Goal: Task Accomplishment & Management: Manage account settings

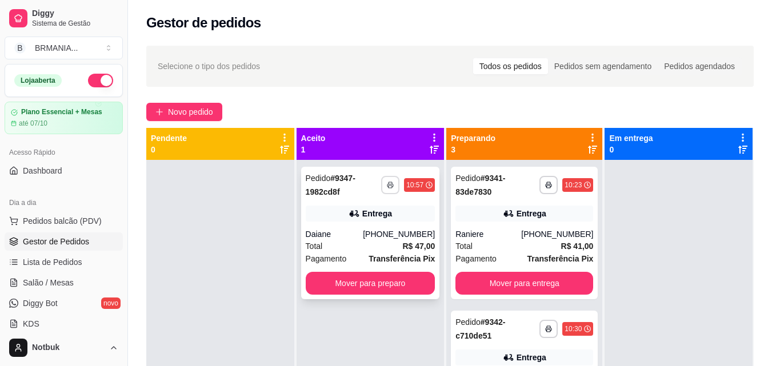
click at [391, 187] on icon "button" at bounding box center [390, 185] width 7 height 7
click at [375, 231] on button "IMPRESSORA" at bounding box center [360, 225] width 80 height 18
click at [368, 280] on button "Mover para preparo" at bounding box center [370, 283] width 126 height 22
click at [385, 226] on div "**********" at bounding box center [370, 233] width 139 height 132
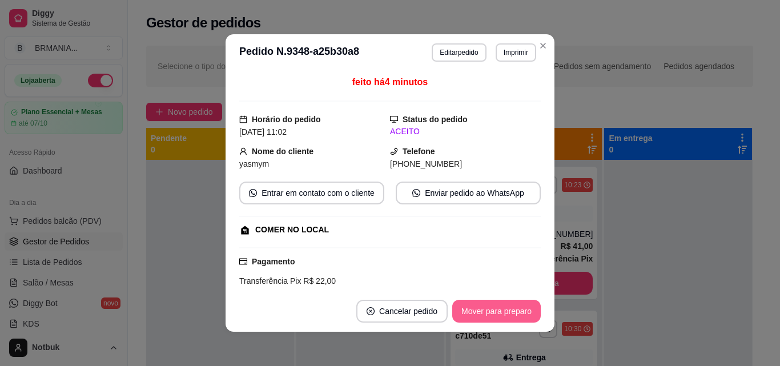
click at [492, 304] on button "Mover para preparo" at bounding box center [496, 311] width 89 height 23
click at [503, 312] on button "Mover para retirada disponível" at bounding box center [477, 311] width 122 height 22
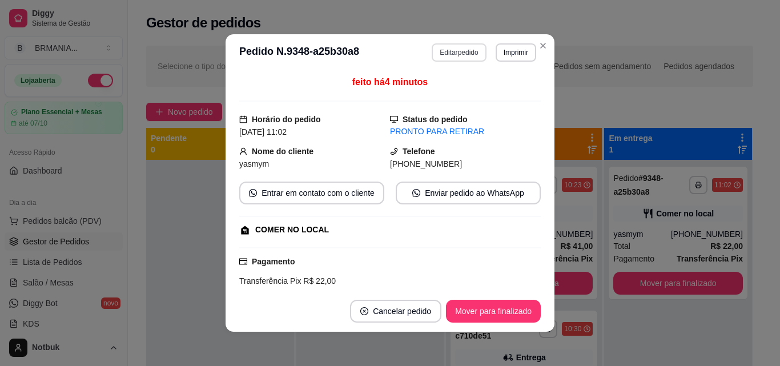
click at [447, 51] on button "Editar pedido" at bounding box center [459, 52] width 54 height 18
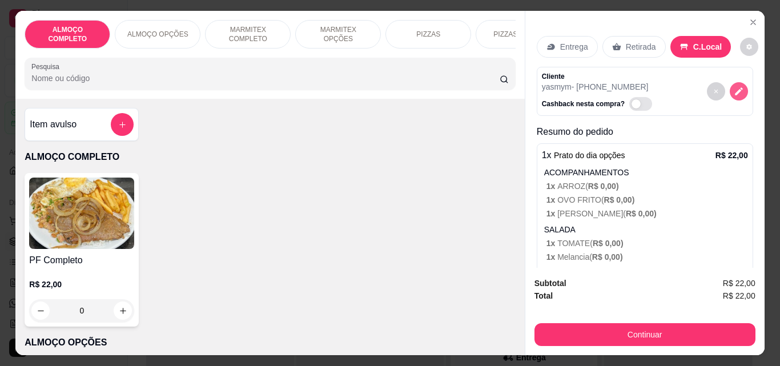
click at [735, 87] on icon "decrease-product-quantity" at bounding box center [739, 91] width 8 height 8
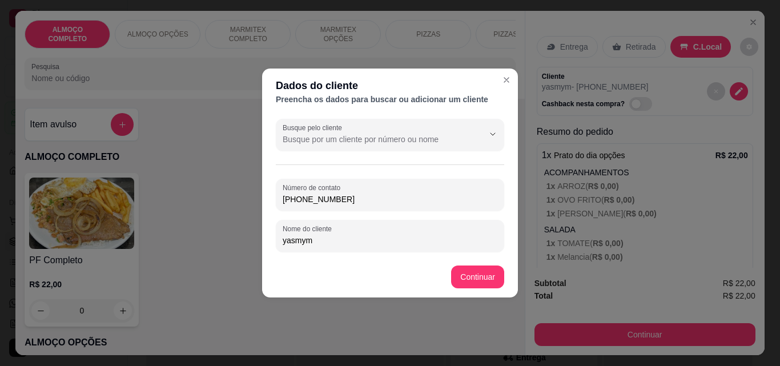
click at [366, 202] on input "[PHONE_NUMBER]" at bounding box center [390, 199] width 215 height 11
type input "3"
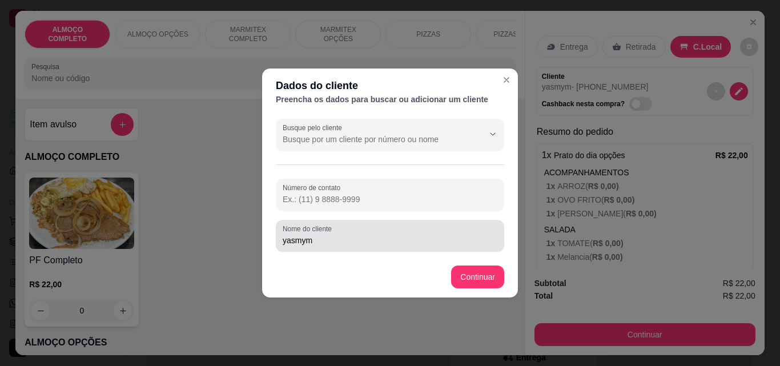
click at [368, 241] on input "yasmym" at bounding box center [390, 240] width 215 height 11
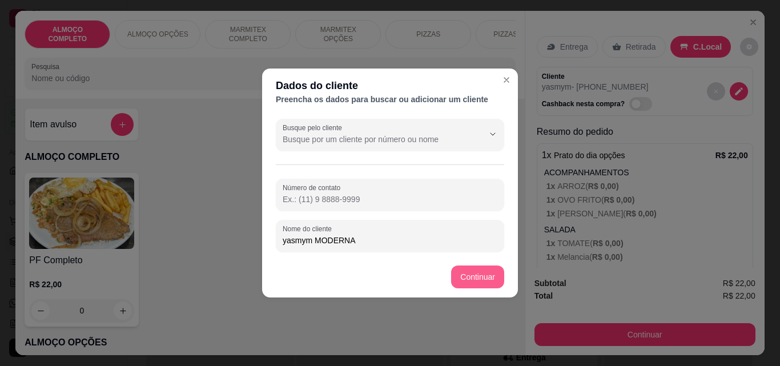
type input "yasmym MODERNA"
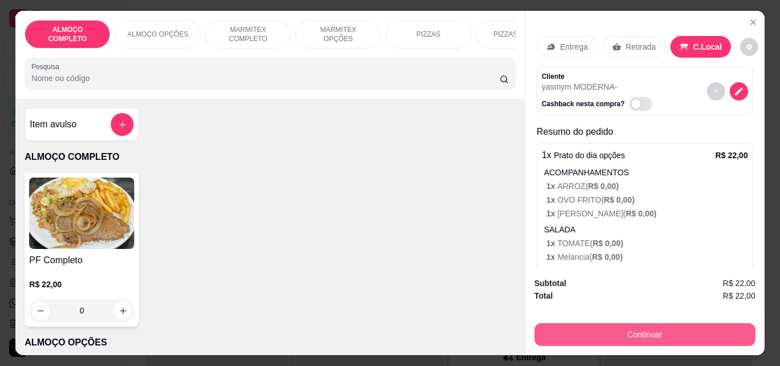
click at [601, 328] on button "Continuar" at bounding box center [645, 334] width 221 height 23
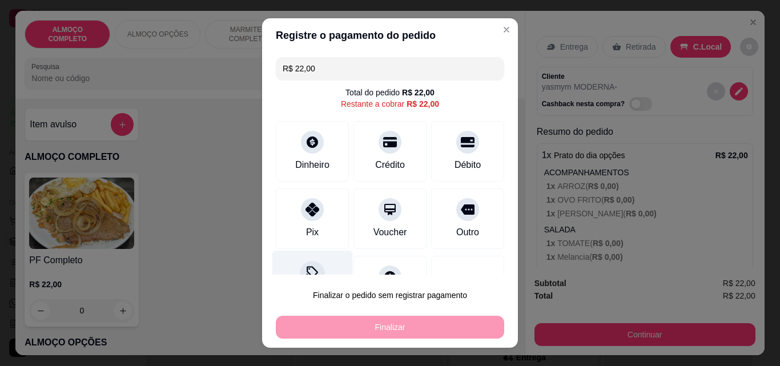
click at [311, 265] on div at bounding box center [312, 273] width 25 height 25
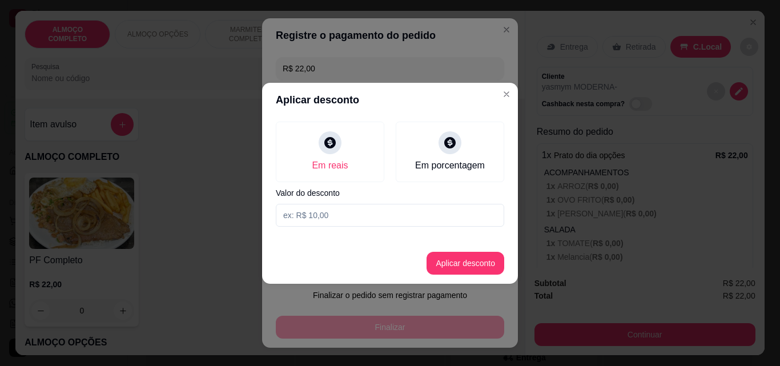
click at [395, 215] on input at bounding box center [390, 215] width 228 height 23
type input "2,00"
click at [481, 263] on button "Aplicar desconto" at bounding box center [465, 263] width 75 height 22
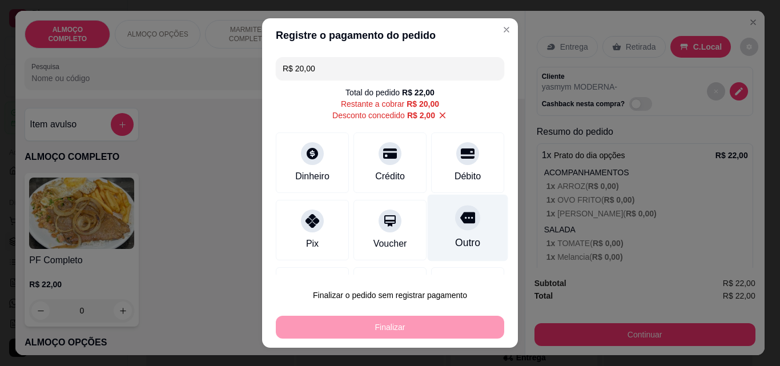
click at [457, 209] on div at bounding box center [467, 217] width 25 height 25
type input "R$ 0,00"
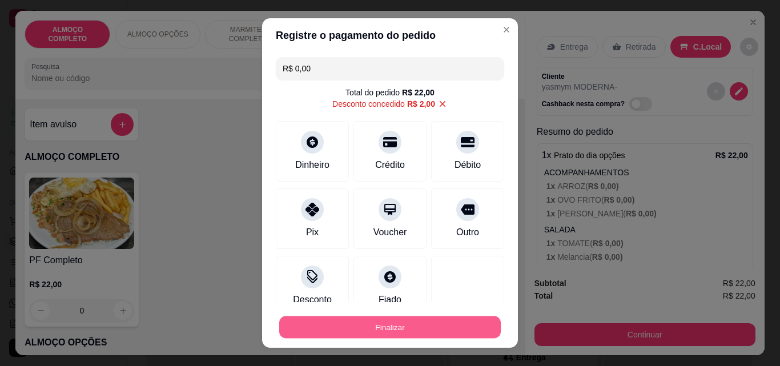
click at [396, 333] on button "Finalizar" at bounding box center [390, 327] width 222 height 22
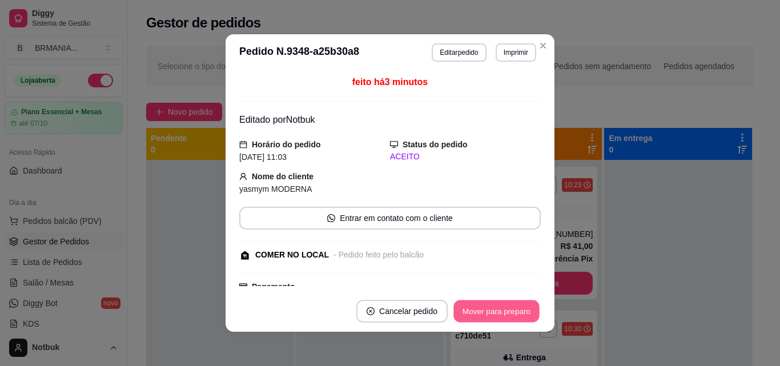
click at [504, 307] on button "Mover para preparo" at bounding box center [496, 311] width 86 height 22
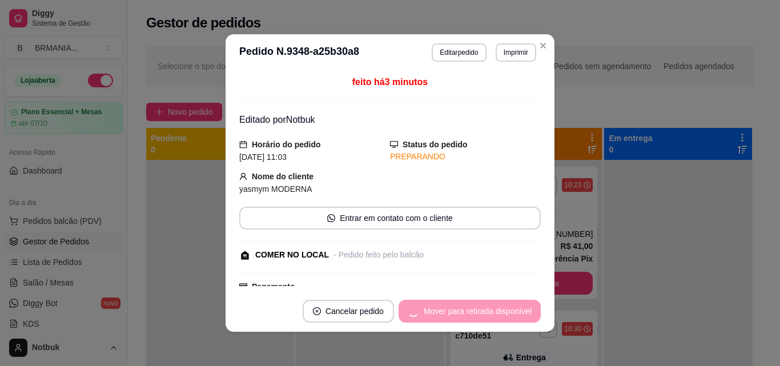
click at [507, 310] on div "Mover para retirada disponível" at bounding box center [470, 311] width 142 height 23
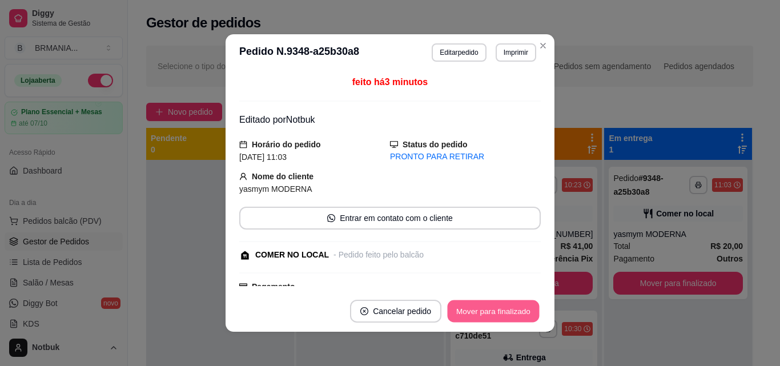
click at [507, 310] on button "Mover para finalizado" at bounding box center [494, 311] width 92 height 22
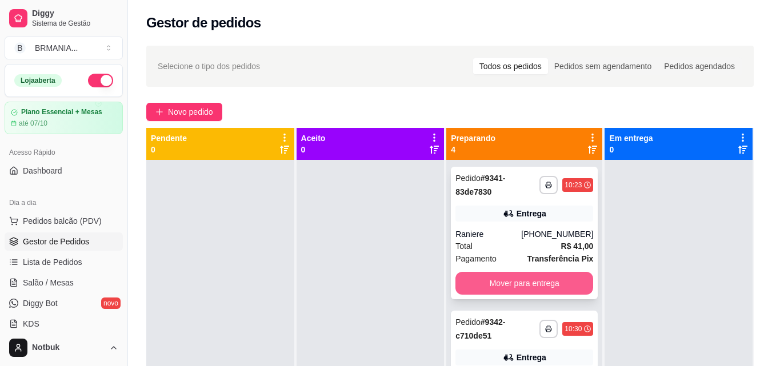
click at [511, 284] on button "Mover para entrega" at bounding box center [524, 283] width 138 height 23
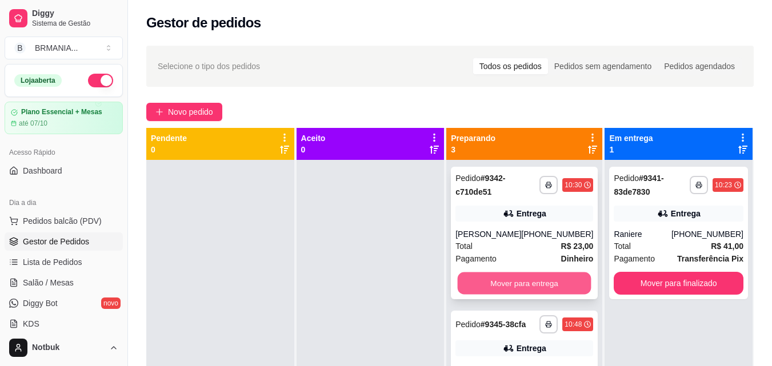
click at [512, 295] on button "Mover para entrega" at bounding box center [524, 283] width 134 height 22
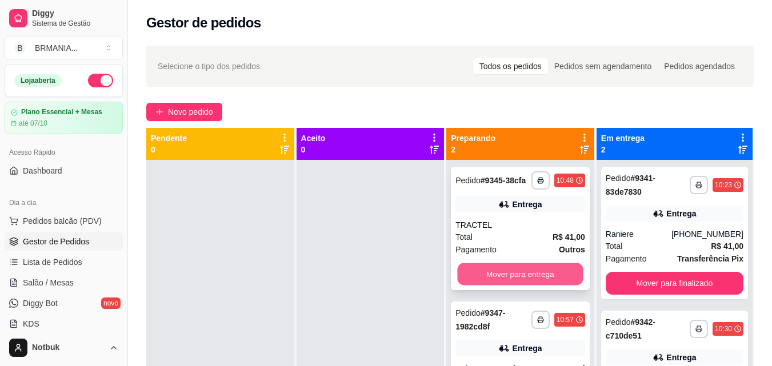
click at [513, 275] on button "Mover para entrega" at bounding box center [520, 274] width 126 height 22
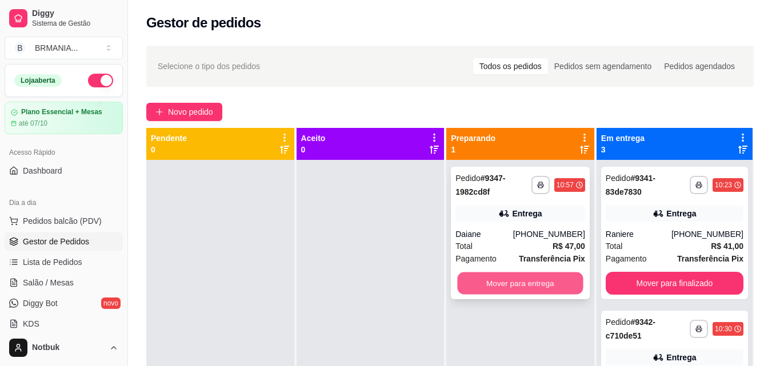
click at [511, 284] on button "Mover para entrega" at bounding box center [520, 283] width 126 height 22
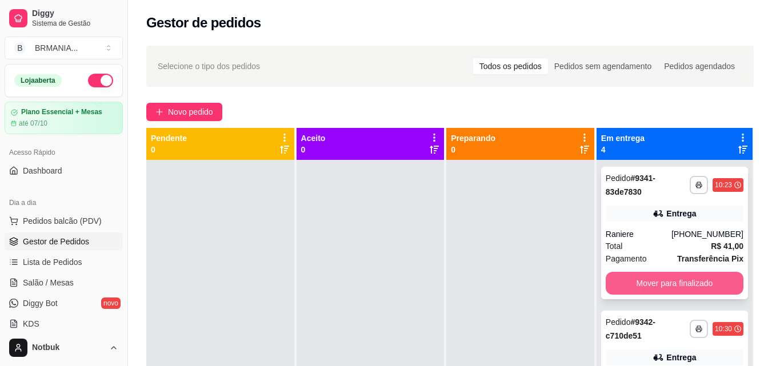
click at [690, 282] on button "Mover para finalizado" at bounding box center [674, 283] width 138 height 23
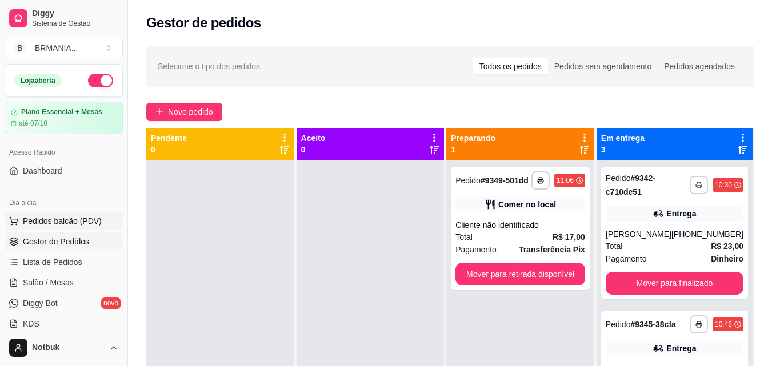
click at [89, 223] on span "Pedidos balcão (PDV)" at bounding box center [62, 220] width 79 height 11
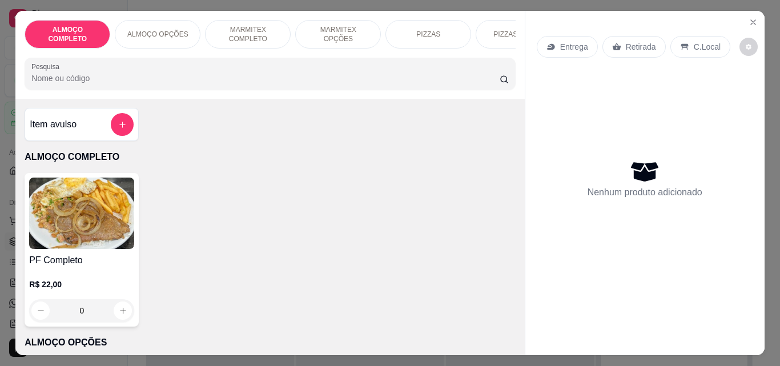
click at [109, 224] on img at bounding box center [81, 213] width 105 height 71
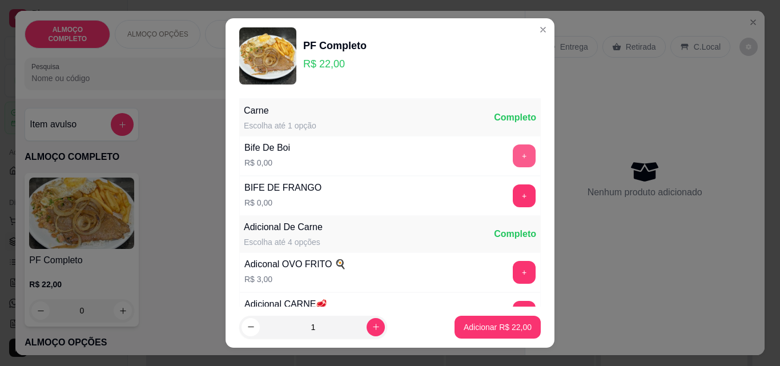
click at [513, 153] on button "+" at bounding box center [524, 155] width 23 height 23
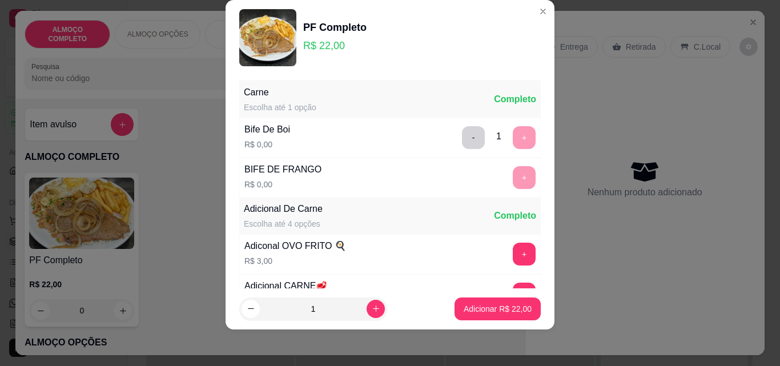
scroll to position [111, 0]
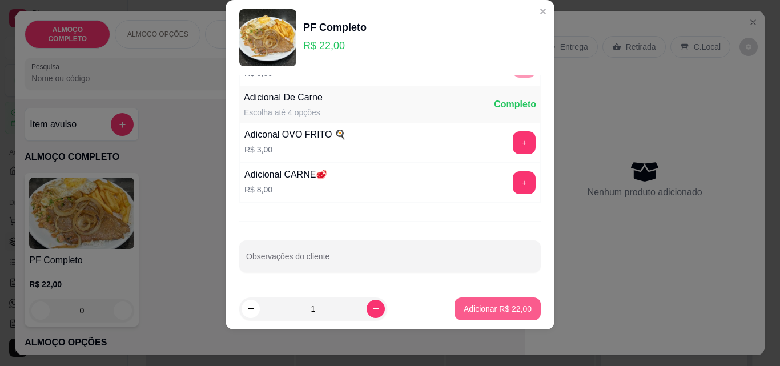
click at [485, 307] on p "Adicionar R$ 22,00" at bounding box center [498, 308] width 68 height 11
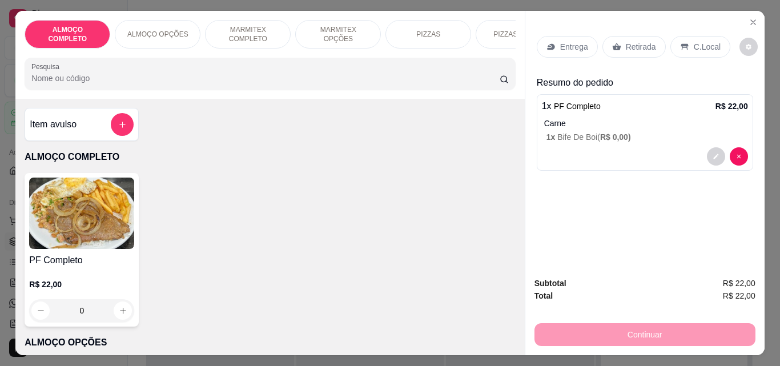
click at [696, 43] on p "C.Local" at bounding box center [707, 46] width 27 height 11
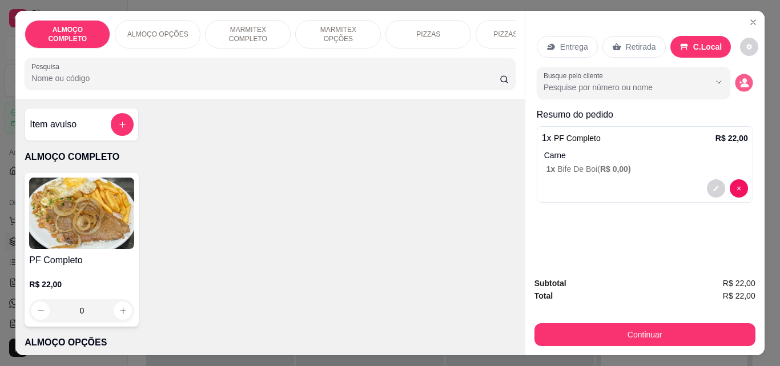
click at [735, 77] on button "decrease-product-quantity" at bounding box center [744, 83] width 18 height 18
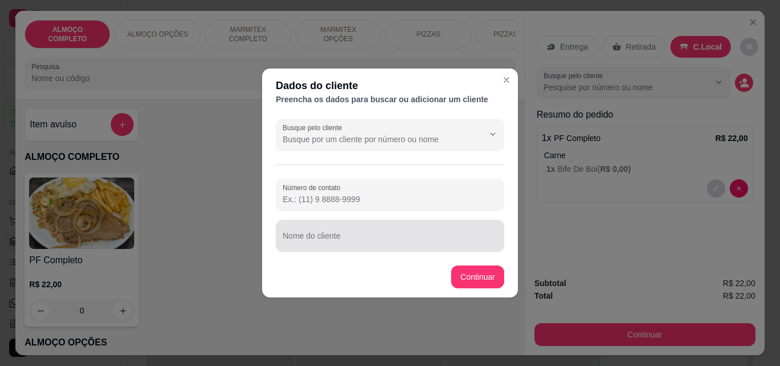
click at [420, 247] on div at bounding box center [390, 235] width 215 height 23
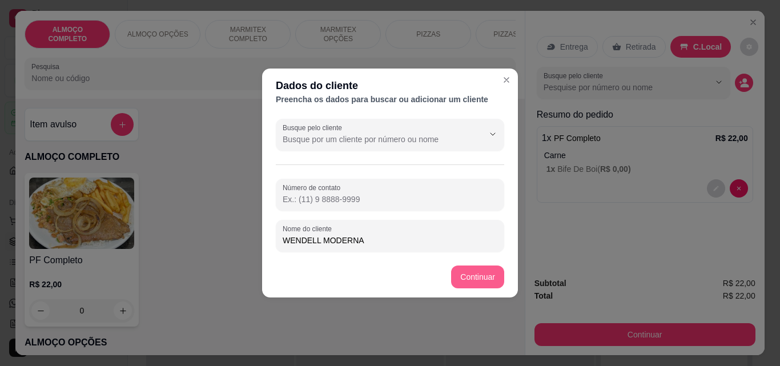
type input "WENDELL MODERNA"
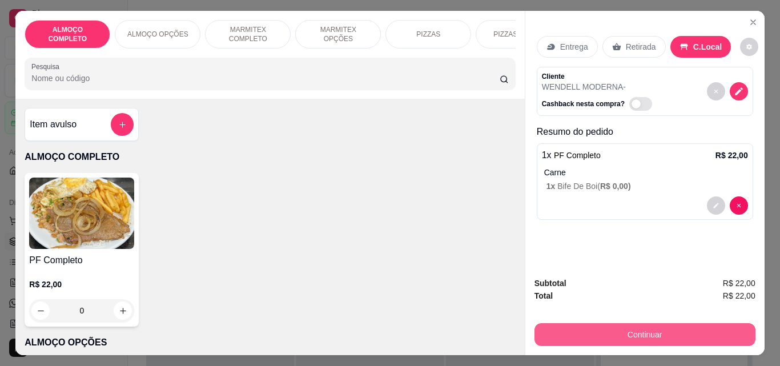
click at [608, 335] on button "Continuar" at bounding box center [645, 334] width 221 height 23
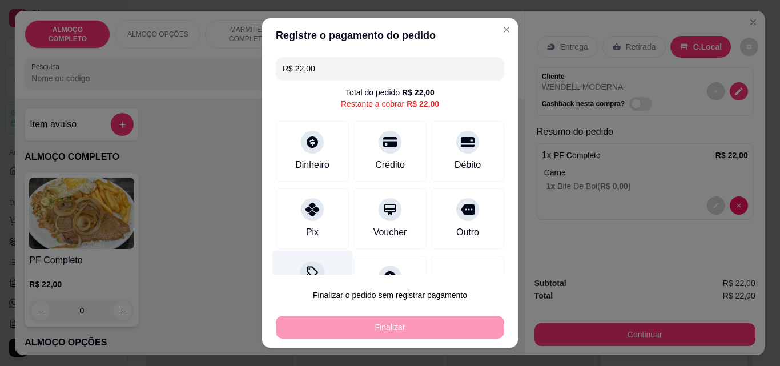
click at [309, 266] on icon at bounding box center [312, 273] width 15 height 15
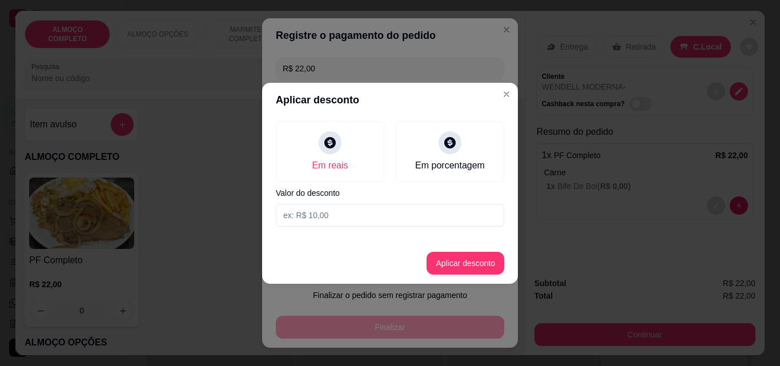
click at [317, 218] on input at bounding box center [390, 215] width 228 height 23
type input "2,00"
click at [450, 259] on button "Aplicar desconto" at bounding box center [465, 263] width 75 height 22
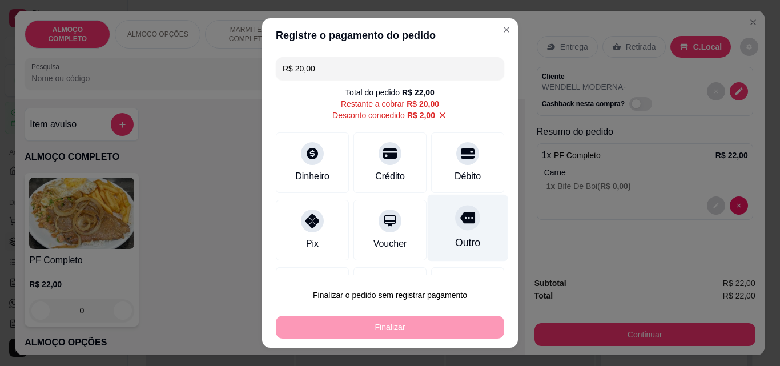
click at [455, 236] on div "Outro" at bounding box center [467, 242] width 25 height 15
type input "R$ 0,00"
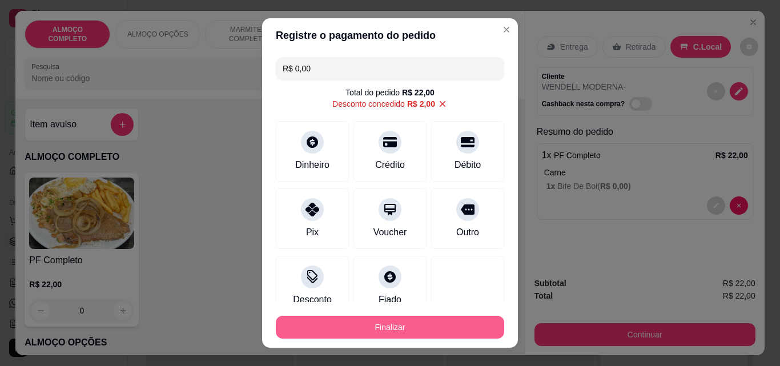
click at [399, 325] on button "Finalizar" at bounding box center [390, 327] width 228 height 23
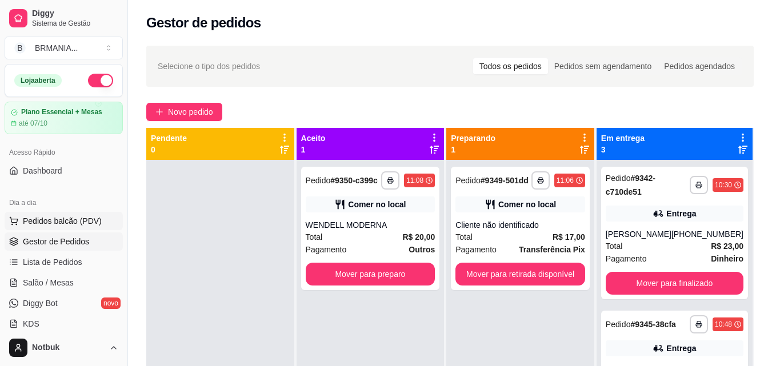
click at [73, 229] on button "Pedidos balcão (PDV)" at bounding box center [64, 221] width 118 height 18
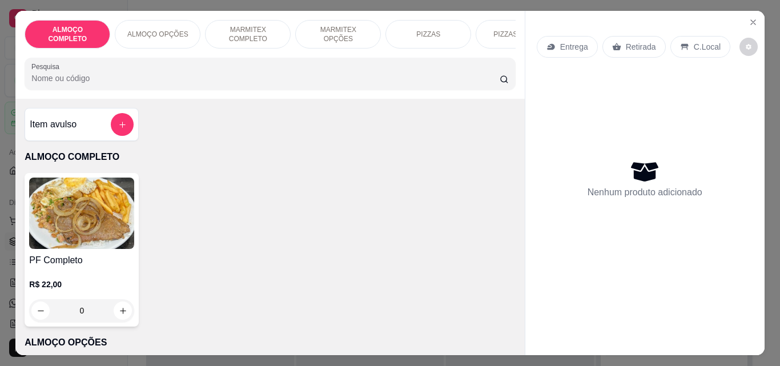
click at [102, 243] on img at bounding box center [81, 213] width 105 height 71
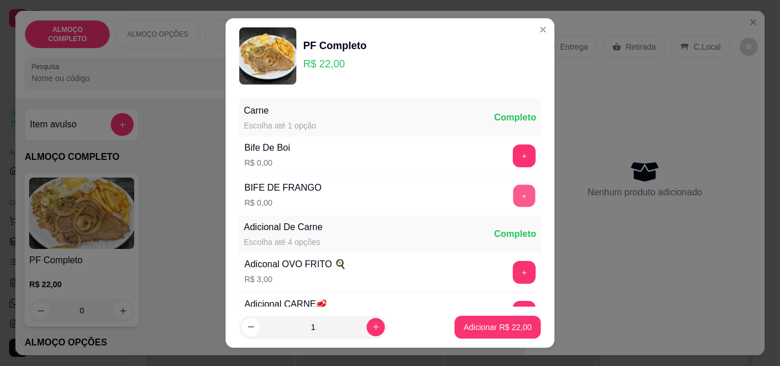
click at [513, 198] on button "+" at bounding box center [524, 196] width 22 height 22
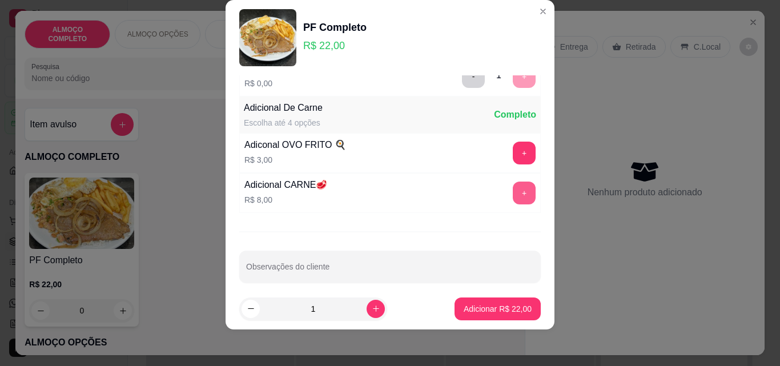
scroll to position [111, 0]
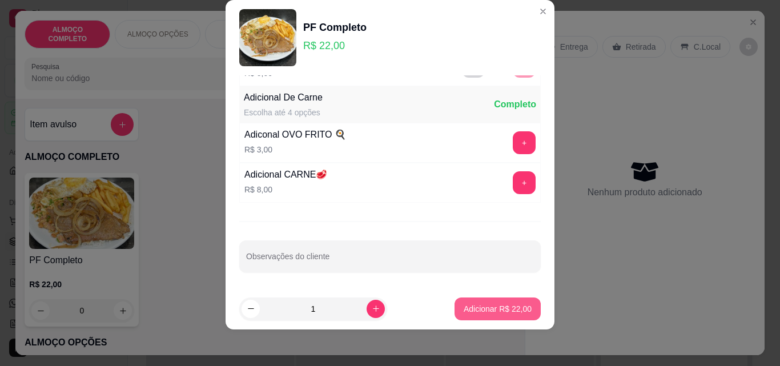
click at [499, 307] on p "Adicionar R$ 22,00" at bounding box center [498, 308] width 68 height 11
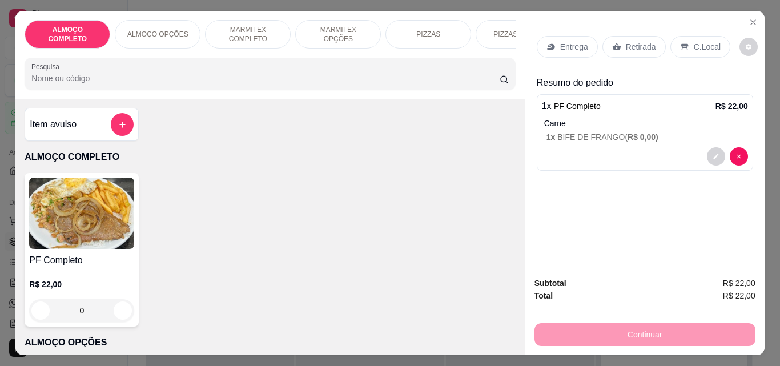
click at [705, 44] on p "C.Local" at bounding box center [707, 46] width 27 height 11
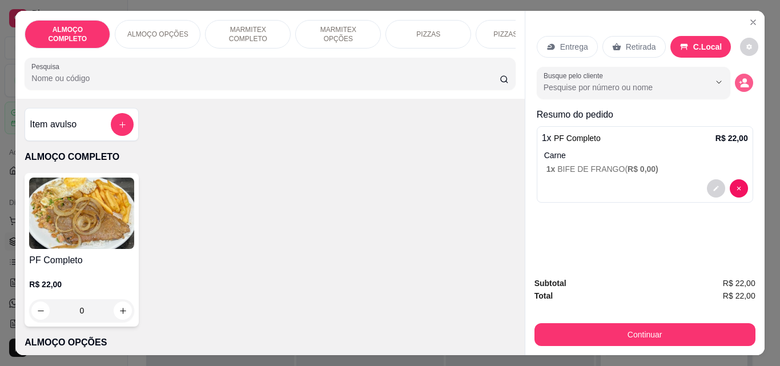
click at [744, 78] on icon "decrease-product-quantity" at bounding box center [744, 83] width 10 height 10
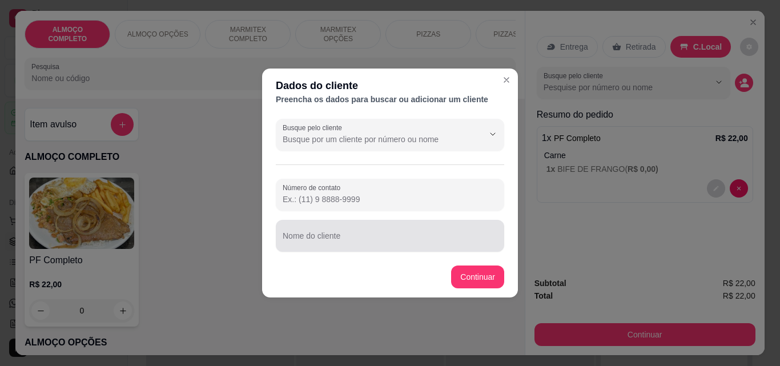
click at [379, 234] on div at bounding box center [390, 235] width 215 height 23
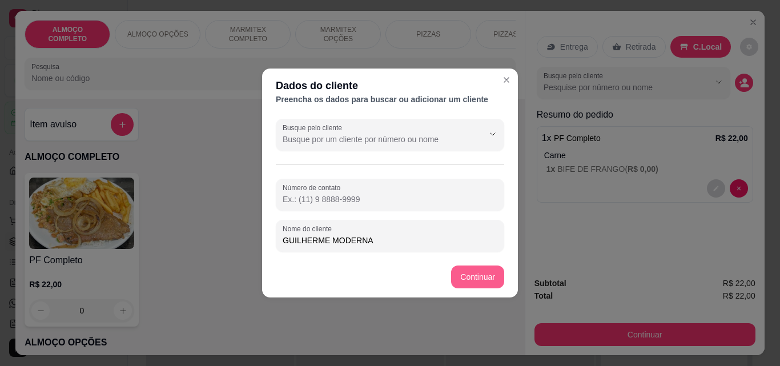
type input "GUILHERME MODERNA"
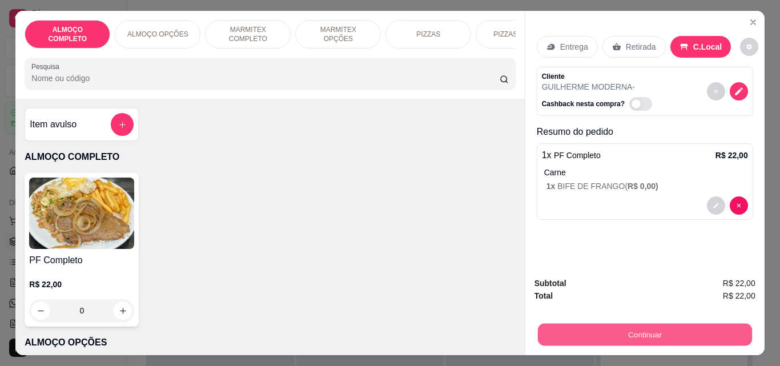
click at [603, 327] on button "Continuar" at bounding box center [644, 334] width 214 height 22
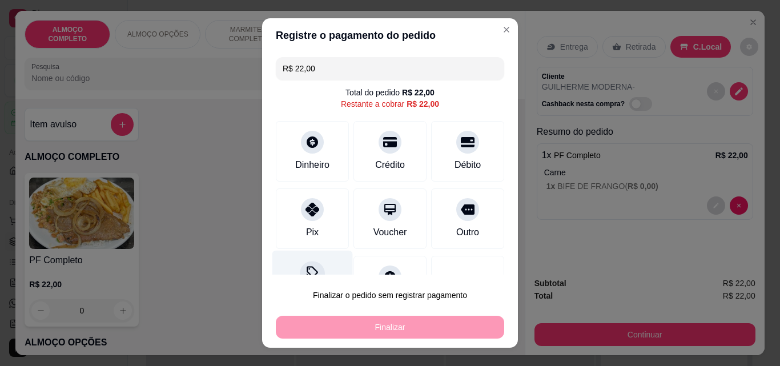
click at [328, 266] on div "Desconto" at bounding box center [312, 284] width 81 height 67
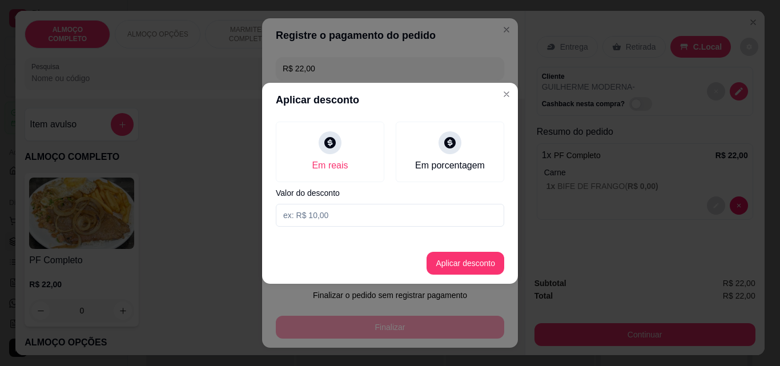
click at [346, 219] on input at bounding box center [390, 215] width 228 height 23
type input "2,00"
click at [464, 262] on button "Aplicar desconto" at bounding box center [466, 263] width 78 height 23
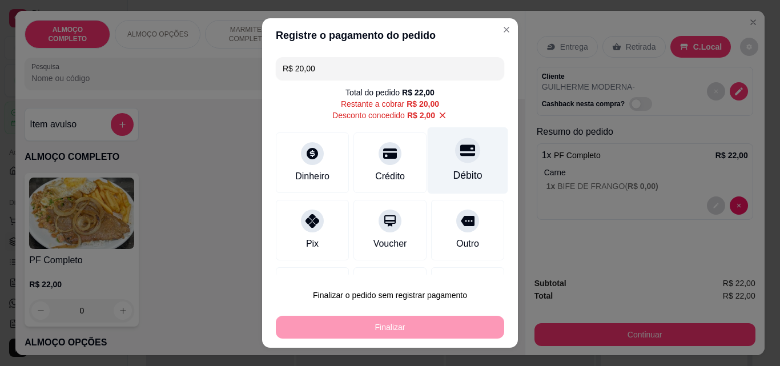
click at [434, 189] on div "Débito" at bounding box center [468, 160] width 81 height 67
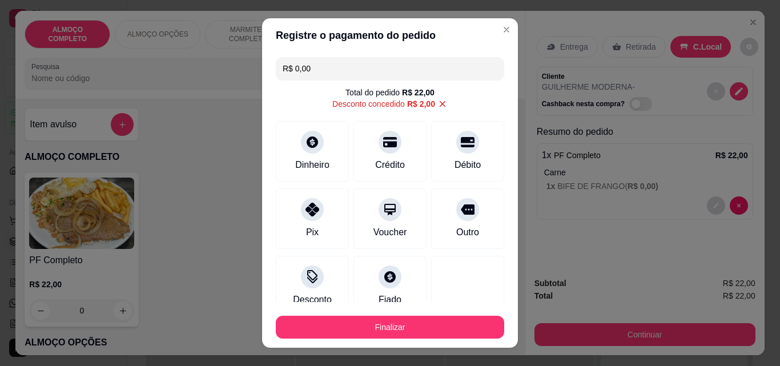
scroll to position [78, 0]
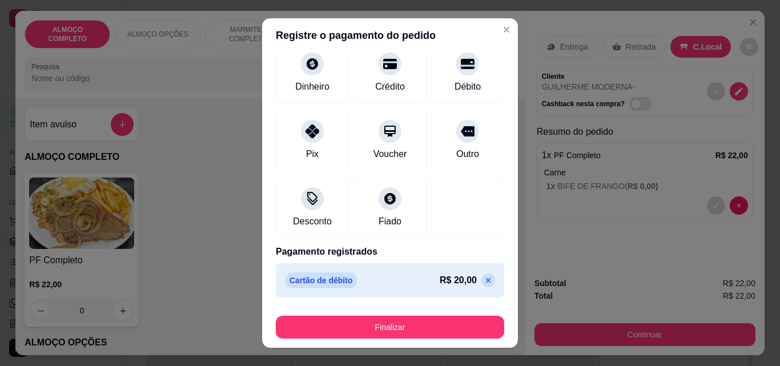
click at [484, 278] on icon at bounding box center [488, 280] width 9 height 9
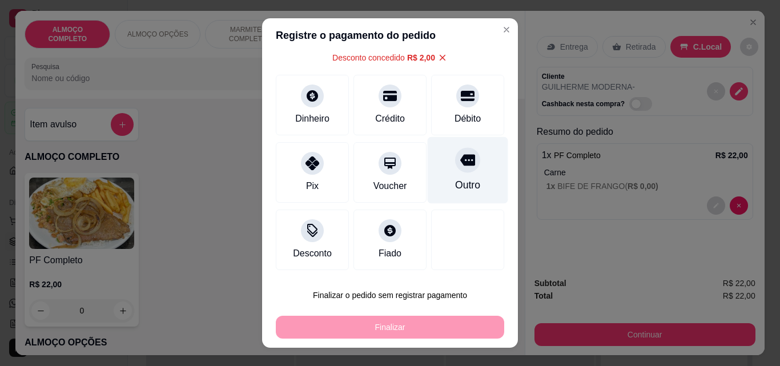
click at [455, 179] on div "Outro" at bounding box center [467, 185] width 25 height 15
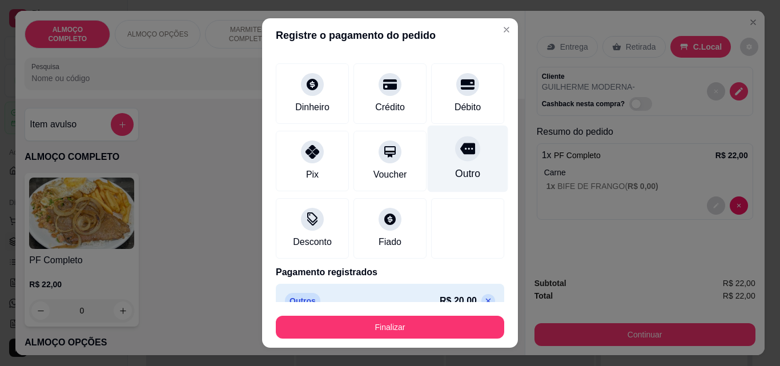
type input "R$ 0,00"
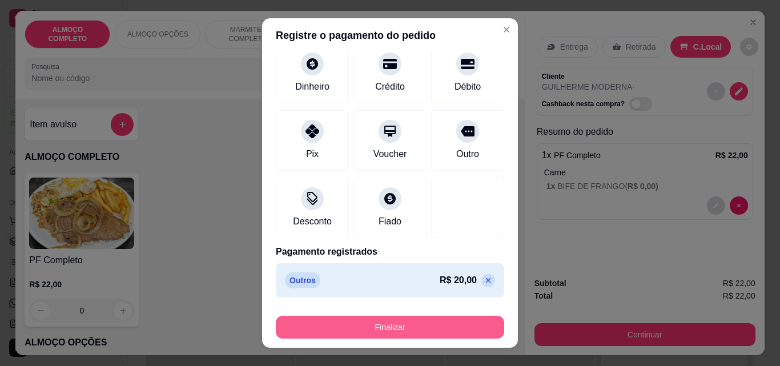
click at [404, 324] on button "Finalizar" at bounding box center [390, 327] width 228 height 23
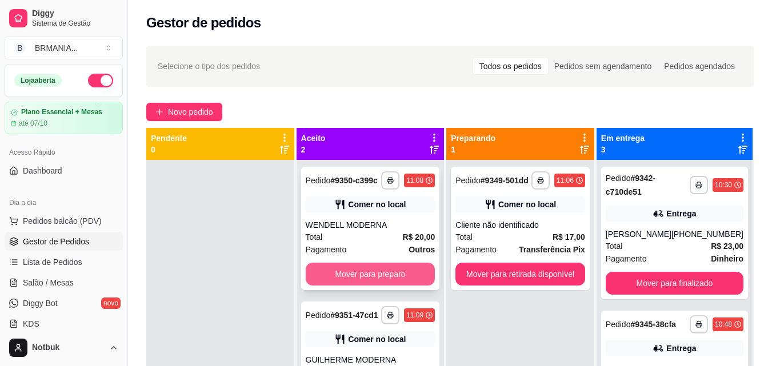
click at [387, 275] on button "Mover para preparo" at bounding box center [371, 274] width 130 height 23
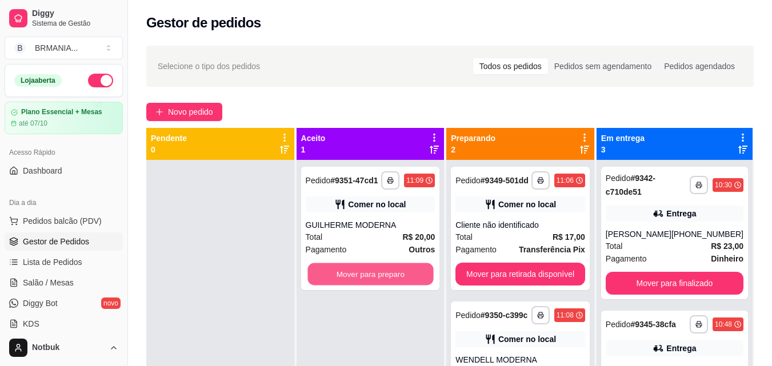
click at [382, 271] on button "Mover para preparo" at bounding box center [370, 274] width 126 height 22
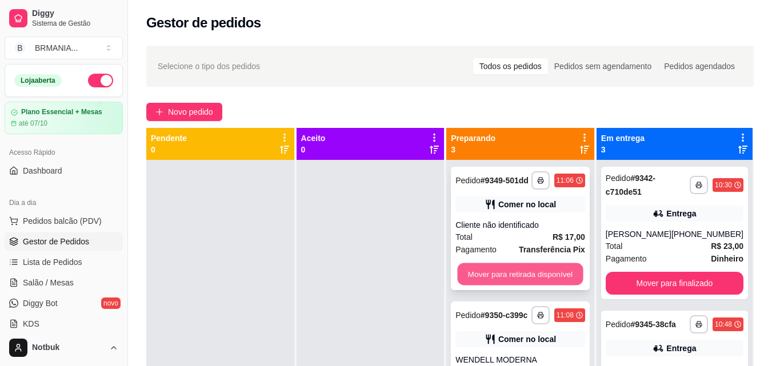
click at [517, 280] on button "Mover para retirada disponível" at bounding box center [520, 274] width 126 height 22
click at [517, 276] on button "Mover para retirada disponível" at bounding box center [520, 274] width 130 height 23
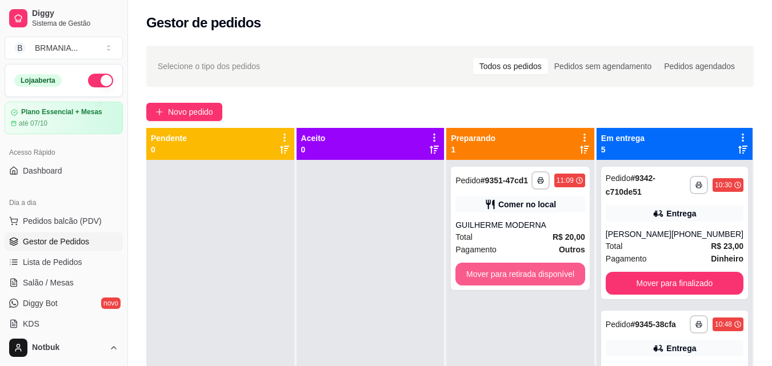
click at [517, 276] on button "Mover para retirada disponível" at bounding box center [520, 274] width 130 height 23
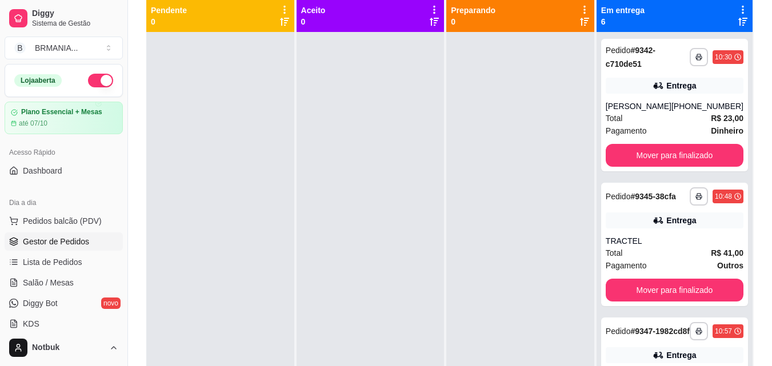
scroll to position [147, 0]
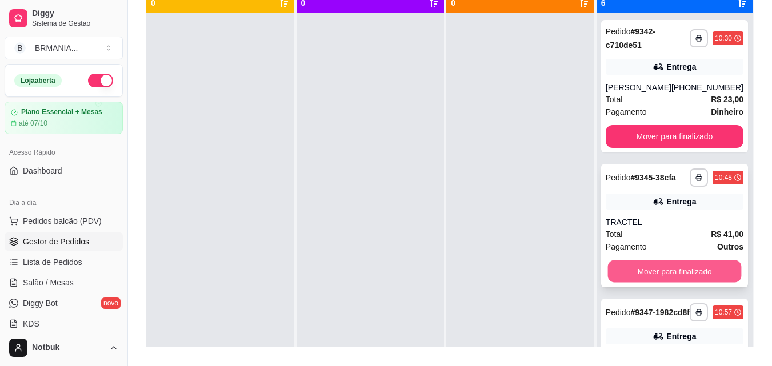
click at [664, 283] on button "Mover para finalizado" at bounding box center [674, 271] width 134 height 22
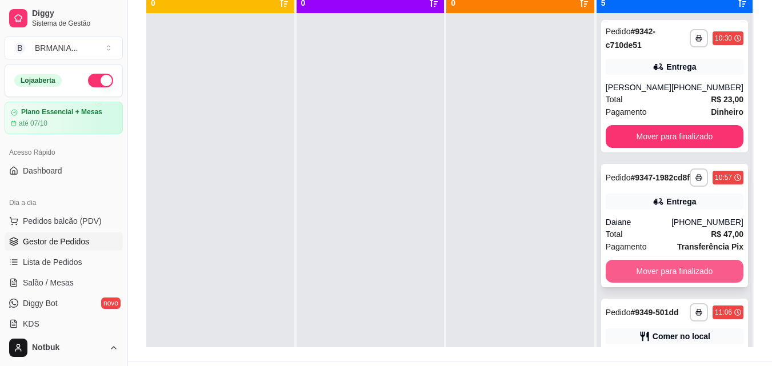
click at [673, 283] on button "Mover para finalizado" at bounding box center [674, 271] width 138 height 23
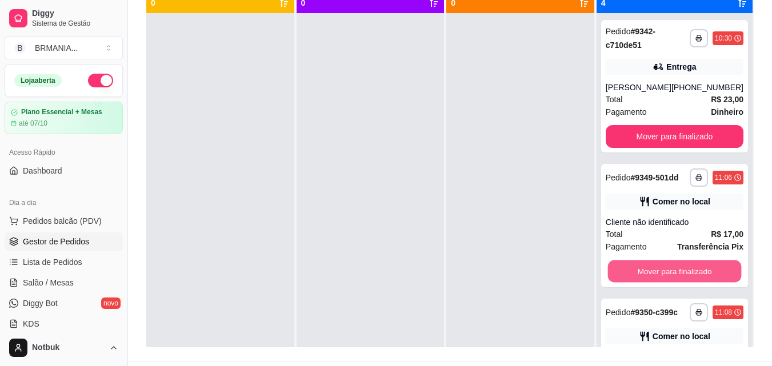
click at [673, 283] on button "Mover para finalizado" at bounding box center [674, 271] width 134 height 22
click at [673, 283] on button "Mover para finalizado" at bounding box center [674, 271] width 138 height 23
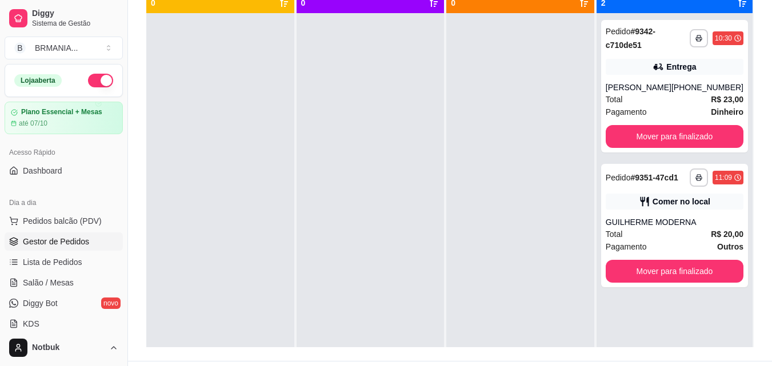
click at [673, 287] on div "**********" at bounding box center [674, 225] width 147 height 123
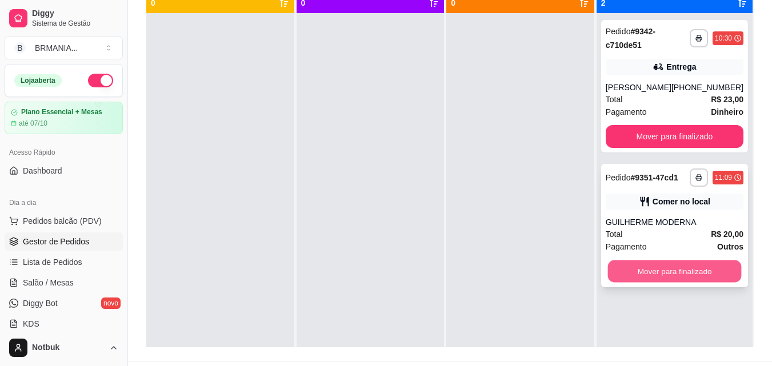
click at [670, 282] on button "Mover para finalizado" at bounding box center [674, 271] width 134 height 22
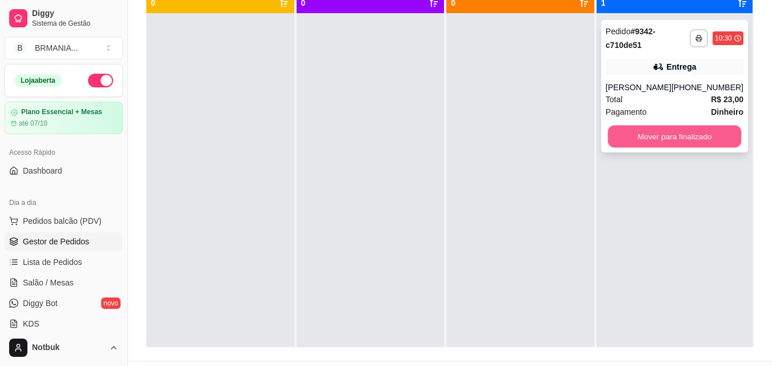
click at [673, 148] on button "Mover para finalizado" at bounding box center [674, 137] width 134 height 22
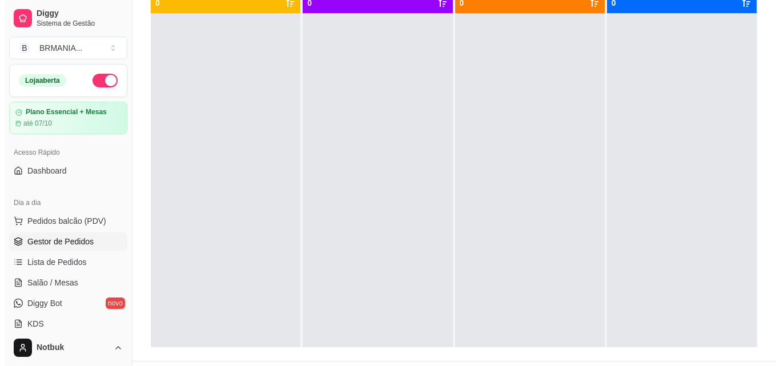
scroll to position [0, 0]
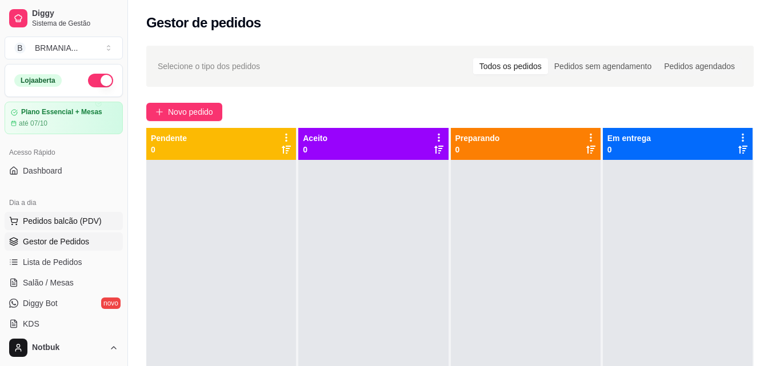
click at [59, 216] on span "Pedidos balcão (PDV)" at bounding box center [62, 220] width 79 height 11
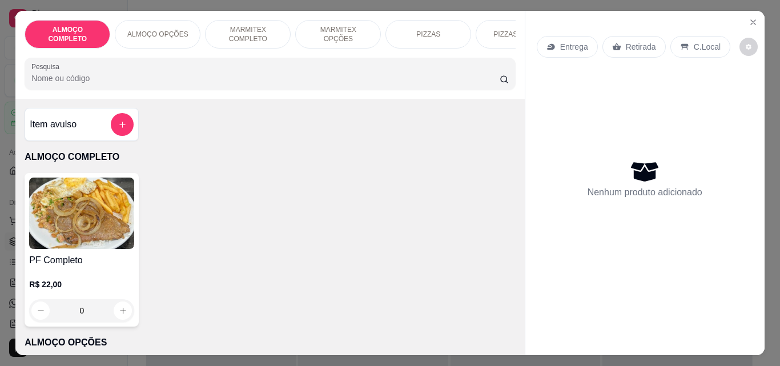
click at [111, 222] on img at bounding box center [81, 213] width 105 height 71
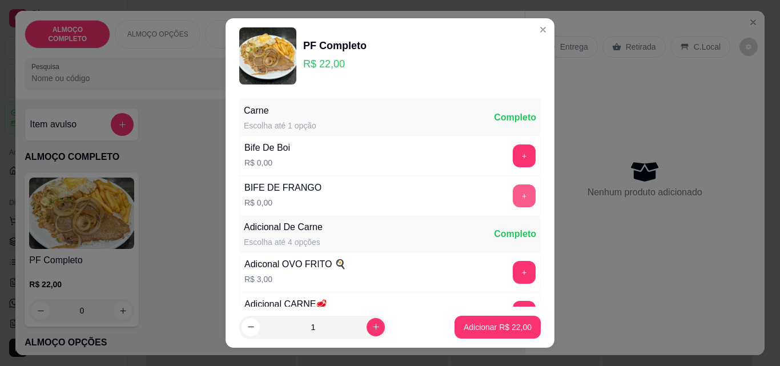
click at [513, 192] on button "+" at bounding box center [524, 195] width 23 height 23
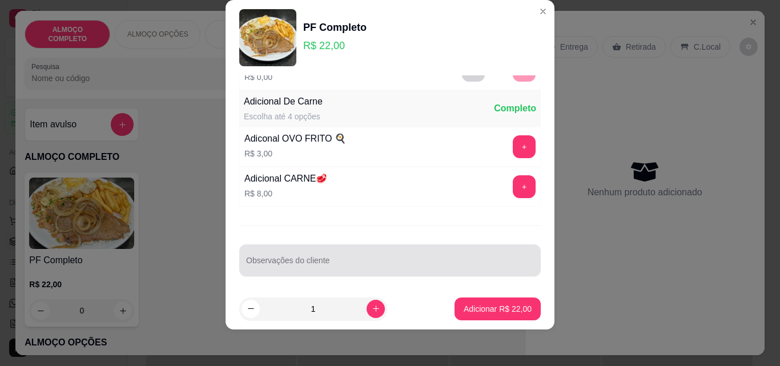
scroll to position [111, 0]
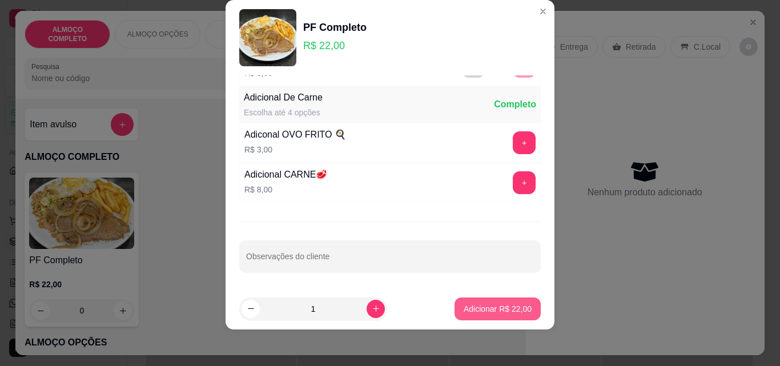
click at [501, 312] on p "Adicionar R$ 22,00" at bounding box center [498, 308] width 68 height 11
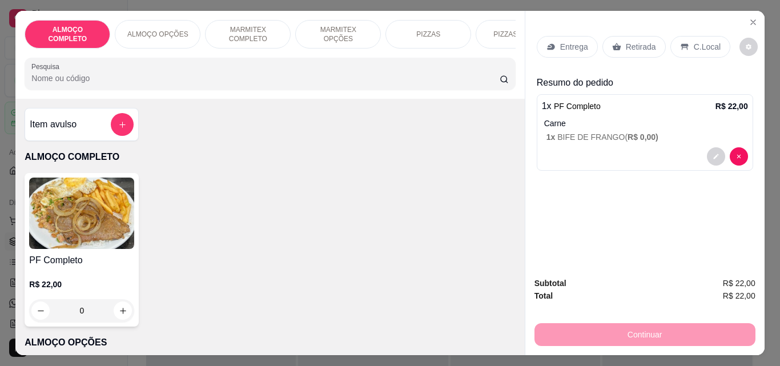
click at [705, 45] on p "C.Local" at bounding box center [707, 46] width 27 height 11
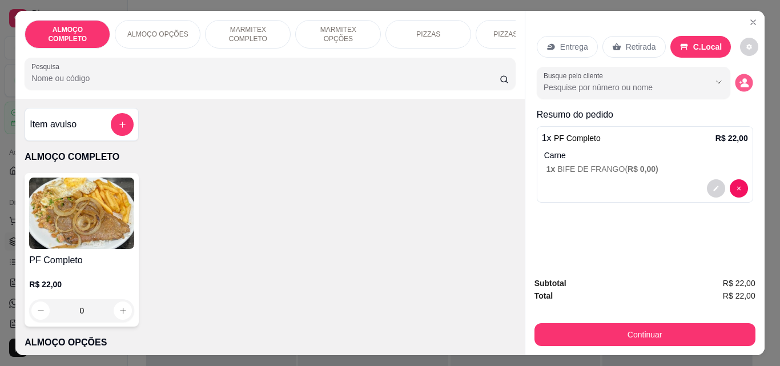
click at [742, 79] on circle "decrease-product-quantity" at bounding box center [744, 81] width 5 height 5
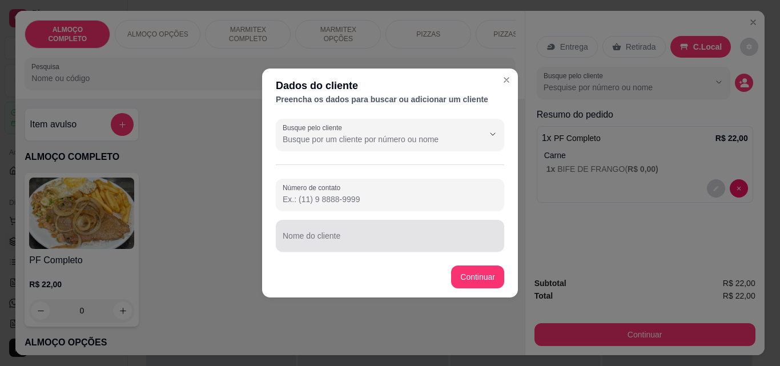
click at [374, 242] on input "Nome do cliente" at bounding box center [390, 240] width 215 height 11
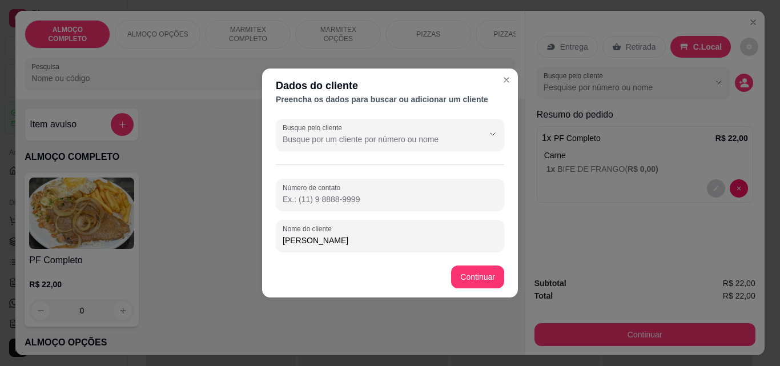
click at [339, 239] on input "[PERSON_NAME]" at bounding box center [390, 240] width 215 height 11
type input "[PERSON_NAME] MODERNA"
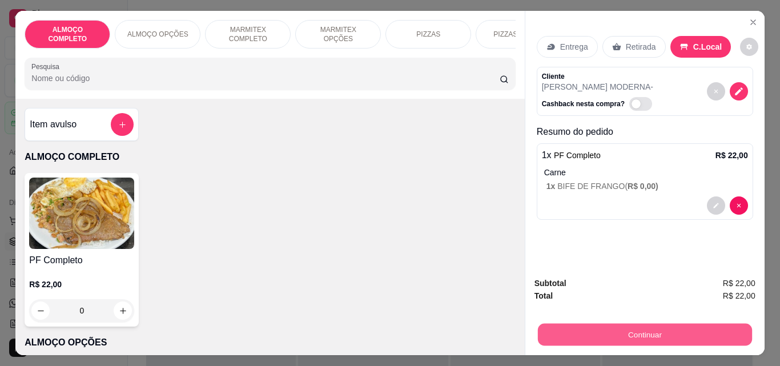
click at [658, 326] on button "Continuar" at bounding box center [644, 334] width 214 height 22
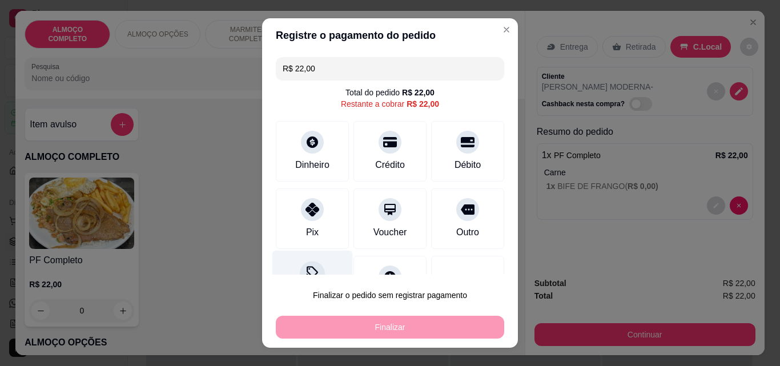
click at [313, 266] on icon at bounding box center [312, 273] width 15 height 15
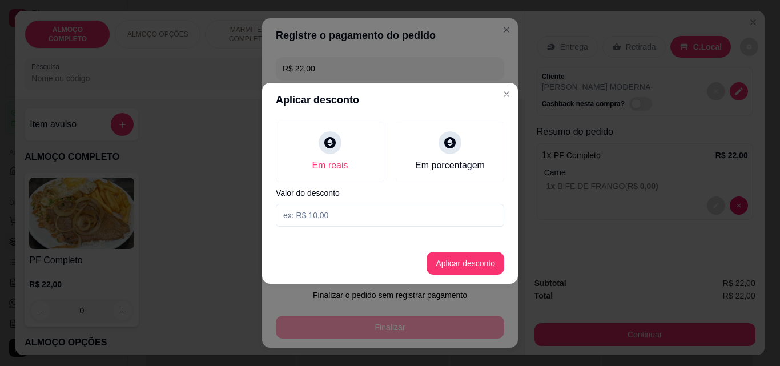
click at [329, 213] on input at bounding box center [390, 215] width 228 height 23
type input "2,00"
click at [463, 269] on button "Aplicar desconto" at bounding box center [465, 263] width 75 height 22
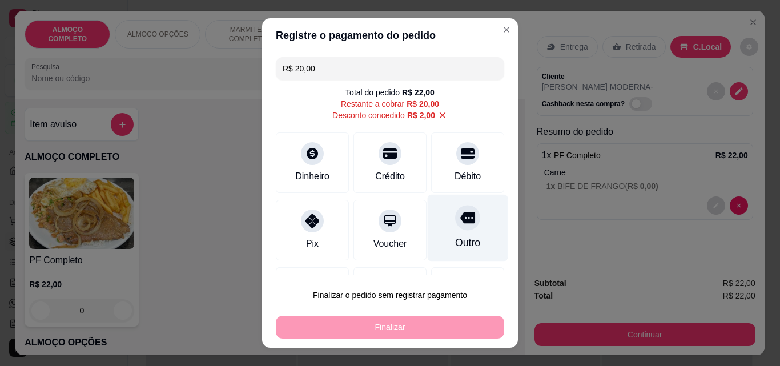
click at [455, 239] on div "Outro" at bounding box center [467, 242] width 25 height 15
type input "R$ 0,00"
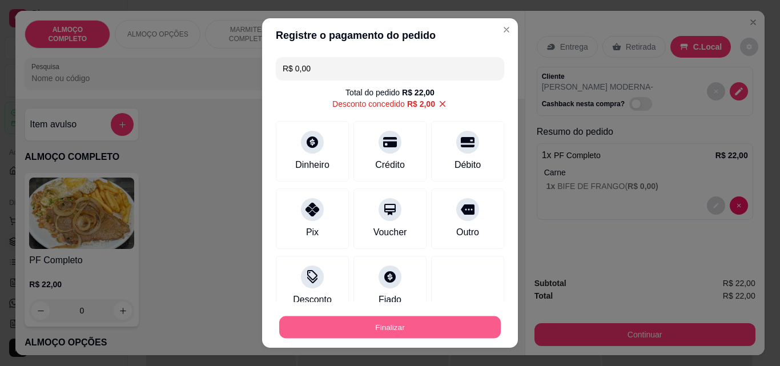
click at [407, 332] on button "Finalizar" at bounding box center [390, 327] width 222 height 22
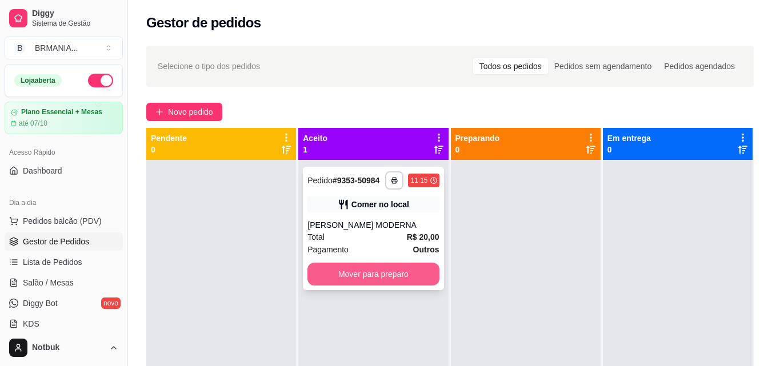
click at [372, 276] on button "Mover para preparo" at bounding box center [372, 274] width 131 height 23
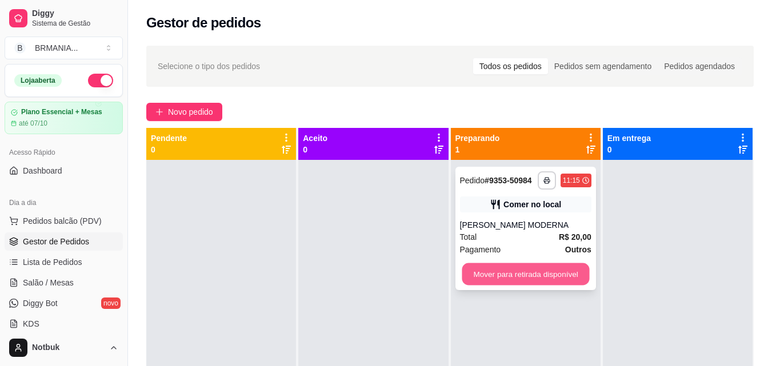
click at [503, 272] on button "Mover para retirada disponível" at bounding box center [524, 274] width 127 height 22
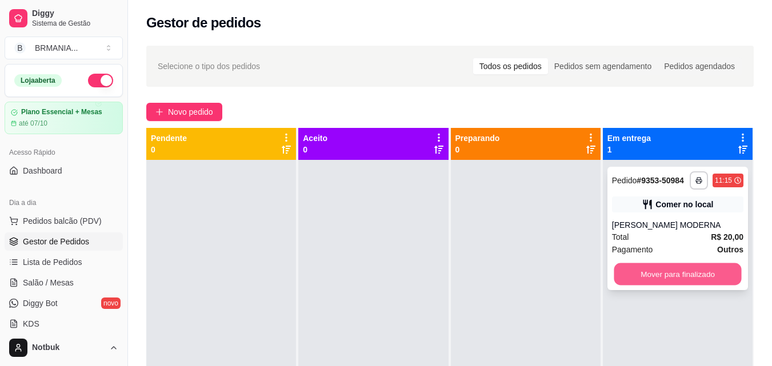
click at [642, 275] on button "Mover para finalizado" at bounding box center [676, 274] width 127 height 22
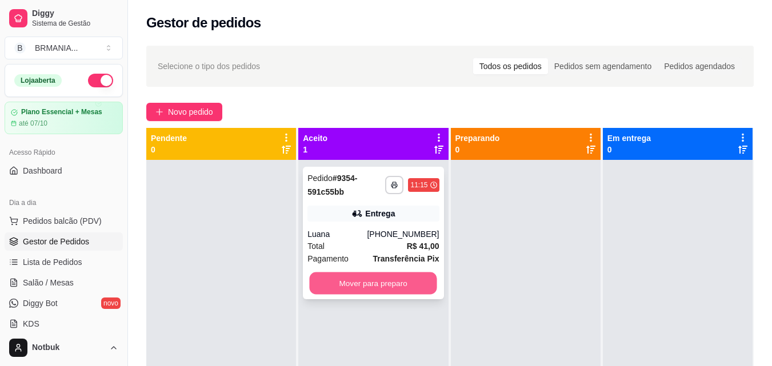
click at [395, 280] on button "Mover para preparo" at bounding box center [373, 283] width 127 height 22
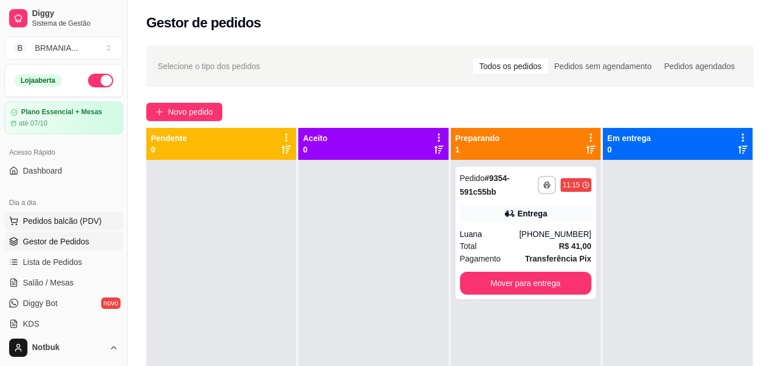
click at [81, 219] on span "Pedidos balcão (PDV)" at bounding box center [62, 220] width 79 height 11
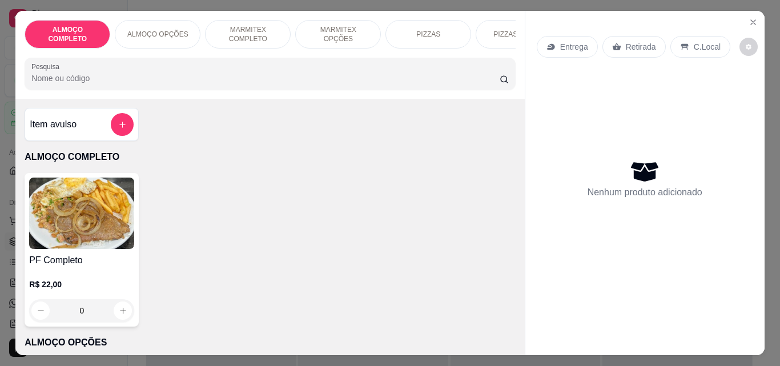
click at [91, 247] on img at bounding box center [81, 213] width 105 height 71
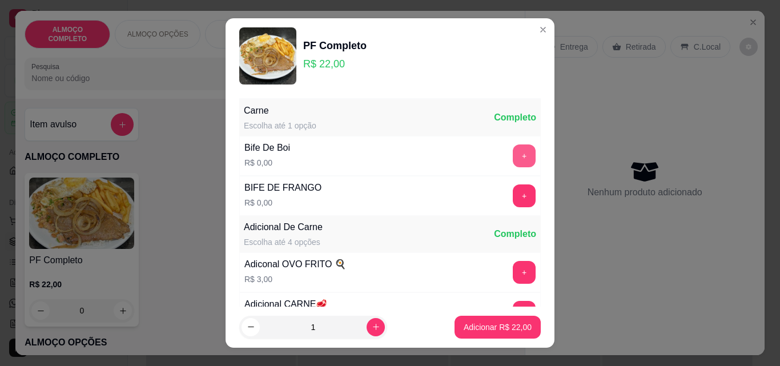
click at [513, 158] on button "+" at bounding box center [524, 155] width 23 height 23
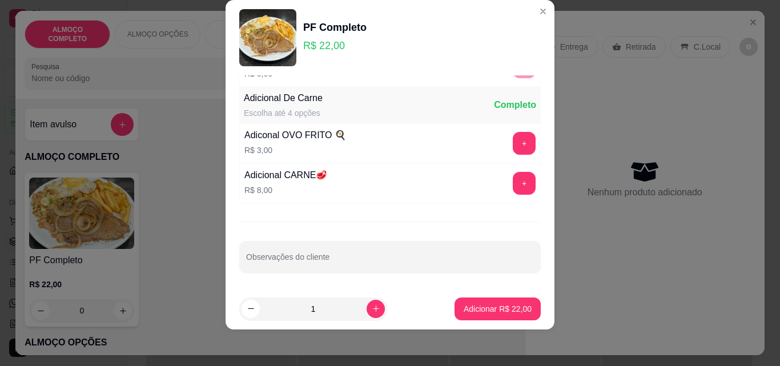
scroll to position [111, 0]
click at [483, 298] on button "Adicionar R$ 22,00" at bounding box center [498, 309] width 84 height 22
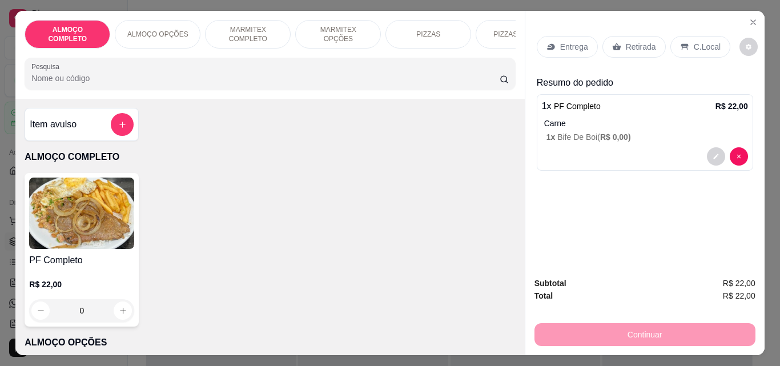
click at [576, 41] on p "Entrega" at bounding box center [574, 46] width 28 height 11
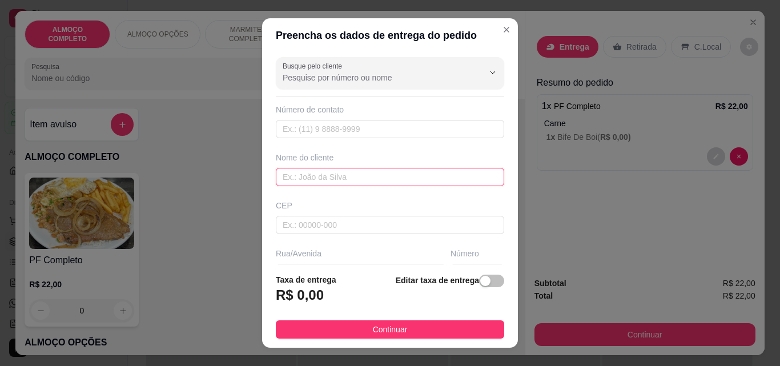
click at [356, 181] on input "text" at bounding box center [390, 177] width 228 height 18
type input "OFICINA MODERNA"
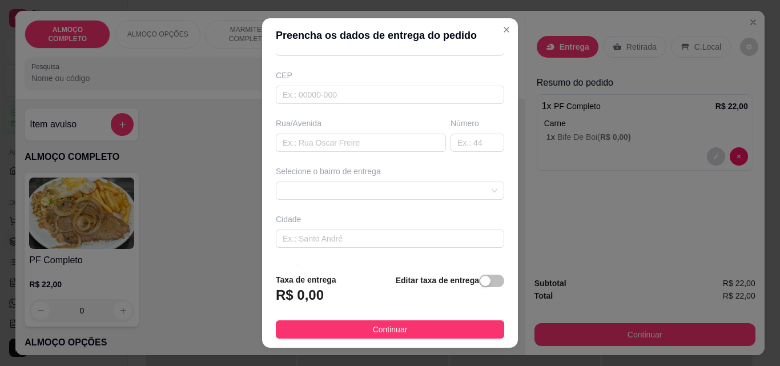
scroll to position [137, 0]
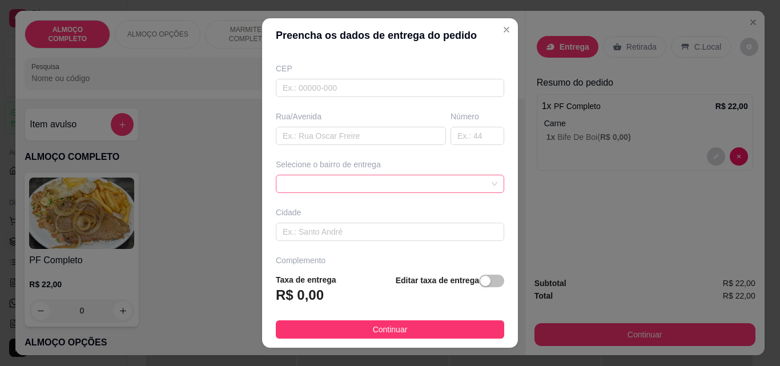
click at [471, 188] on div at bounding box center [390, 184] width 228 height 18
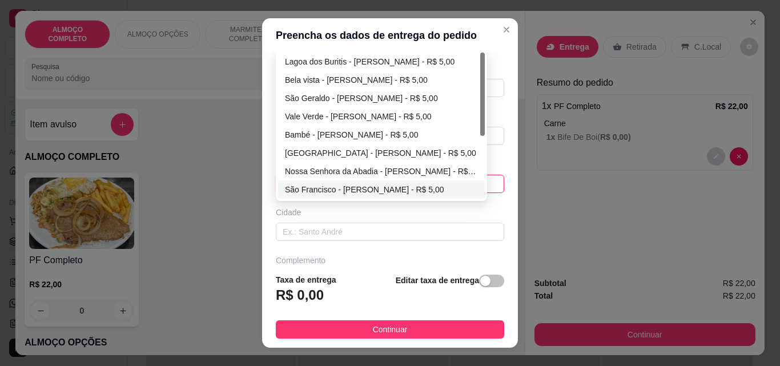
click at [411, 194] on div "São Francisco - [PERSON_NAME] - R$ 5,00" at bounding box center [381, 189] width 193 height 13
type input "[PERSON_NAME]"
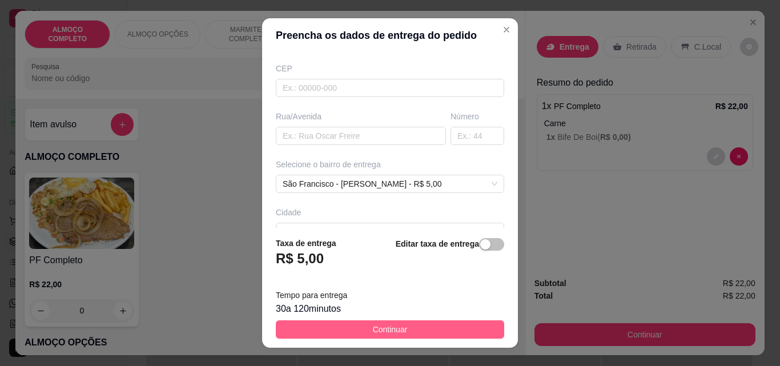
click at [396, 334] on span "Continuar" at bounding box center [390, 329] width 35 height 13
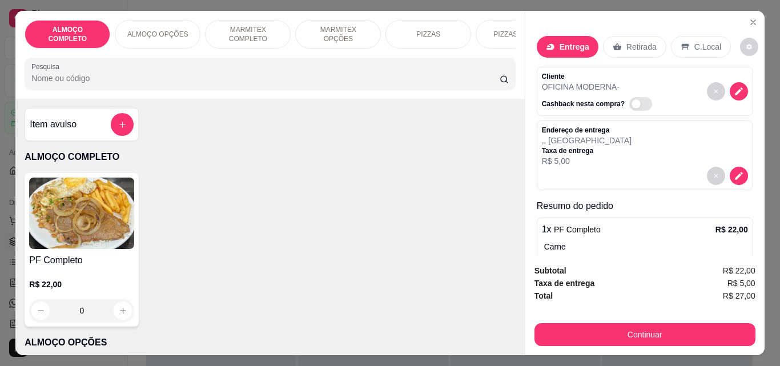
click at [712, 241] on p "Carne" at bounding box center [646, 246] width 204 height 11
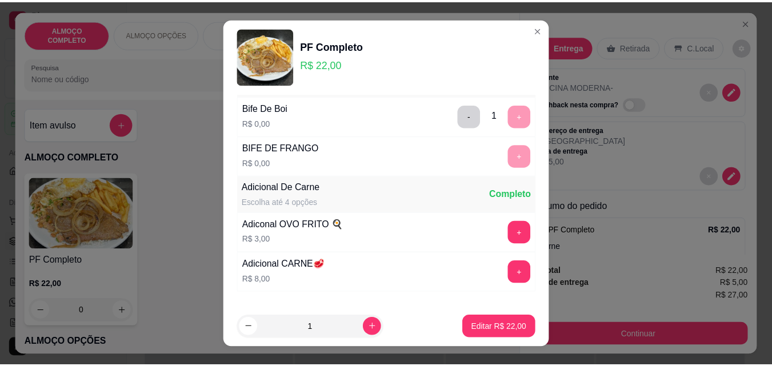
scroll to position [111, 0]
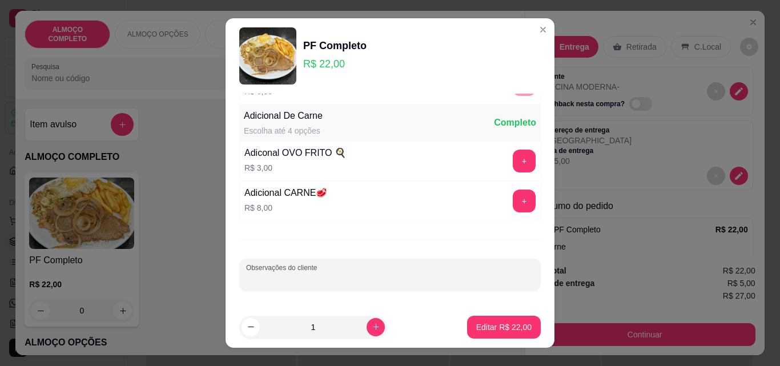
click at [437, 282] on input "Observações do cliente" at bounding box center [390, 279] width 288 height 11
type input "[PERSON_NAME]"
click at [478, 328] on p "Editar R$ 22,00" at bounding box center [504, 327] width 54 height 11
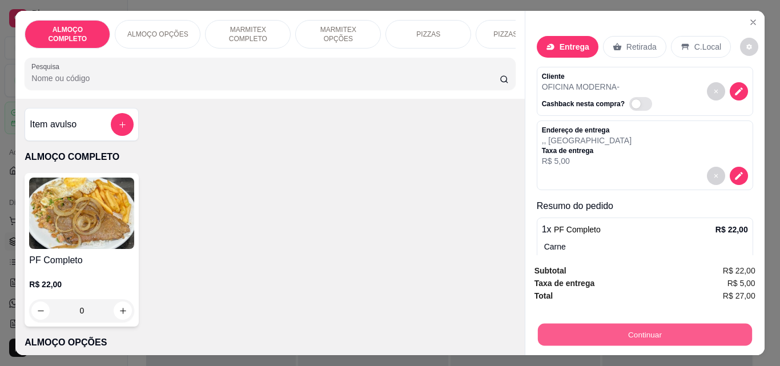
click at [591, 328] on button "Continuar" at bounding box center [644, 334] width 214 height 22
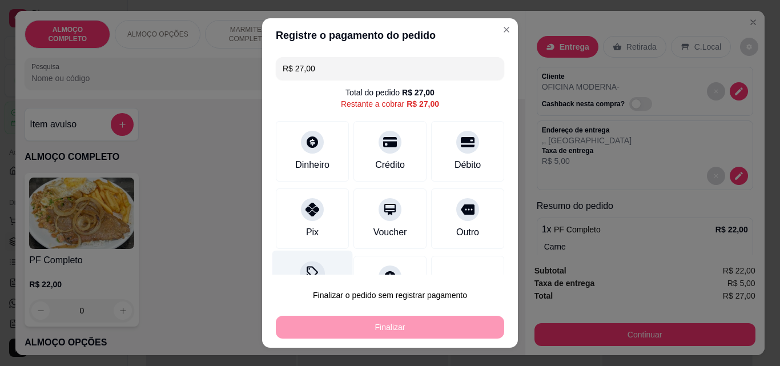
click at [309, 266] on div at bounding box center [312, 273] width 25 height 25
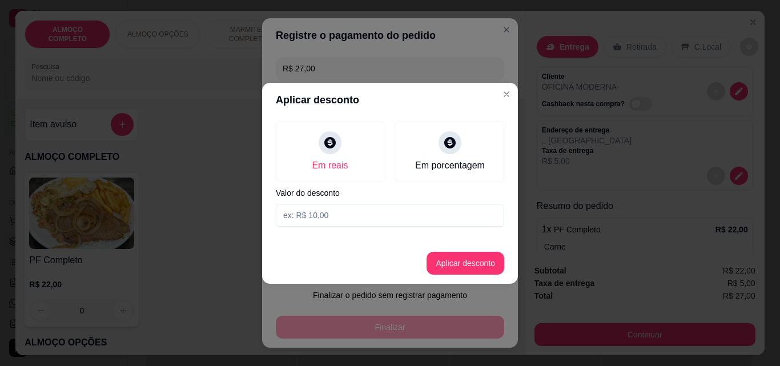
click at [299, 211] on input at bounding box center [390, 215] width 228 height 23
type input "2,00"
click at [457, 273] on button "Aplicar desconto" at bounding box center [465, 263] width 75 height 22
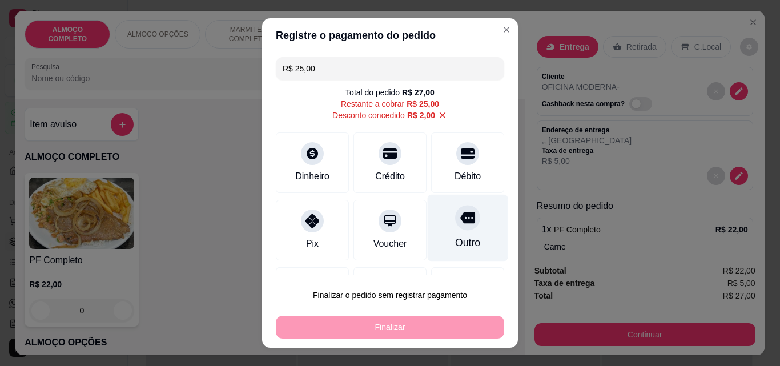
click at [456, 252] on div "Outro" at bounding box center [468, 228] width 81 height 67
type input "R$ 0,00"
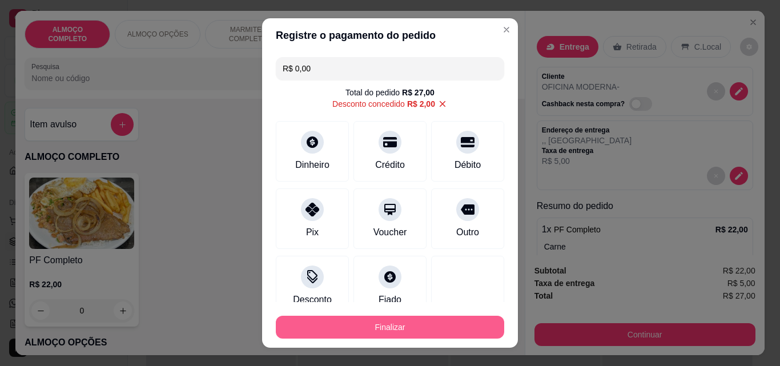
click at [422, 326] on button "Finalizar" at bounding box center [390, 327] width 228 height 23
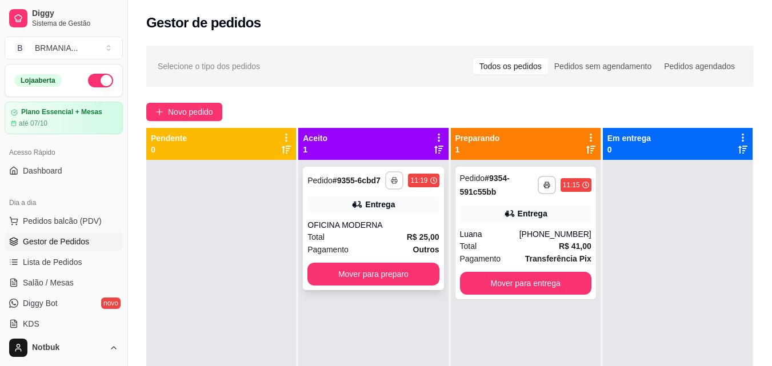
click at [391, 179] on icon "button" at bounding box center [394, 180] width 7 height 7
click at [379, 214] on button "IMPRESSORA" at bounding box center [360, 220] width 80 height 18
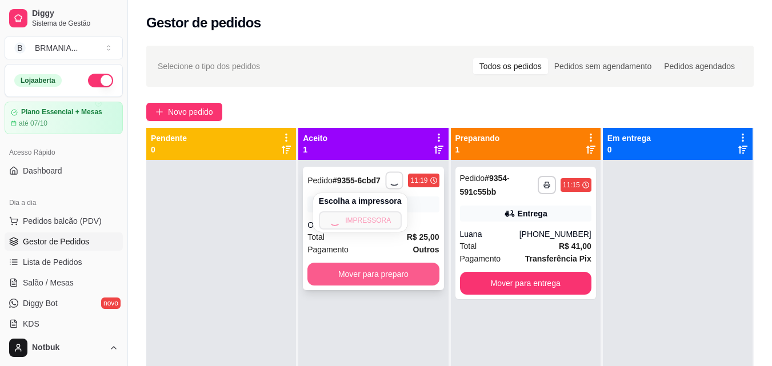
click at [366, 272] on button "Mover para preparo" at bounding box center [372, 274] width 131 height 23
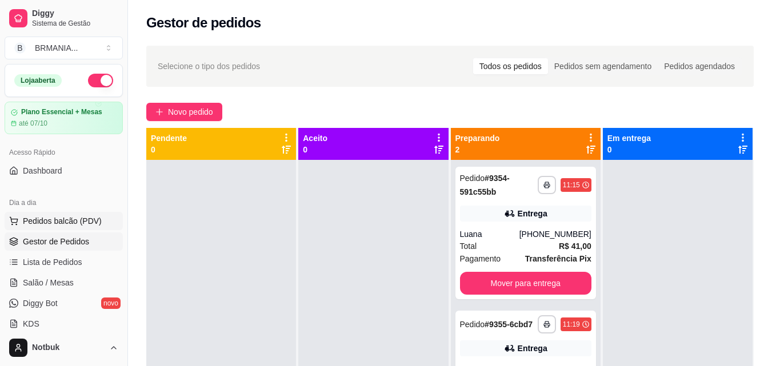
click at [74, 218] on span "Pedidos balcão (PDV)" at bounding box center [62, 220] width 79 height 11
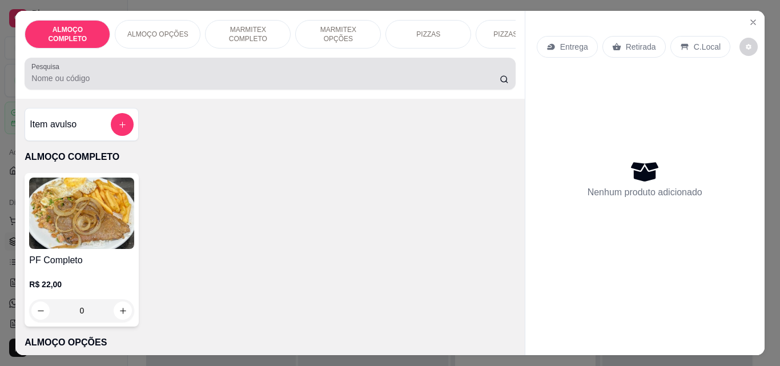
click at [183, 75] on div at bounding box center [269, 73] width 477 height 23
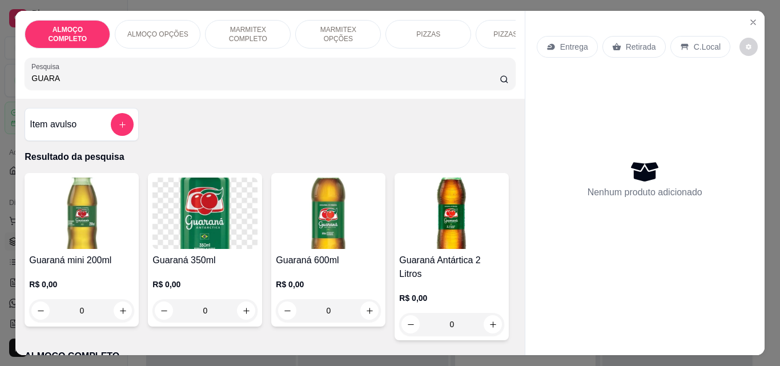
type input "GUARA"
click at [55, 246] on img at bounding box center [81, 213] width 105 height 71
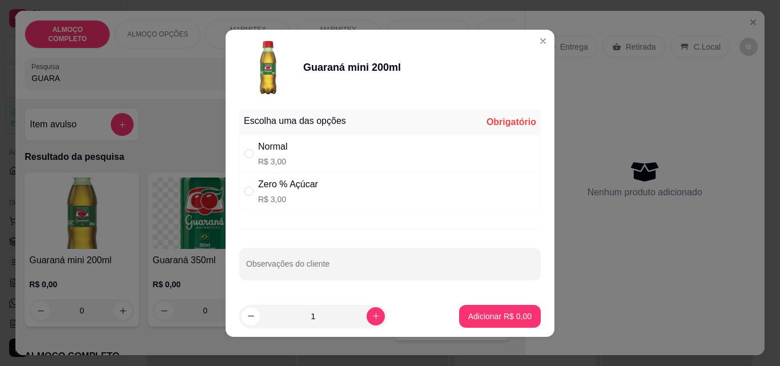
click at [283, 150] on div "Normal" at bounding box center [273, 147] width 30 height 14
radio input "true"
click at [475, 316] on p "Adicionar R$ 3,00" at bounding box center [500, 316] width 62 height 11
type input "1"
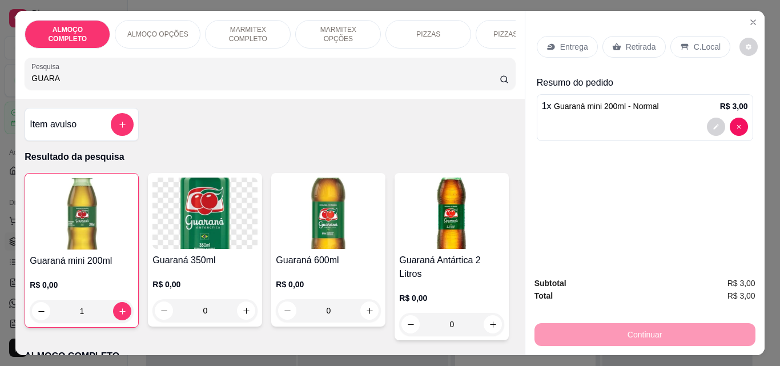
click at [694, 41] on p "C.Local" at bounding box center [707, 46] width 27 height 11
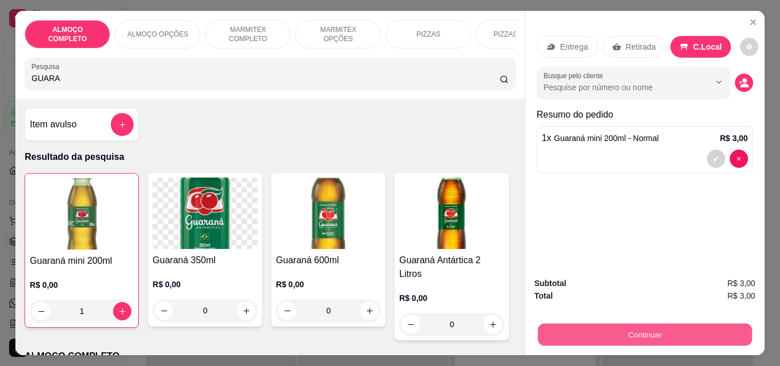
click at [630, 327] on button "Continuar" at bounding box center [644, 334] width 214 height 22
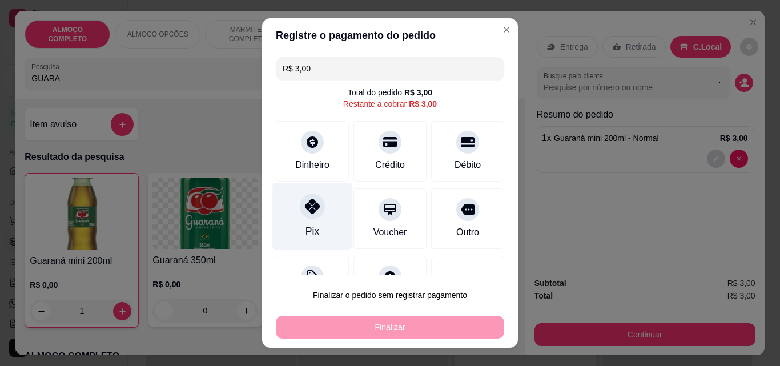
click at [305, 206] on icon at bounding box center [312, 206] width 15 height 15
type input "R$ 0,00"
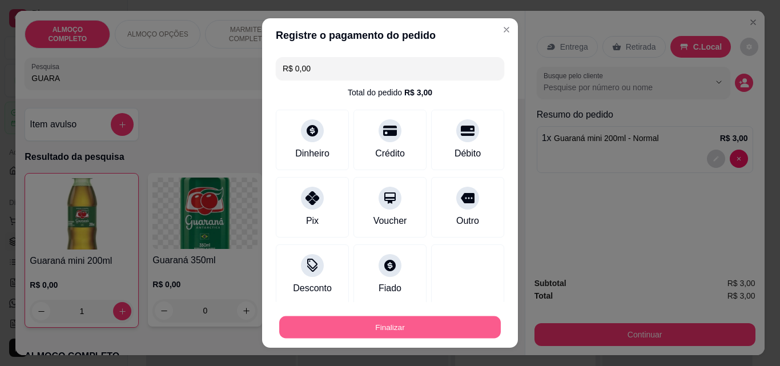
click at [367, 318] on button "Finalizar" at bounding box center [390, 327] width 222 height 22
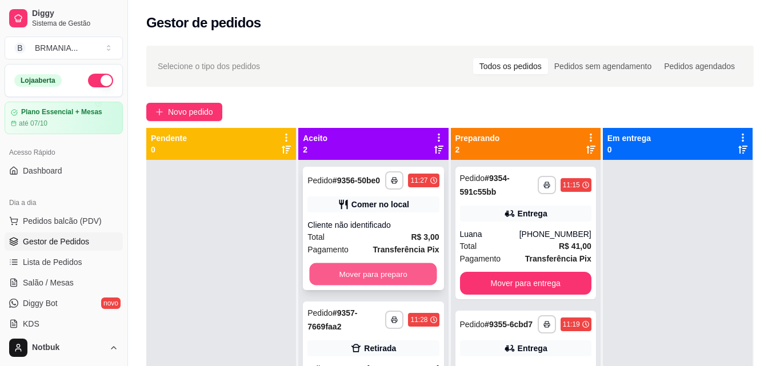
click at [382, 271] on button "Mover para preparo" at bounding box center [373, 274] width 127 height 22
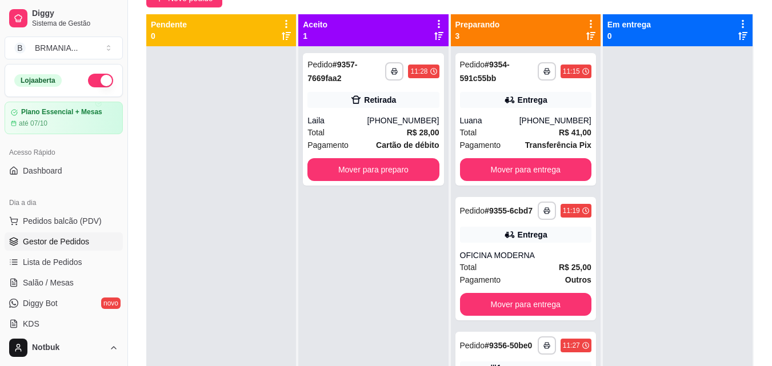
scroll to position [134, 0]
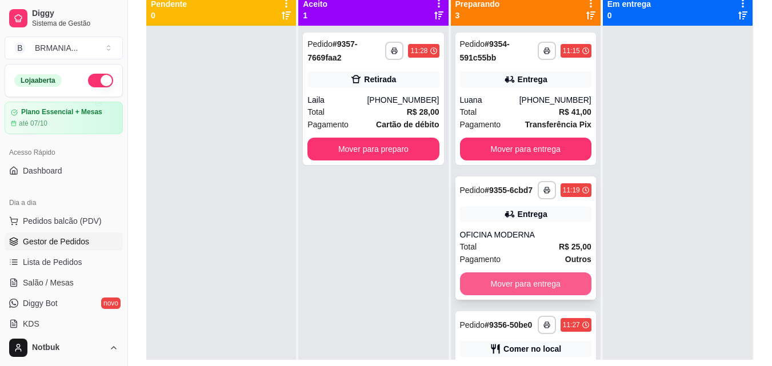
click at [537, 291] on button "Mover para entrega" at bounding box center [525, 283] width 131 height 23
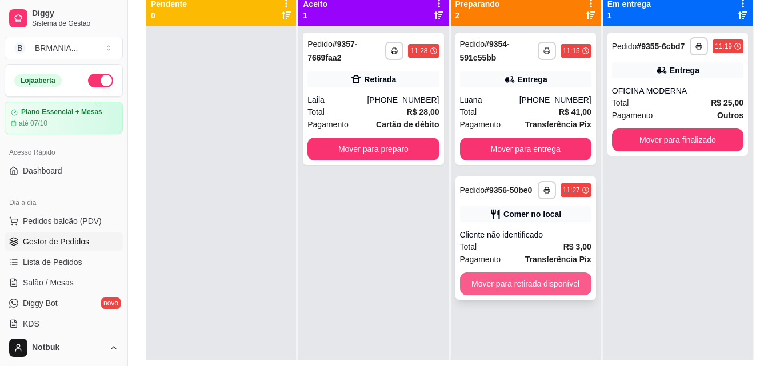
click at [536, 289] on button "Mover para retirada disponível" at bounding box center [525, 283] width 131 height 23
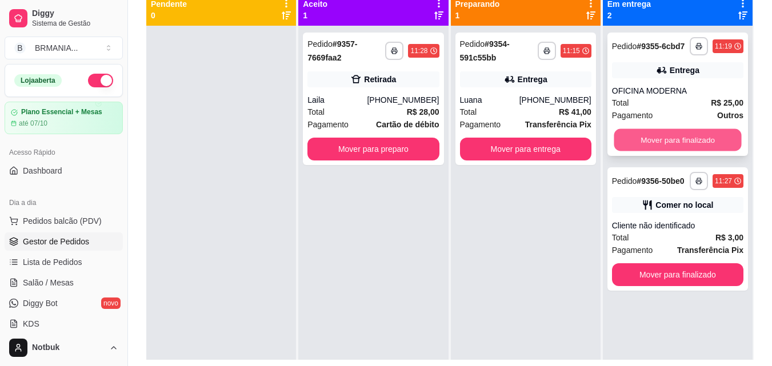
click at [654, 138] on button "Mover para finalizado" at bounding box center [676, 140] width 127 height 22
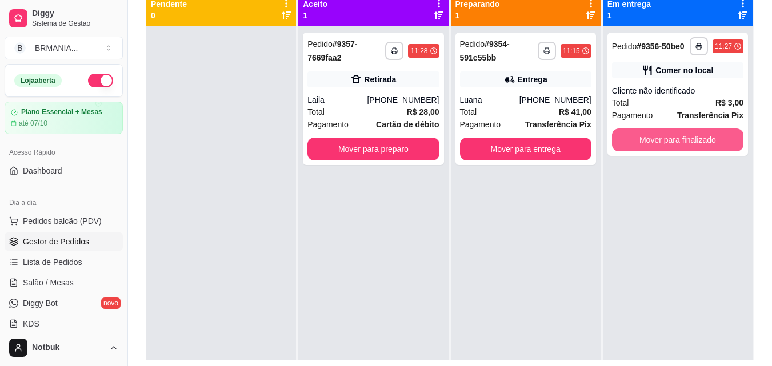
click at [654, 138] on button "Mover para finalizado" at bounding box center [677, 139] width 131 height 23
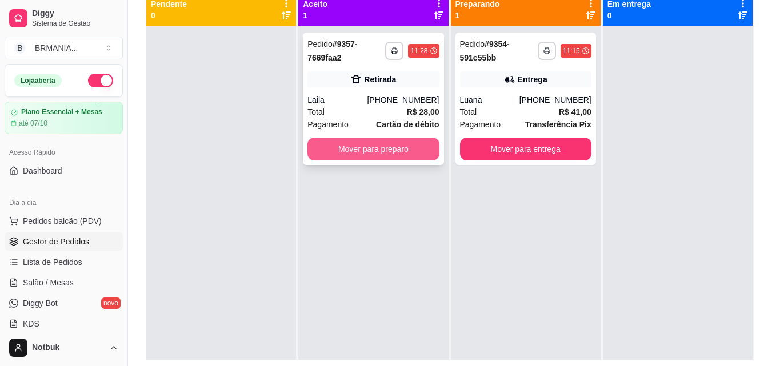
click at [404, 150] on button "Mover para preparo" at bounding box center [372, 149] width 131 height 23
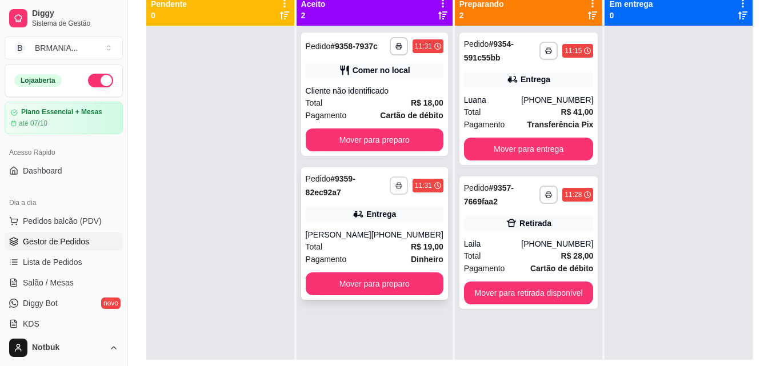
click at [389, 186] on button "button" at bounding box center [398, 185] width 18 height 18
click at [369, 229] on button "IMPRESSORA" at bounding box center [360, 225] width 83 height 18
click at [369, 138] on button "Mover para preparo" at bounding box center [374, 140] width 134 height 22
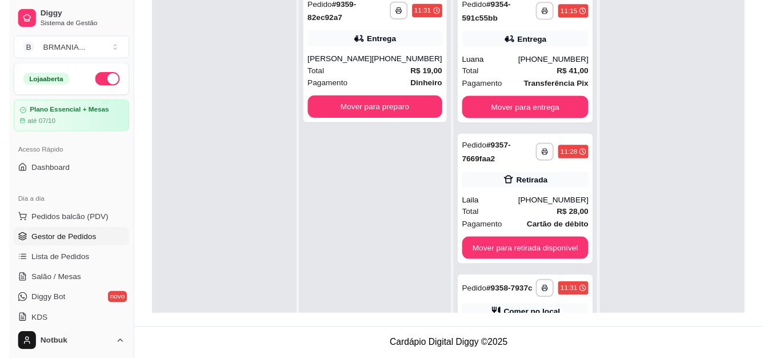
scroll to position [77, 0]
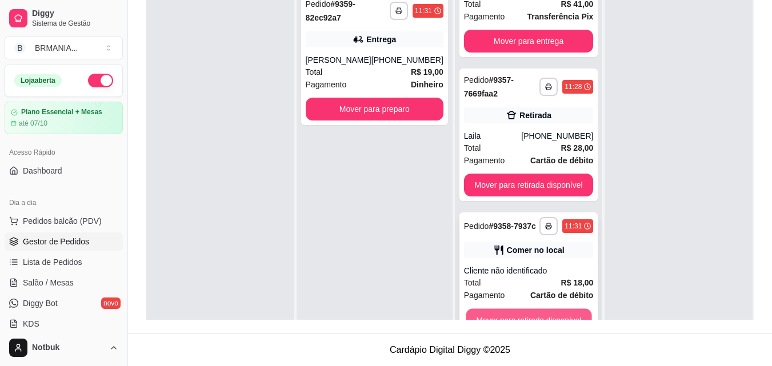
click at [516, 316] on button "Mover para retirada disponível" at bounding box center [528, 320] width 126 height 22
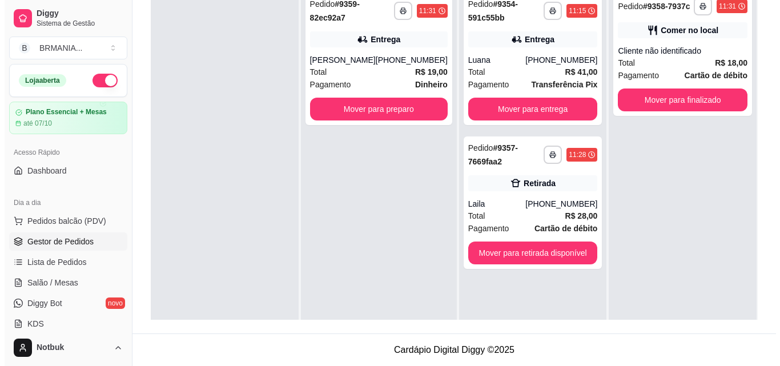
scroll to position [0, 0]
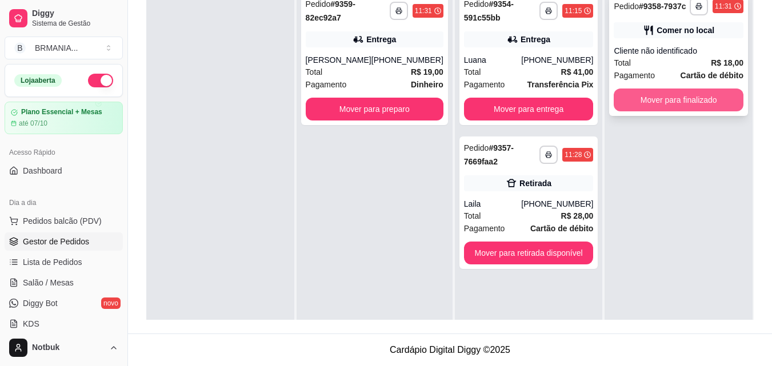
click at [692, 101] on button "Mover para finalizado" at bounding box center [678, 100] width 130 height 23
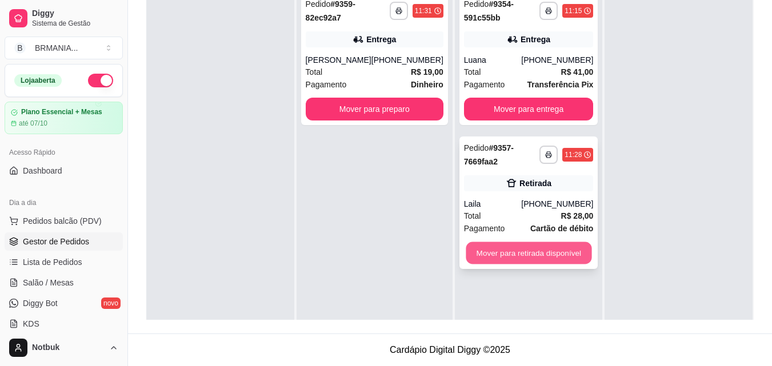
click at [515, 256] on button "Mover para retirada disponível" at bounding box center [528, 253] width 126 height 22
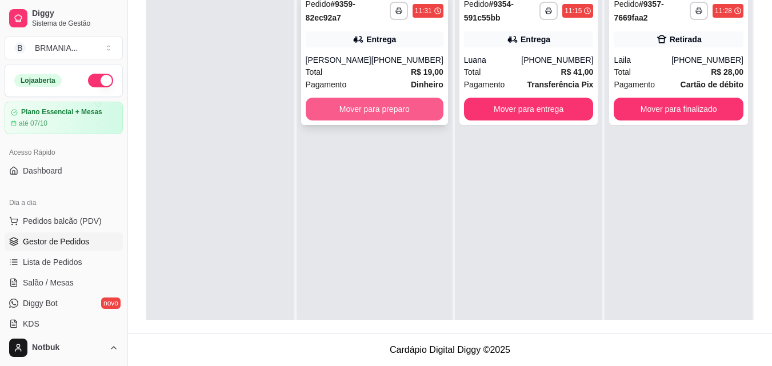
click at [368, 106] on button "Mover para preparo" at bounding box center [375, 109] width 138 height 23
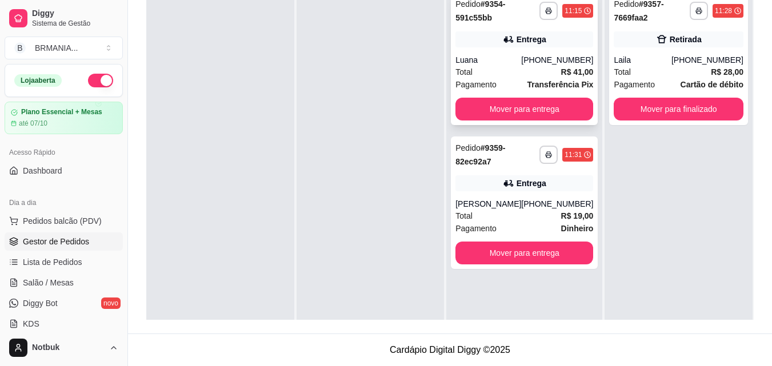
click at [489, 68] on div "Total R$ 41,00" at bounding box center [524, 72] width 138 height 13
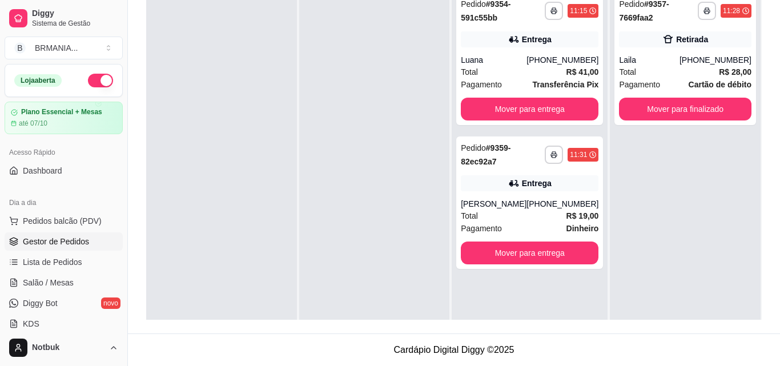
click at [617, 230] on div "**********" at bounding box center [685, 169] width 151 height 366
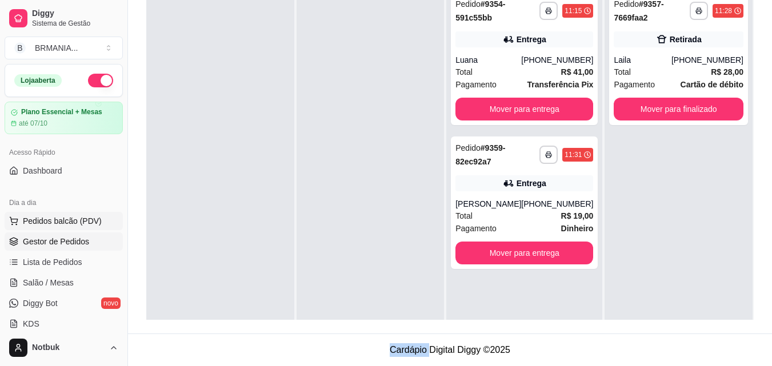
click at [71, 216] on span "Pedidos balcão (PDV)" at bounding box center [62, 220] width 79 height 11
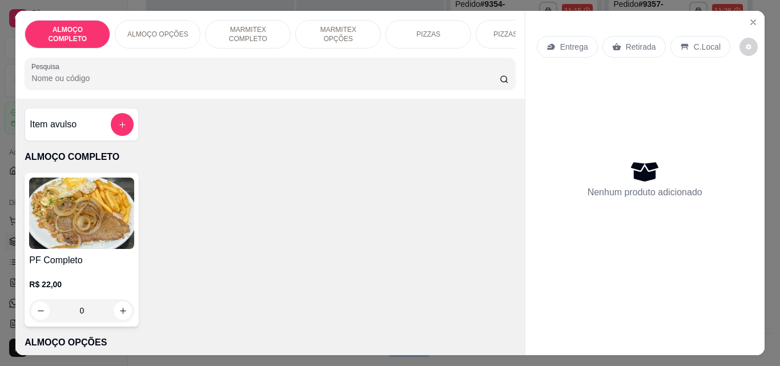
click at [97, 248] on img at bounding box center [81, 213] width 105 height 71
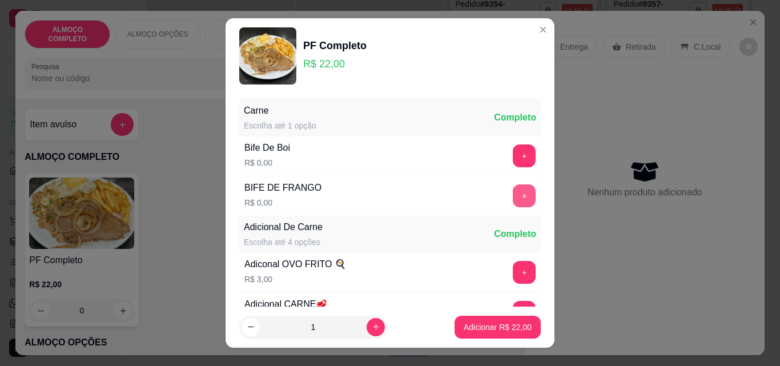
click at [513, 203] on button "+" at bounding box center [524, 195] width 23 height 23
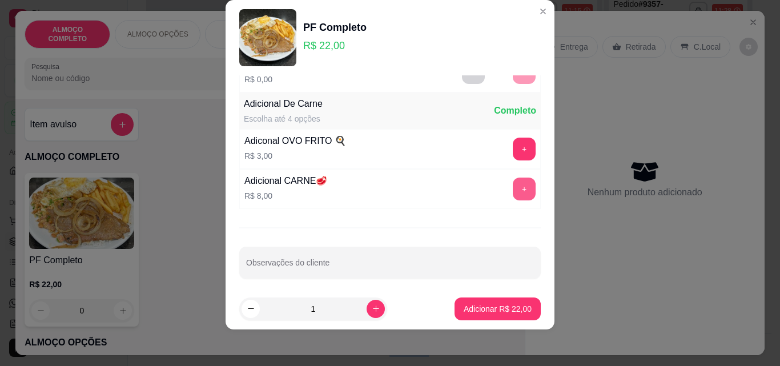
scroll to position [111, 0]
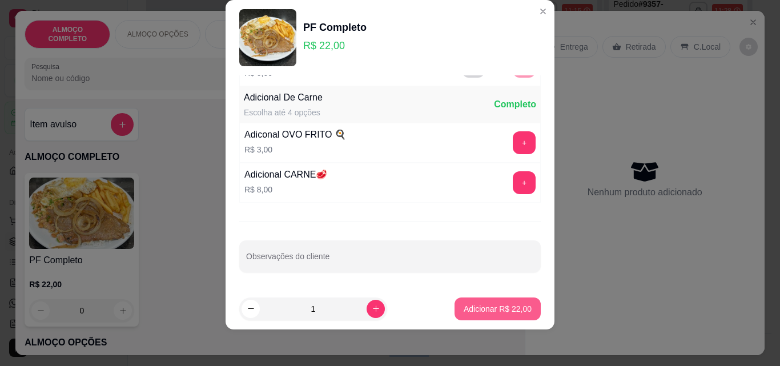
click at [495, 303] on button "Adicionar R$ 22,00" at bounding box center [498, 309] width 86 height 23
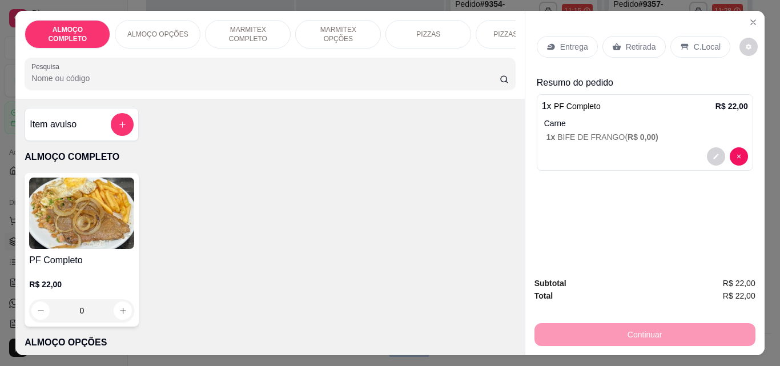
click at [705, 41] on p "C.Local" at bounding box center [707, 46] width 27 height 11
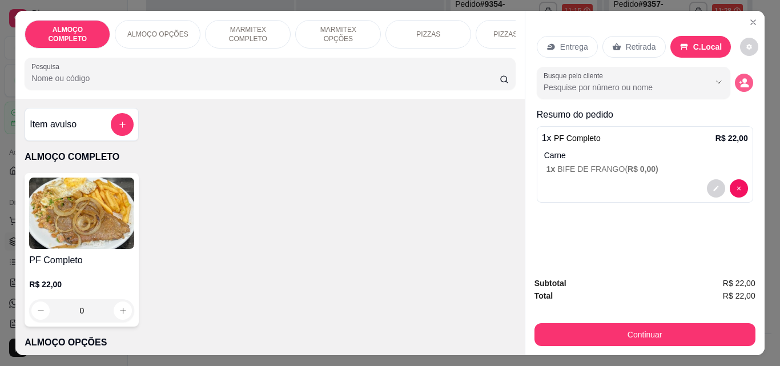
click at [740, 74] on button "decrease-product-quantity" at bounding box center [744, 83] width 18 height 18
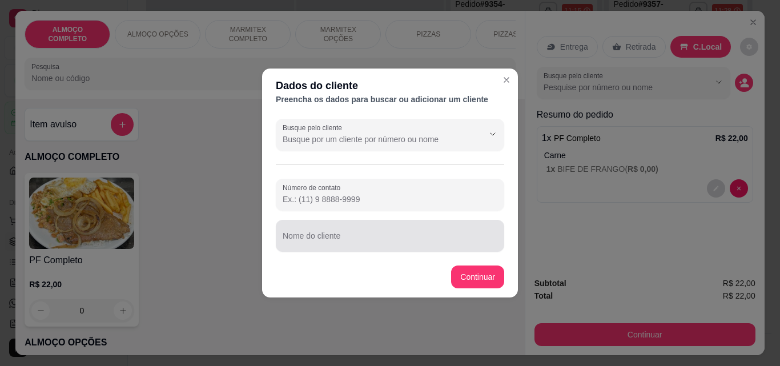
click at [370, 246] on div at bounding box center [390, 235] width 215 height 23
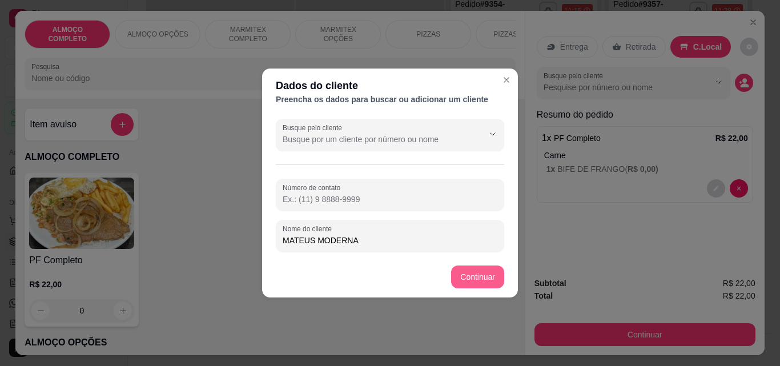
type input "MATEUS MODERNA"
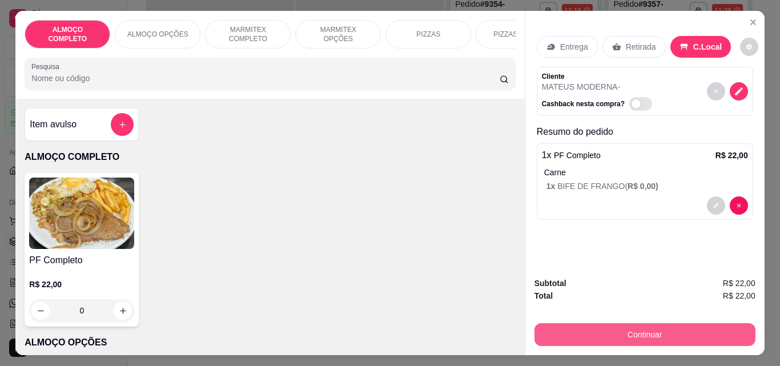
click at [615, 327] on button "Continuar" at bounding box center [645, 334] width 221 height 23
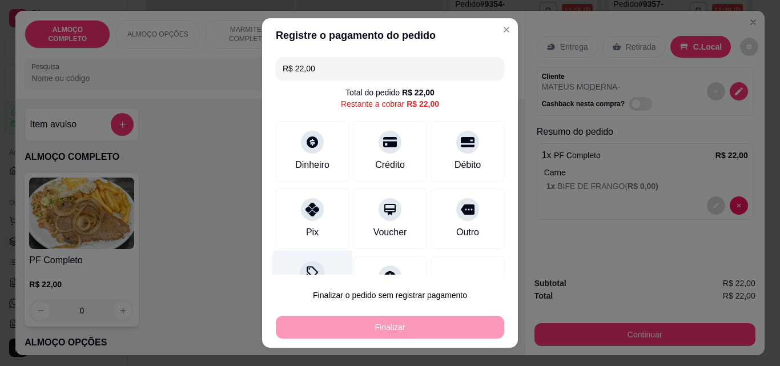
click at [307, 265] on div at bounding box center [312, 273] width 25 height 25
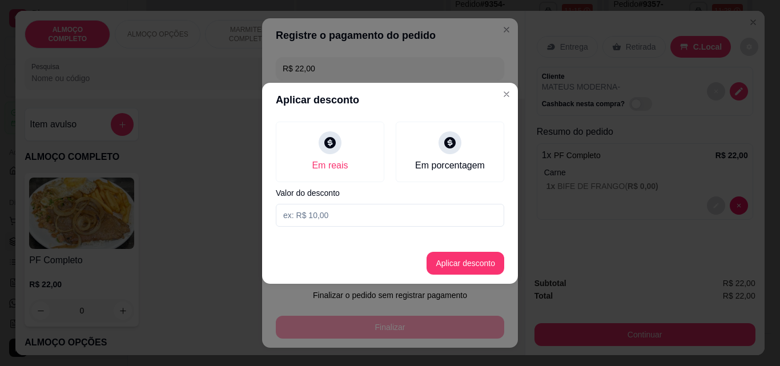
click at [315, 215] on input at bounding box center [390, 215] width 228 height 23
type input "2,00"
click at [456, 262] on button "Aplicar desconto" at bounding box center [465, 263] width 75 height 22
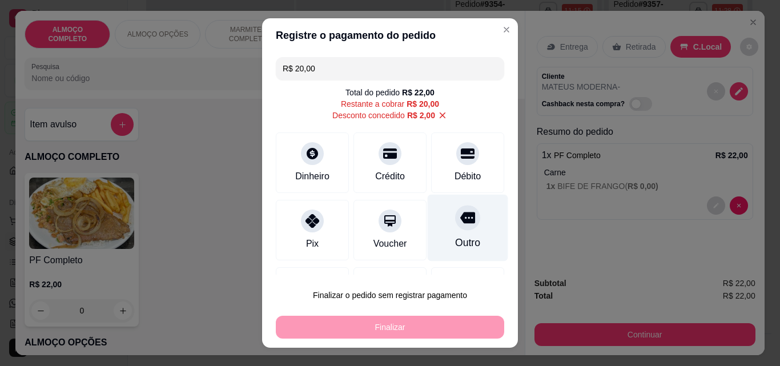
click at [455, 236] on div "Outro" at bounding box center [467, 242] width 25 height 15
type input "R$ 0,00"
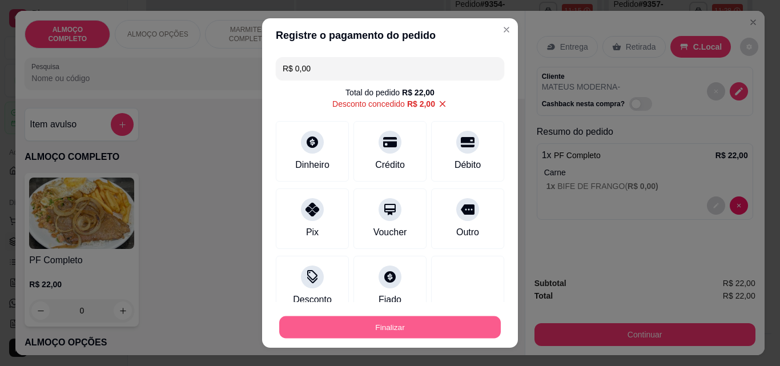
click at [411, 326] on button "Finalizar" at bounding box center [390, 327] width 222 height 22
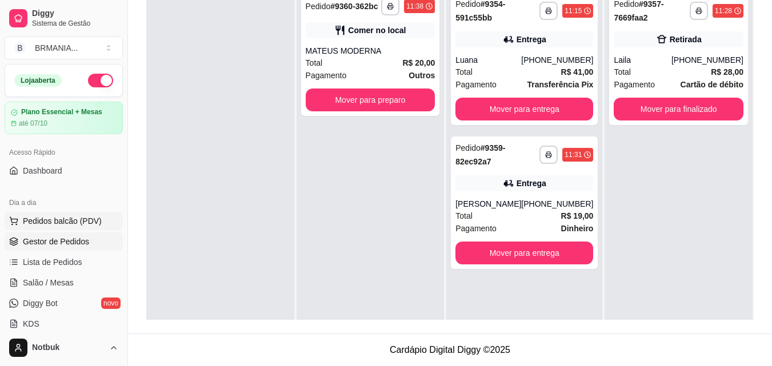
click at [64, 216] on span "Pedidos balcão (PDV)" at bounding box center [62, 220] width 79 height 11
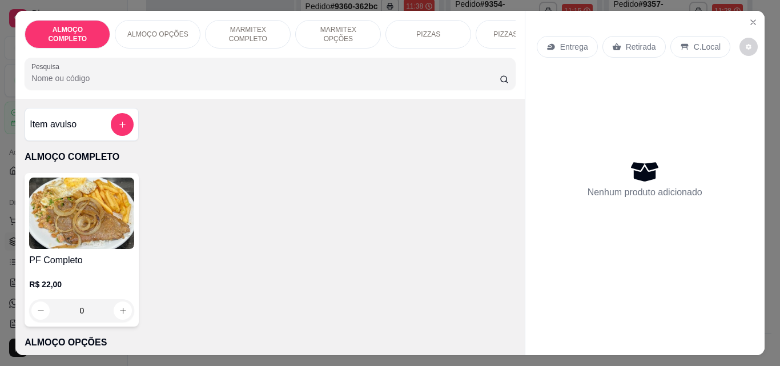
click at [111, 235] on img at bounding box center [81, 213] width 105 height 71
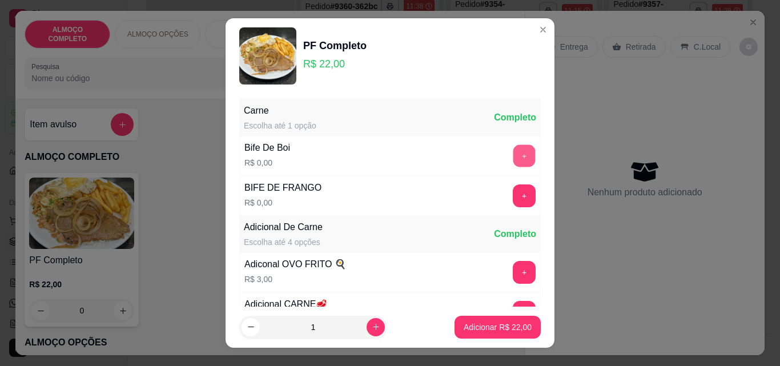
click at [513, 153] on button "+" at bounding box center [524, 156] width 22 height 22
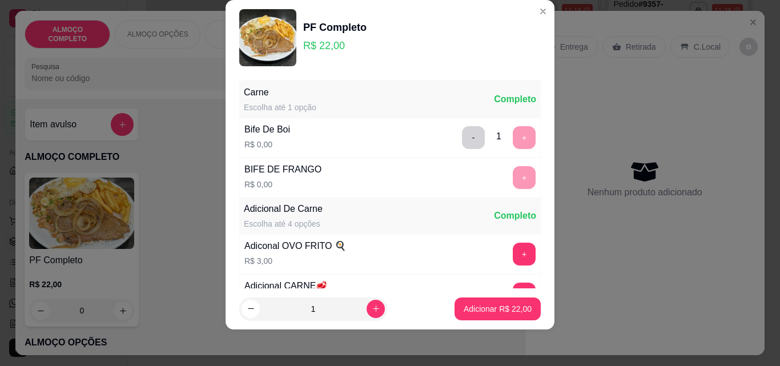
scroll to position [111, 0]
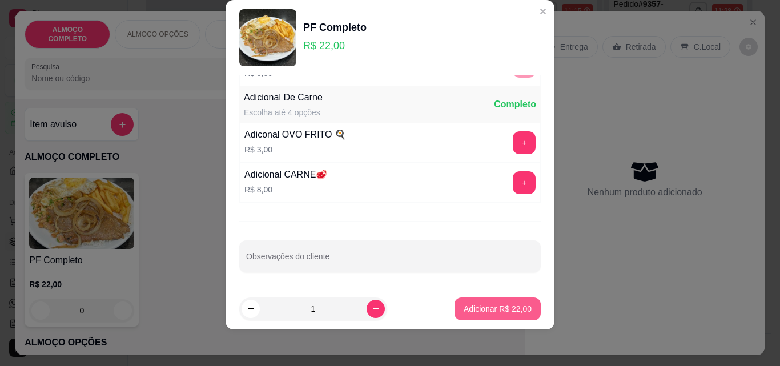
click at [494, 307] on p "Adicionar R$ 22,00" at bounding box center [498, 308] width 68 height 11
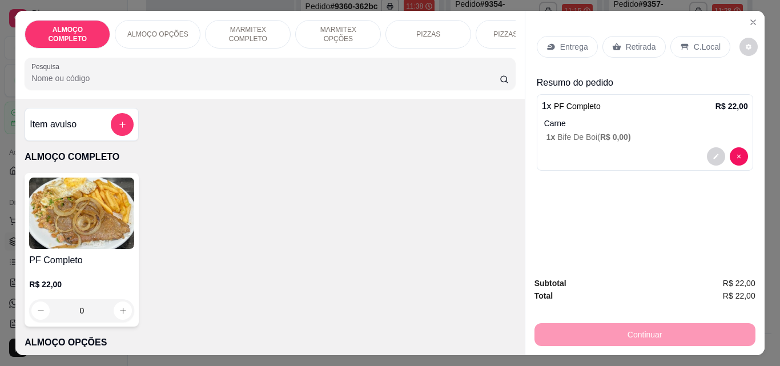
click at [707, 41] on p "C.Local" at bounding box center [707, 46] width 27 height 11
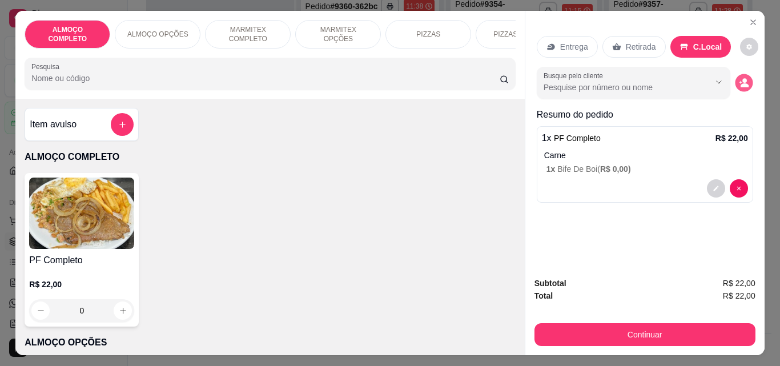
click at [739, 81] on icon "decrease-product-quantity" at bounding box center [740, 82] width 3 height 3
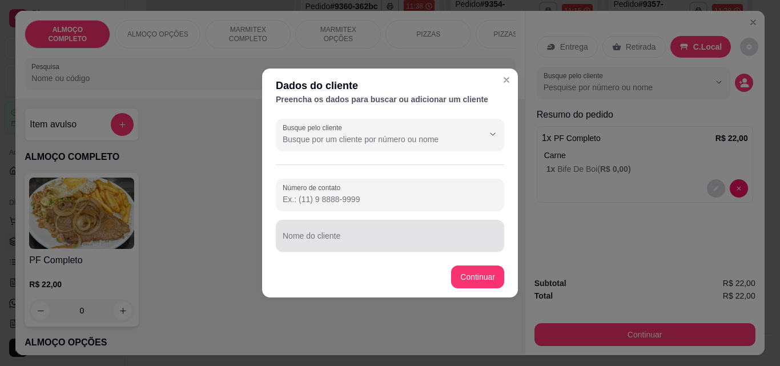
click at [461, 239] on input "Nome do cliente" at bounding box center [390, 240] width 215 height 11
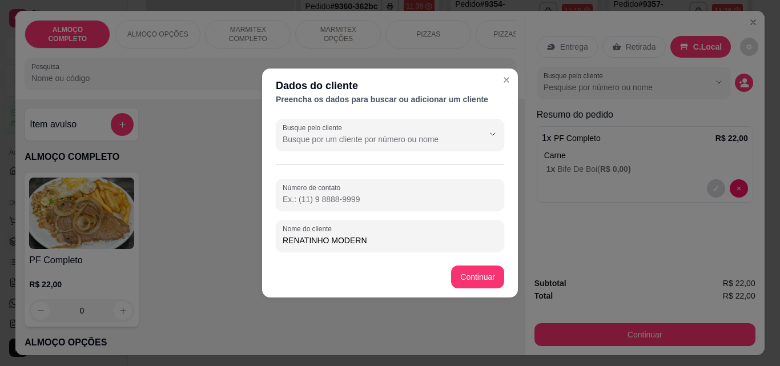
type input "RENATINHO MODERNA"
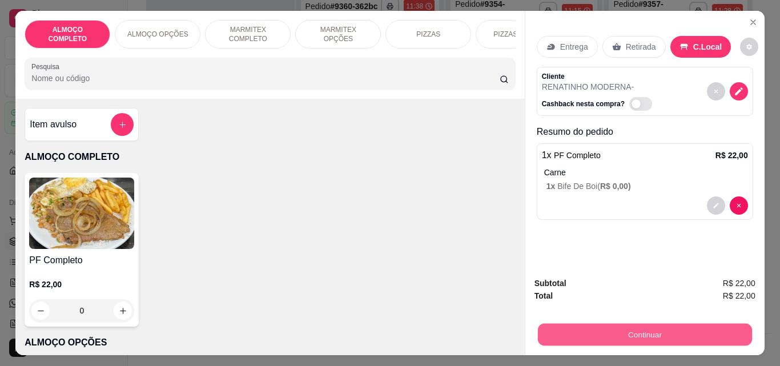
click at [605, 331] on button "Continuar" at bounding box center [644, 334] width 214 height 22
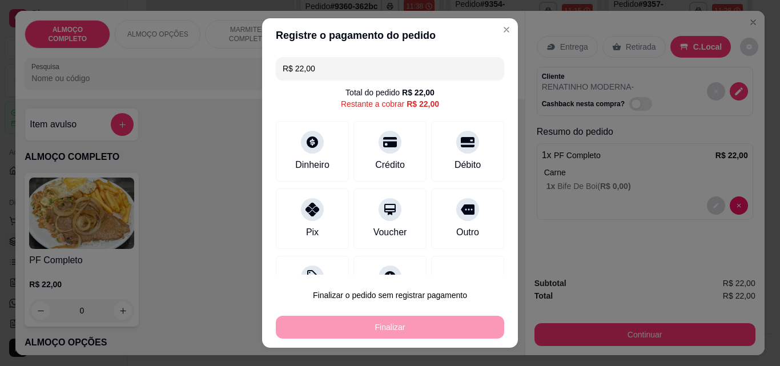
click at [304, 255] on div "R$ 22,00 Total do pedido R$ 22,00 Restante a cobrar R$ 22,00 Dinheiro Crédito D…" at bounding box center [390, 164] width 256 height 222
click at [305, 262] on div at bounding box center [312, 273] width 25 height 25
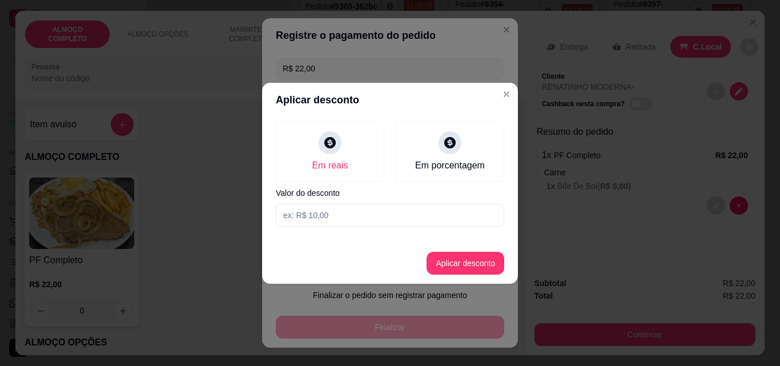
click at [343, 214] on input at bounding box center [390, 215] width 228 height 23
type input "2,00"
click at [455, 261] on button "Aplicar desconto" at bounding box center [466, 263] width 78 height 23
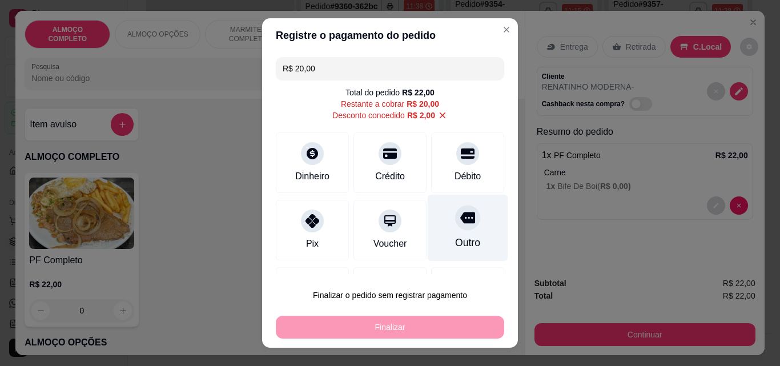
click at [460, 216] on icon at bounding box center [467, 217] width 15 height 11
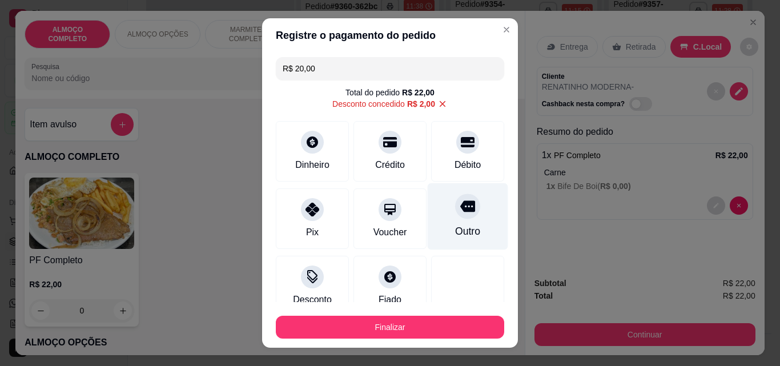
type input "R$ 0,00"
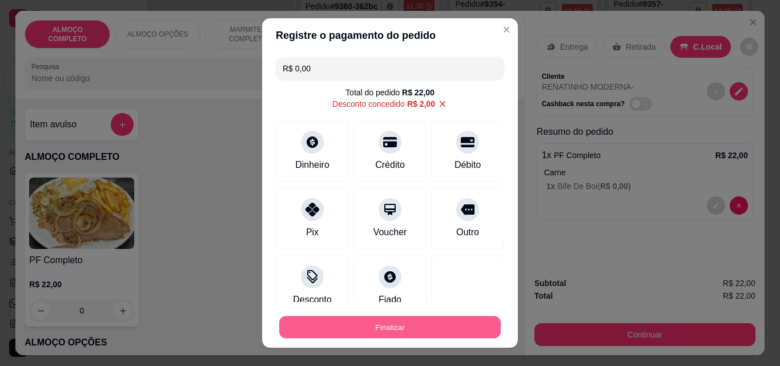
click at [396, 328] on button "Finalizar" at bounding box center [390, 327] width 222 height 22
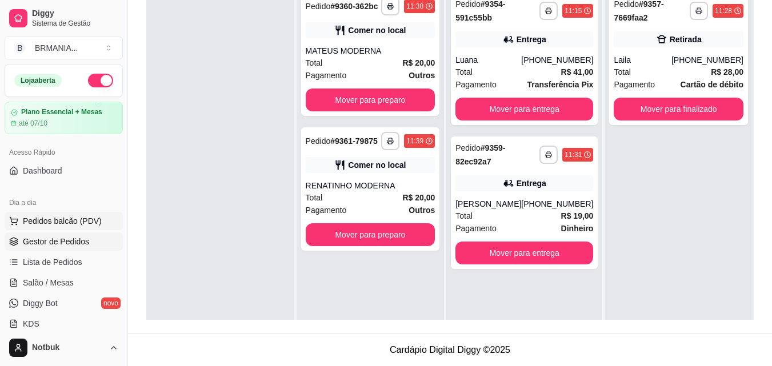
click at [79, 218] on span "Pedidos balcão (PDV)" at bounding box center [62, 220] width 79 height 11
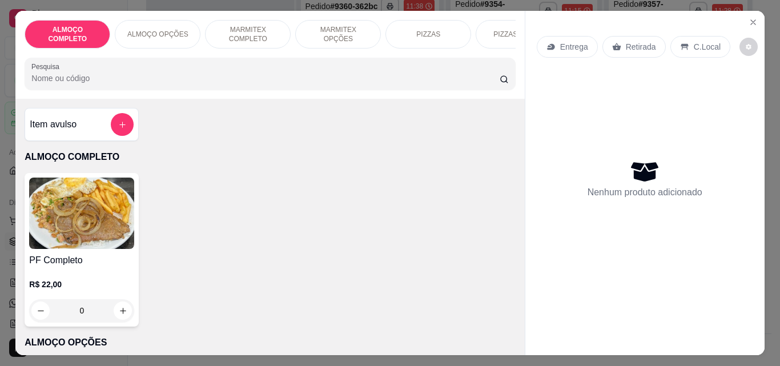
click at [116, 212] on img at bounding box center [81, 213] width 105 height 71
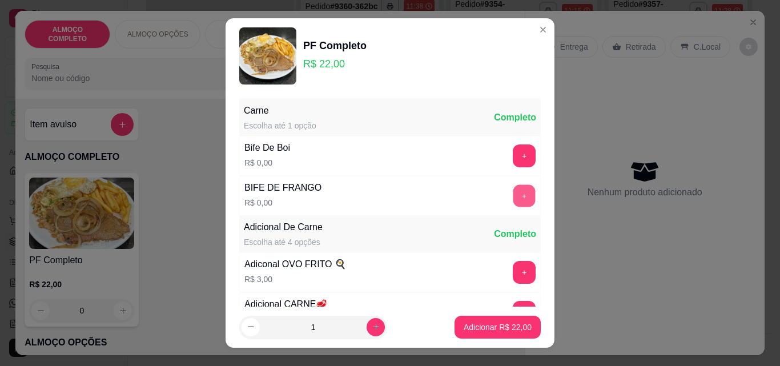
click at [513, 192] on button "+" at bounding box center [524, 196] width 22 height 22
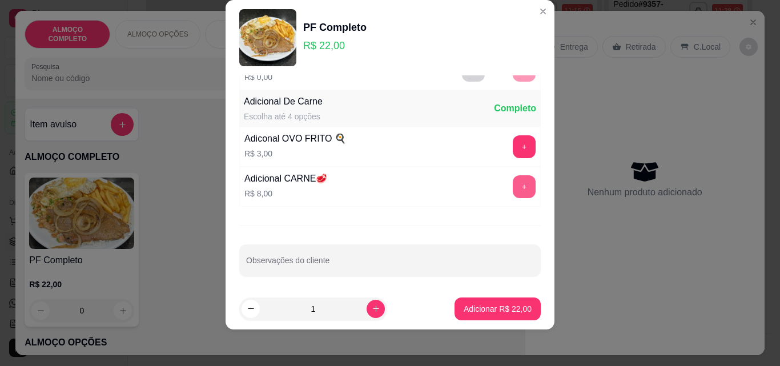
scroll to position [111, 0]
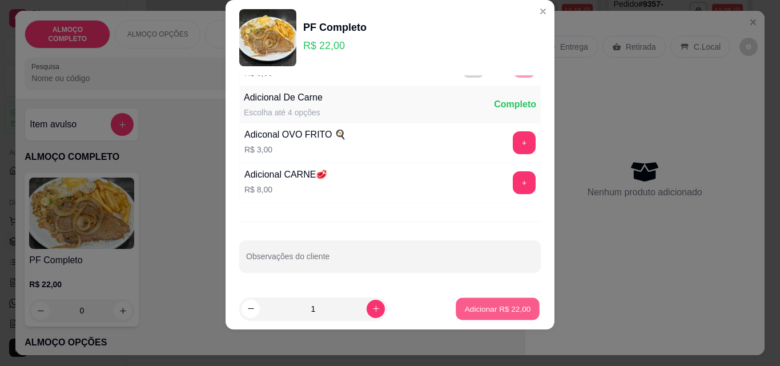
click at [488, 304] on p "Adicionar R$ 22,00" at bounding box center [498, 308] width 66 height 11
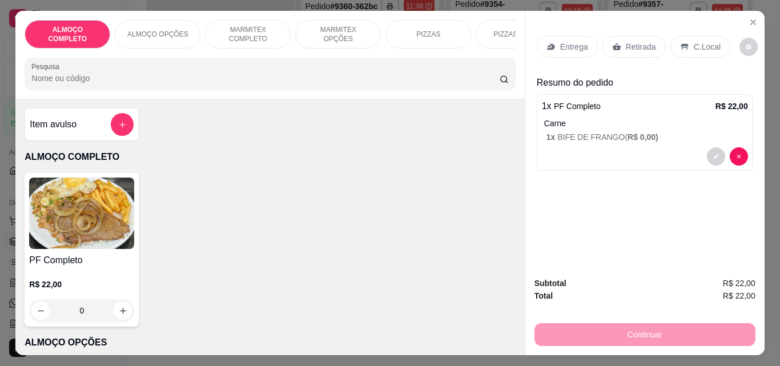
click at [701, 51] on div "C.Local" at bounding box center [700, 47] width 60 height 22
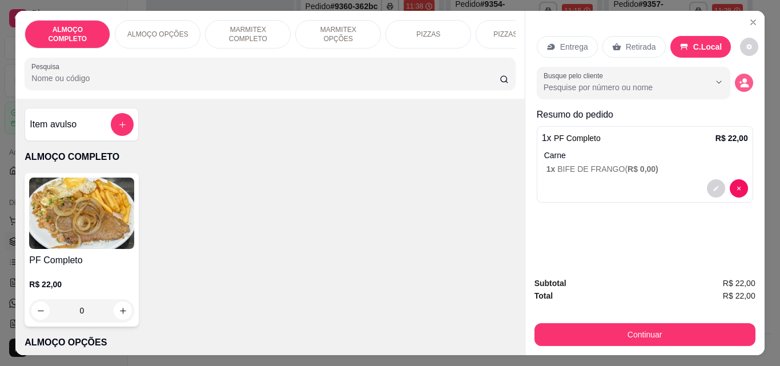
click at [739, 79] on icon "decrease-product-quantity" at bounding box center [744, 83] width 10 height 10
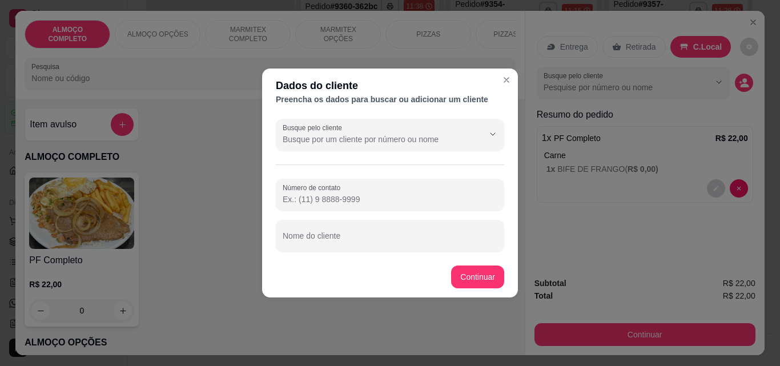
click at [356, 219] on div "Número de contato Nome do cliente" at bounding box center [390, 215] width 228 height 73
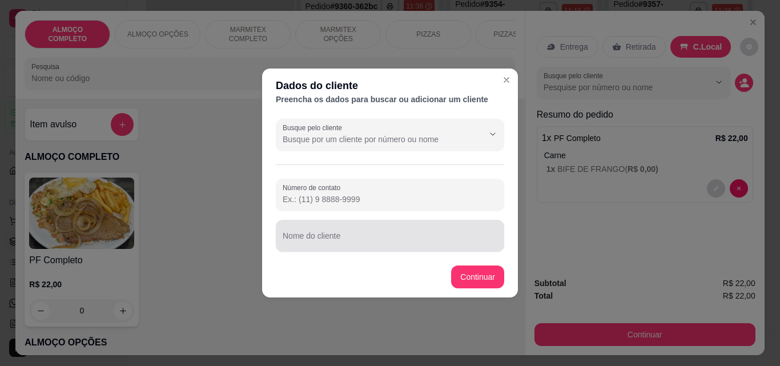
click at [356, 232] on div at bounding box center [390, 235] width 215 height 23
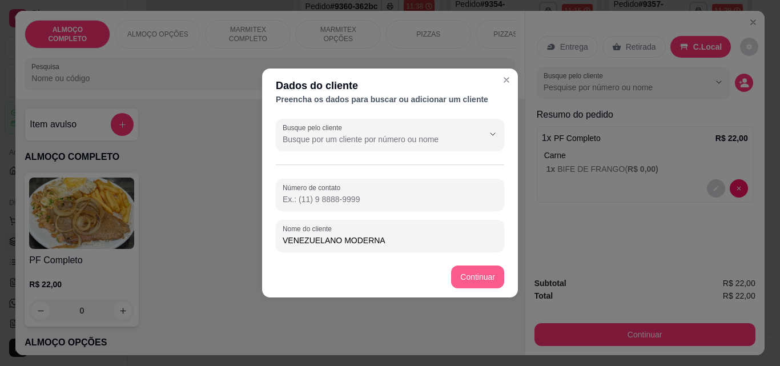
type input "VENEZUELANO MODERNA"
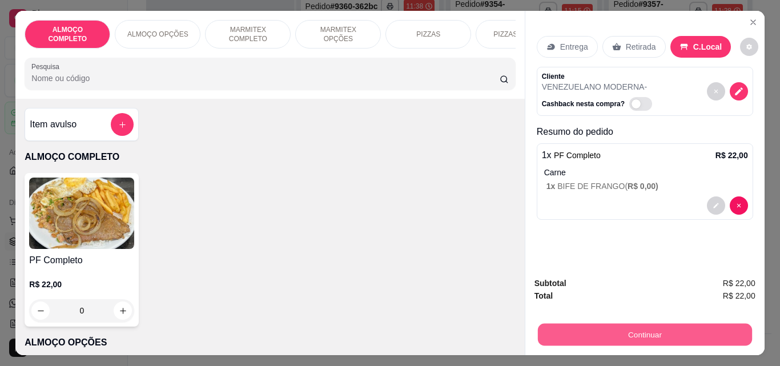
click at [598, 327] on button "Continuar" at bounding box center [644, 334] width 214 height 22
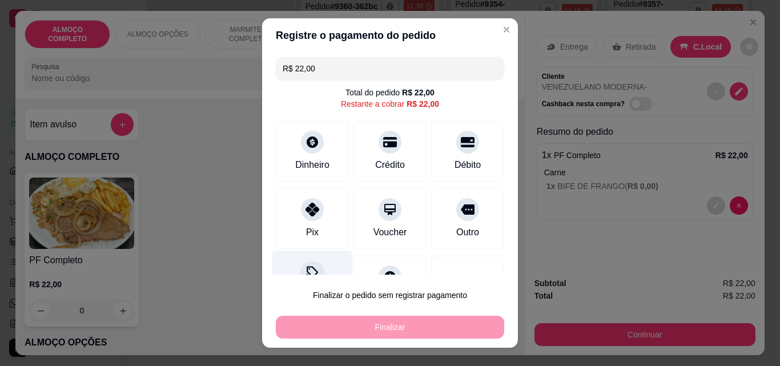
click at [296, 264] on div "Desconto" at bounding box center [312, 284] width 81 height 67
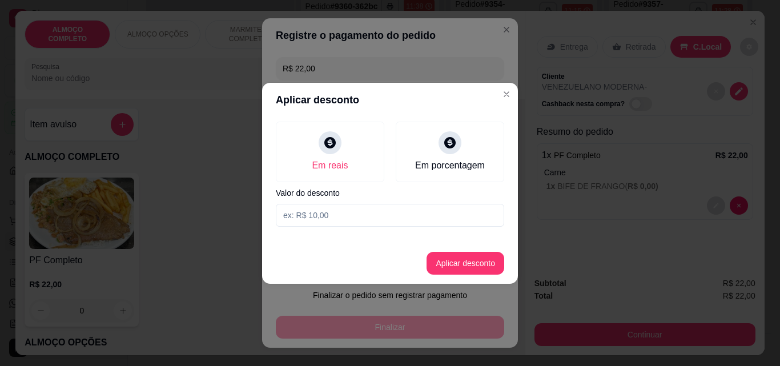
click at [319, 217] on input at bounding box center [390, 215] width 228 height 23
type input "2,00"
click at [451, 266] on button "Aplicar desconto" at bounding box center [465, 263] width 75 height 22
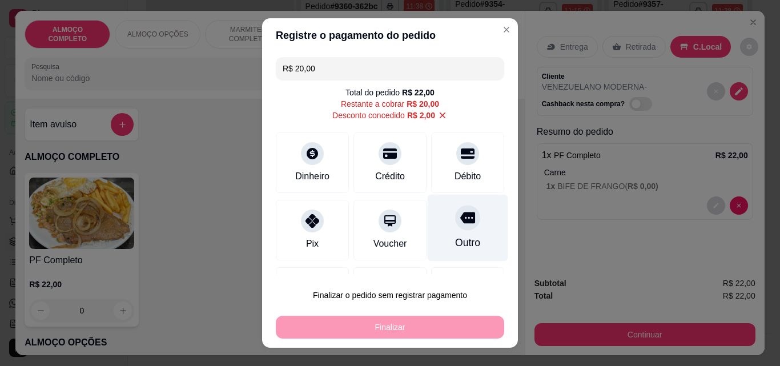
click at [455, 239] on div "Outro" at bounding box center [467, 242] width 25 height 15
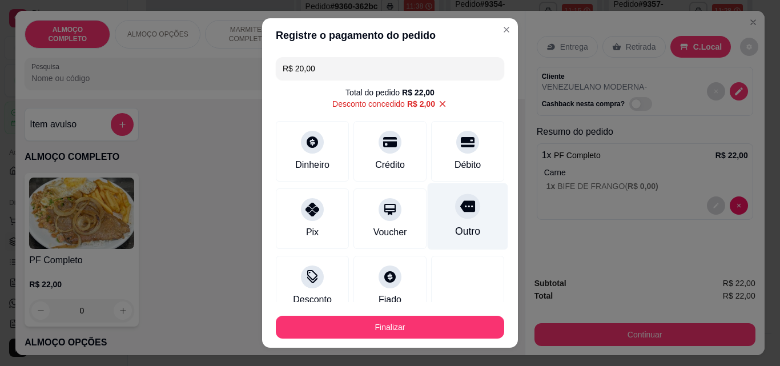
type input "R$ 0,00"
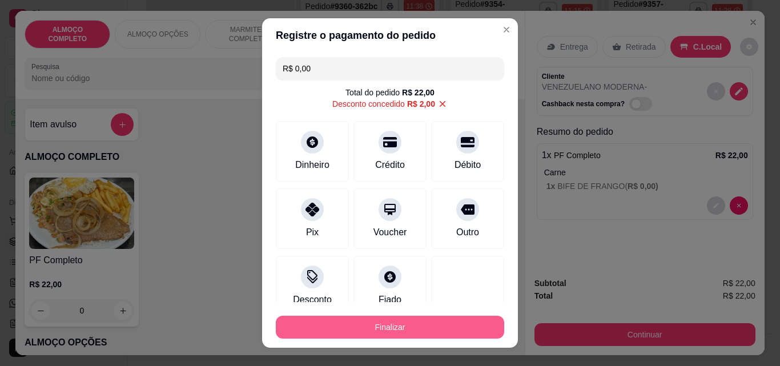
click at [423, 331] on button "Finalizar" at bounding box center [390, 327] width 228 height 23
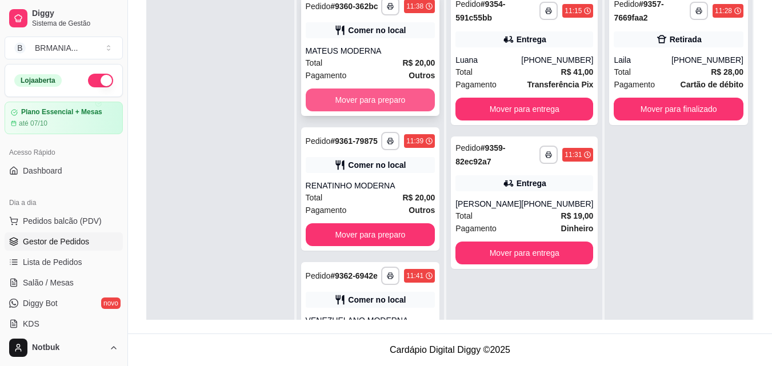
click at [379, 111] on button "Mover para preparo" at bounding box center [371, 100] width 130 height 23
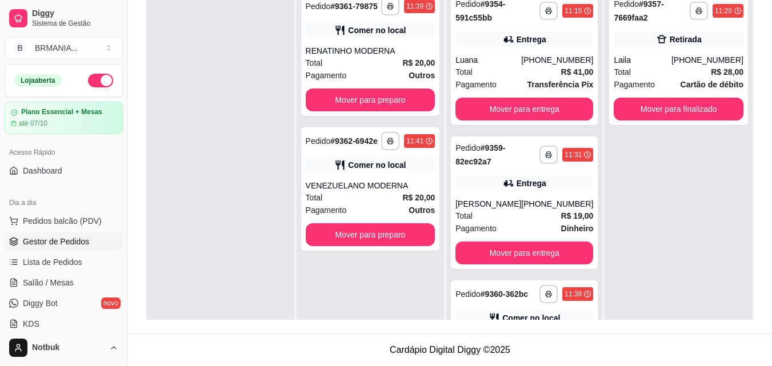
click at [379, 113] on div "**********" at bounding box center [370, 54] width 139 height 123
click at [387, 101] on button "Mover para preparo" at bounding box center [370, 100] width 126 height 22
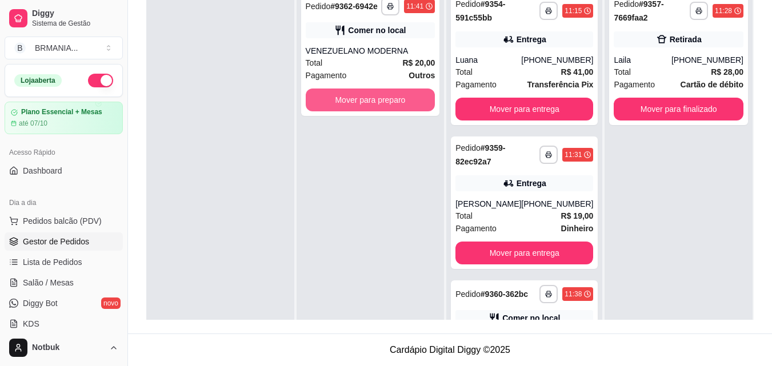
click at [387, 101] on button "Mover para preparo" at bounding box center [371, 100] width 130 height 23
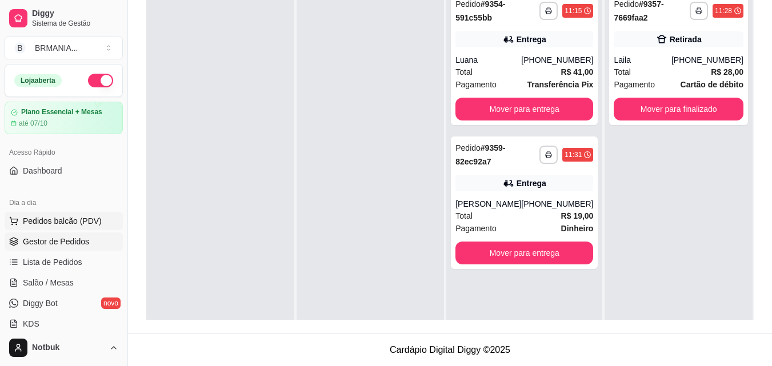
click at [47, 223] on span "Pedidos balcão (PDV)" at bounding box center [62, 220] width 79 height 11
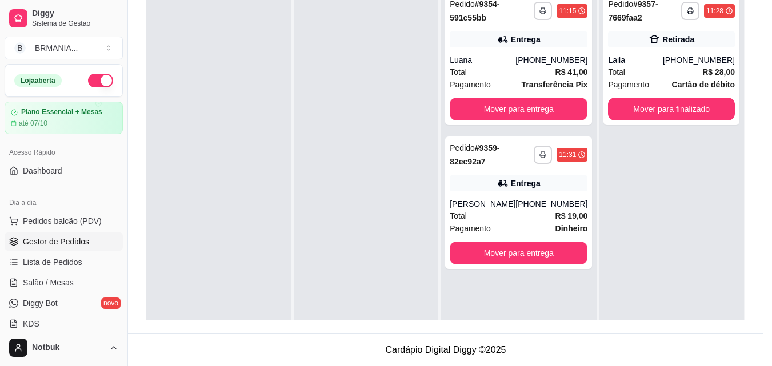
click at [85, 206] on img at bounding box center [81, 213] width 105 height 71
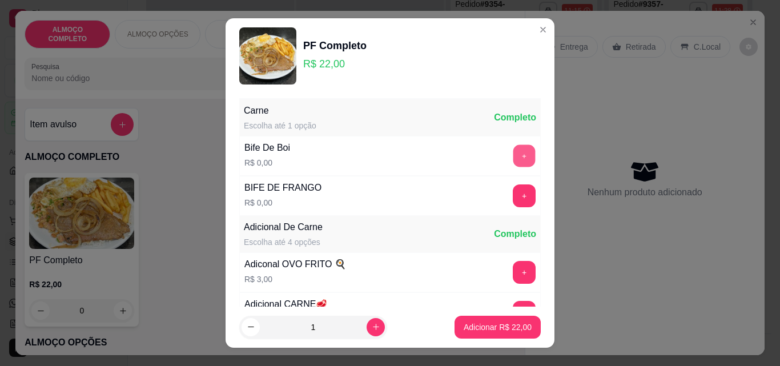
click at [513, 160] on button "+" at bounding box center [524, 156] width 22 height 22
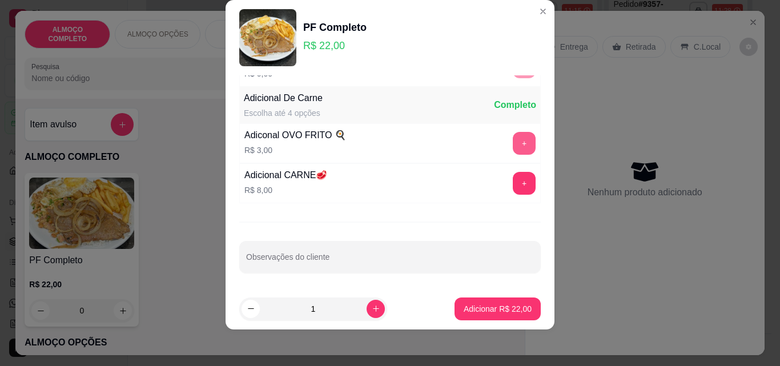
scroll to position [111, 0]
click at [398, 263] on input "Observações do cliente" at bounding box center [390, 260] width 288 height 11
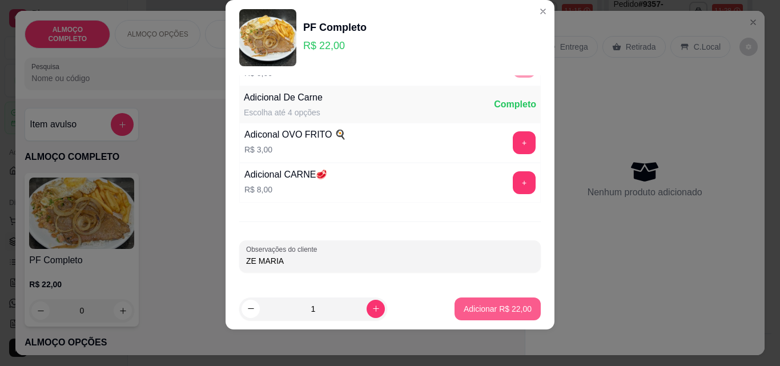
type input "ZE MARIA"
click at [501, 307] on p "Adicionar R$ 22,00" at bounding box center [498, 308] width 68 height 11
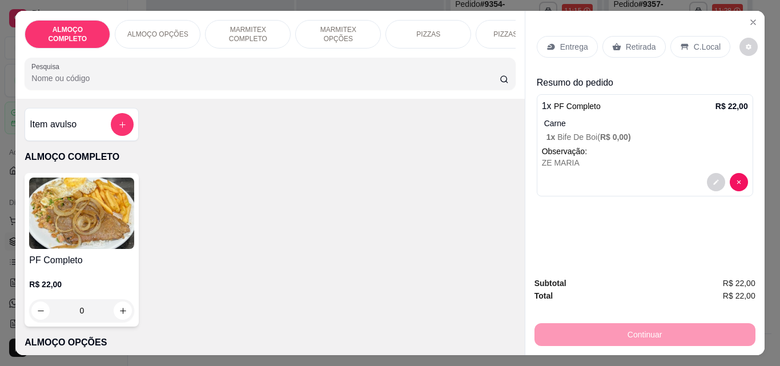
click at [572, 42] on p "Entrega" at bounding box center [574, 46] width 28 height 11
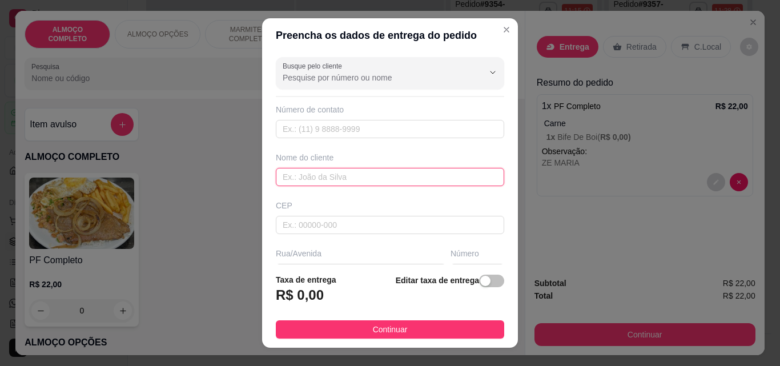
click at [340, 182] on input "text" at bounding box center [390, 177] width 228 height 18
type input "OFICINA MODERNA"
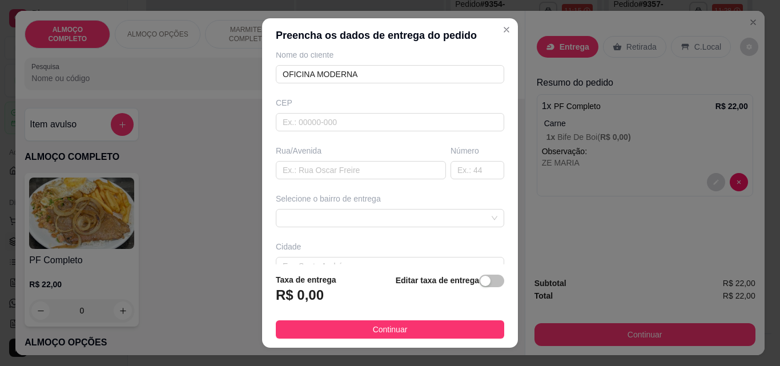
scroll to position [109, 0]
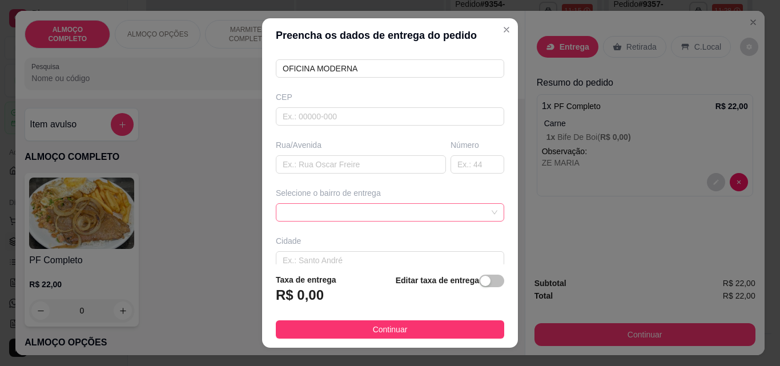
click at [473, 214] on span at bounding box center [390, 212] width 215 height 17
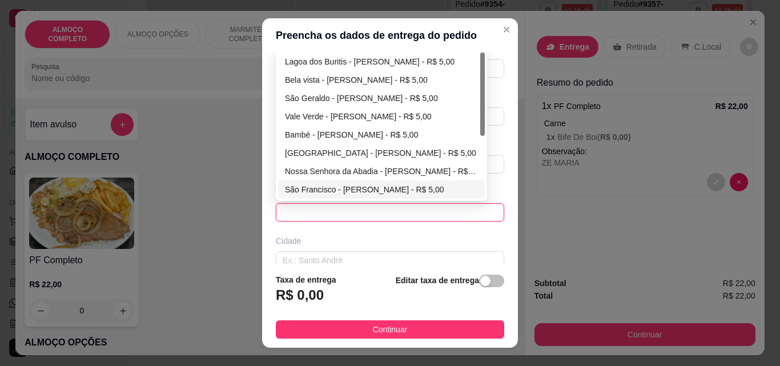
click at [372, 190] on div "São Francisco - [PERSON_NAME] - R$ 5,00" at bounding box center [381, 189] width 193 height 13
type input "[PERSON_NAME]"
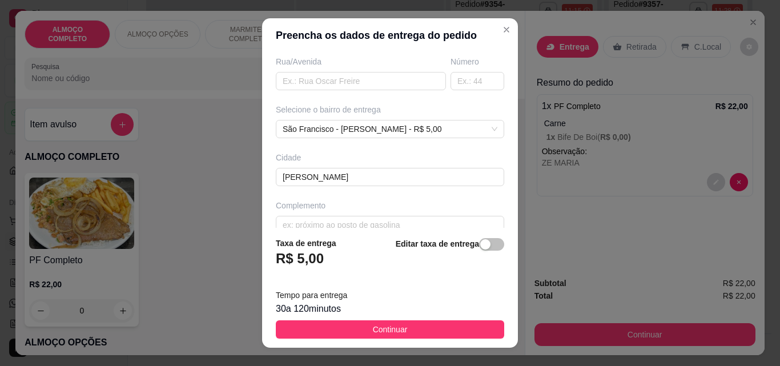
scroll to position [210, 0]
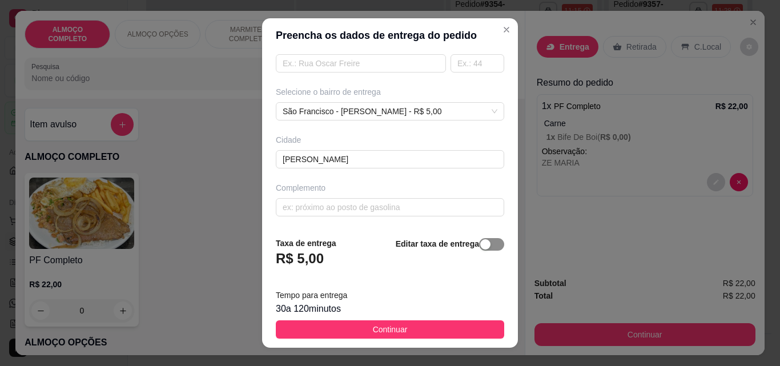
click at [473, 251] on div "Editar taxa de entrega" at bounding box center [450, 256] width 109 height 38
click at [480, 247] on div "button" at bounding box center [485, 244] width 10 height 10
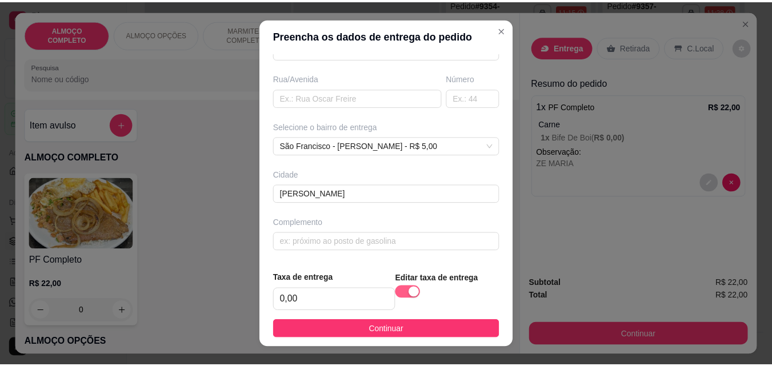
scroll to position [175, 0]
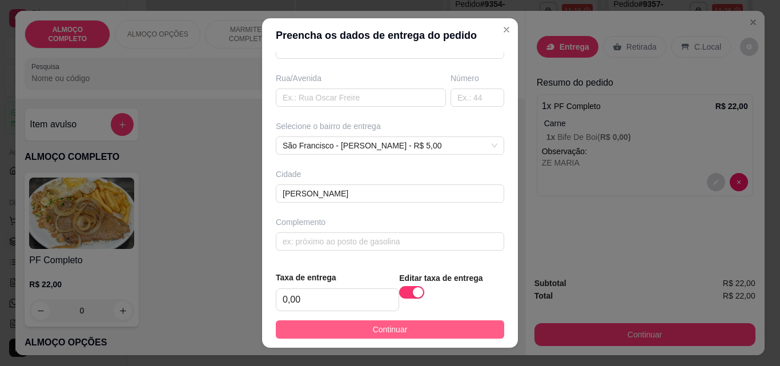
click at [417, 332] on button "Continuar" at bounding box center [390, 329] width 228 height 18
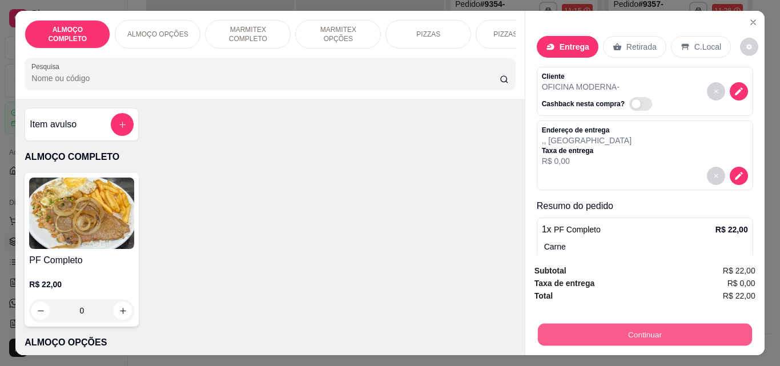
click at [683, 325] on button "Continuar" at bounding box center [644, 334] width 214 height 22
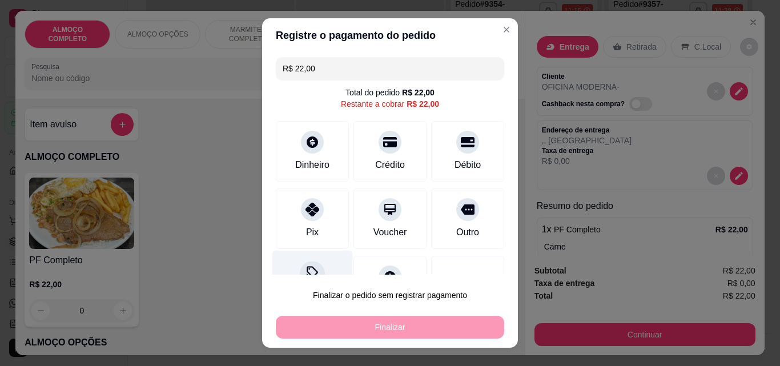
click at [311, 265] on div at bounding box center [312, 273] width 25 height 25
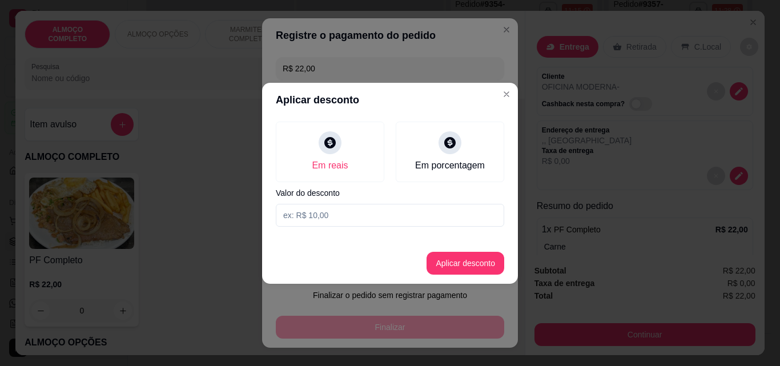
click at [311, 220] on input at bounding box center [390, 215] width 228 height 23
type input "2,00"
click at [452, 257] on button "Aplicar desconto" at bounding box center [466, 263] width 78 height 23
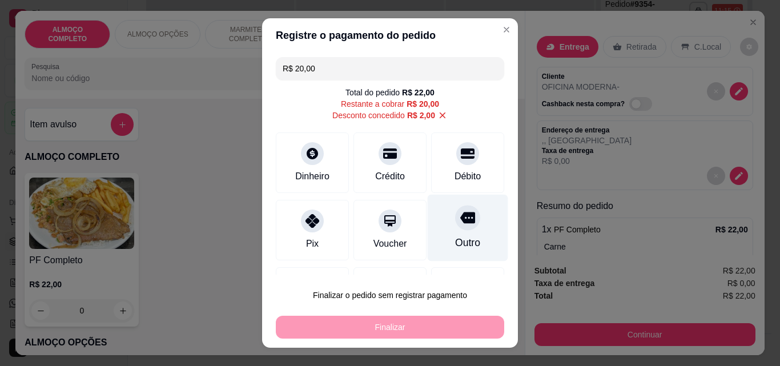
click at [460, 227] on div "Outro" at bounding box center [468, 228] width 81 height 67
type input "R$ 0,00"
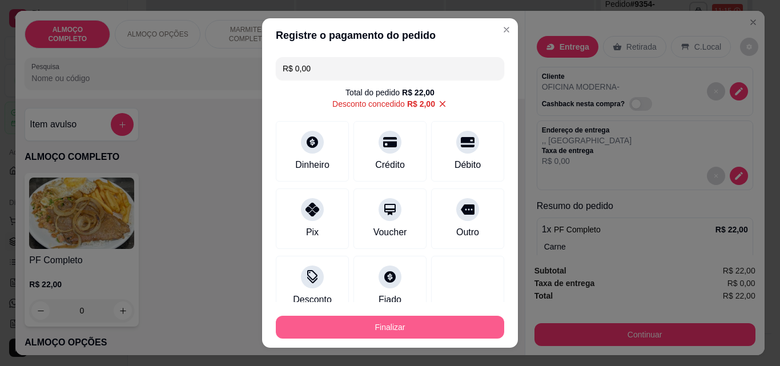
click at [403, 327] on button "Finalizar" at bounding box center [390, 327] width 228 height 23
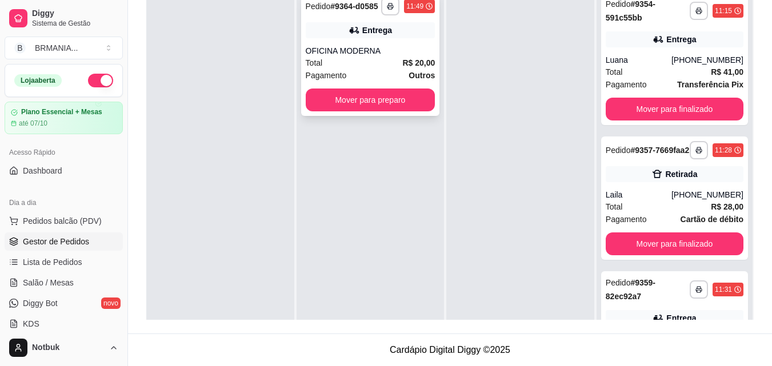
click at [359, 69] on div "Pagamento Outros" at bounding box center [371, 75] width 130 height 13
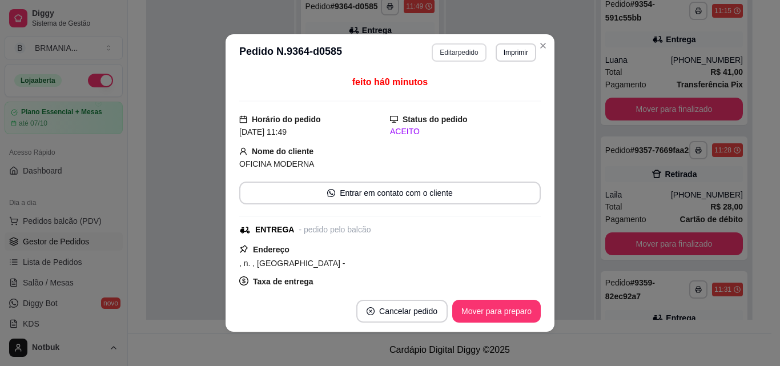
click at [465, 53] on button "Editar pedido" at bounding box center [459, 52] width 54 height 18
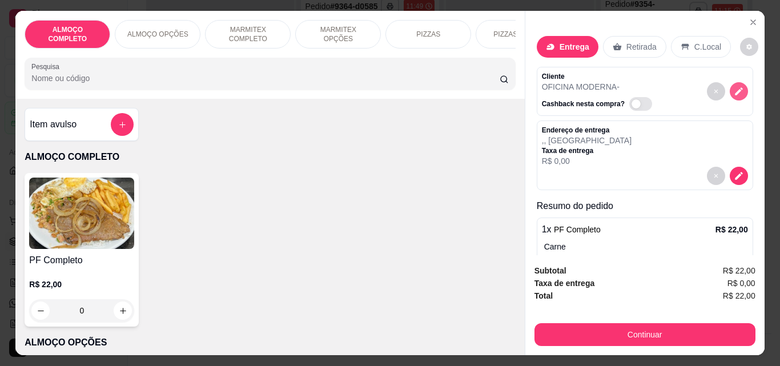
click at [734, 86] on icon "decrease-product-quantity" at bounding box center [739, 91] width 10 height 10
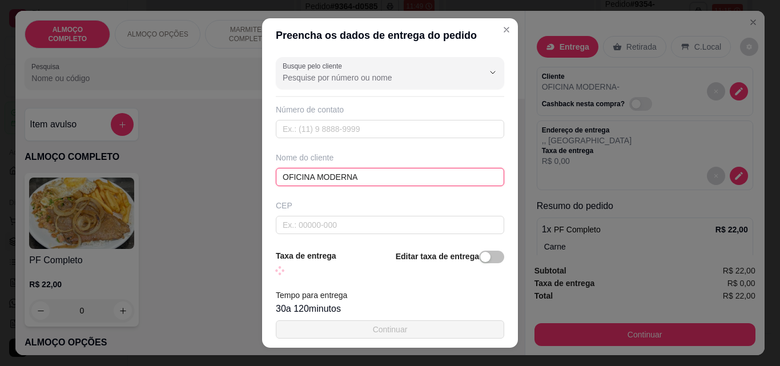
click at [278, 176] on input "OFICINA MODERNA" at bounding box center [390, 177] width 228 height 18
type input "REQUISIÇAO OFICINA MODERNA"
click at [484, 259] on span "button" at bounding box center [491, 257] width 25 height 13
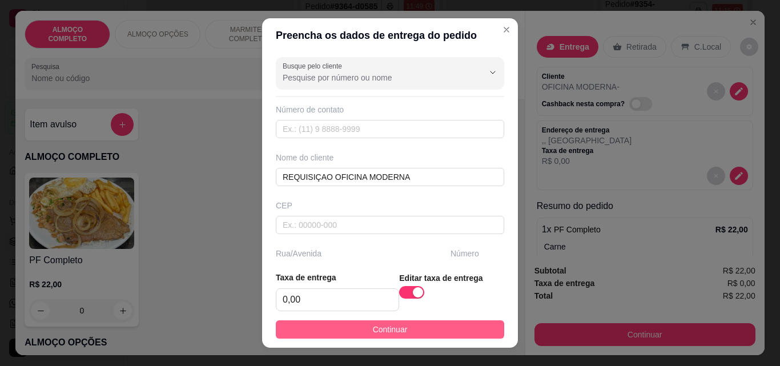
click at [441, 332] on button "Continuar" at bounding box center [390, 329] width 228 height 18
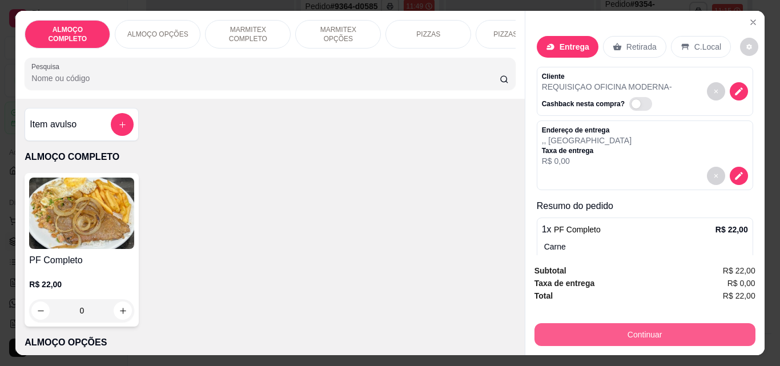
click at [642, 338] on button "Continuar" at bounding box center [645, 334] width 221 height 23
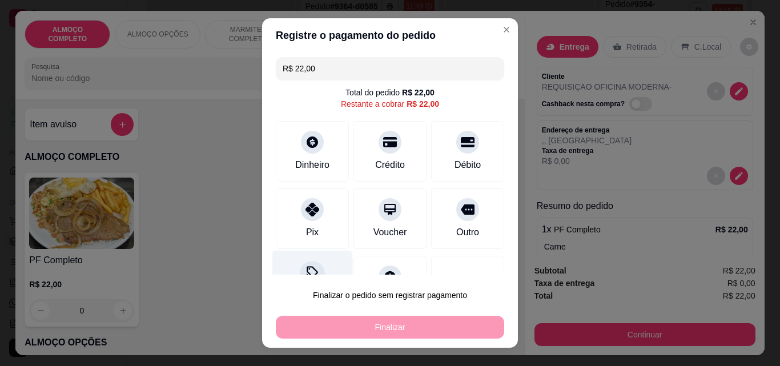
click at [316, 264] on div "Desconto" at bounding box center [312, 284] width 81 height 67
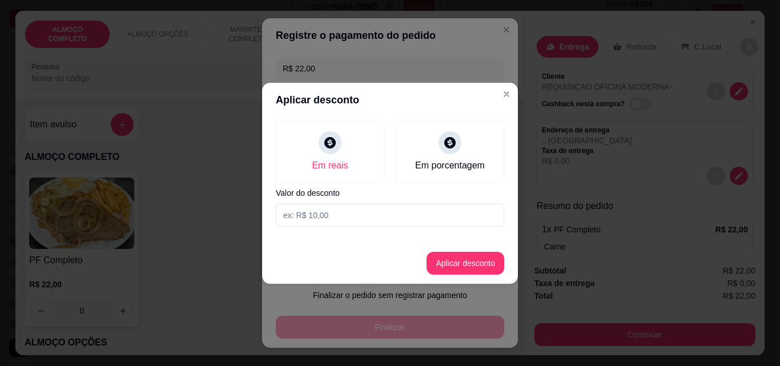
click at [323, 211] on input at bounding box center [390, 215] width 228 height 23
type input "2,00"
click at [478, 260] on button "Aplicar desconto" at bounding box center [465, 263] width 75 height 22
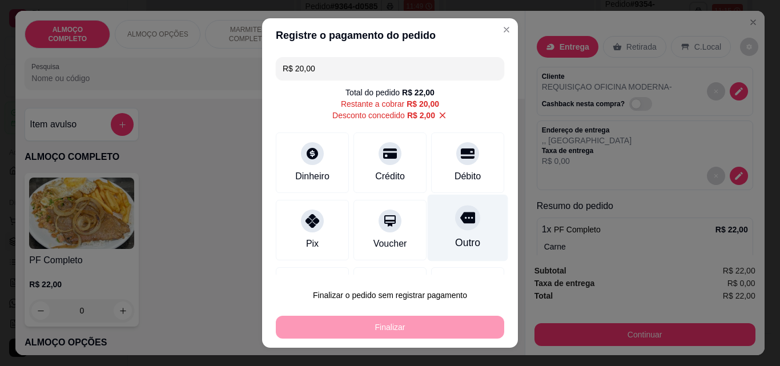
click at [455, 236] on div "Outro" at bounding box center [467, 242] width 25 height 15
type input "R$ 0,00"
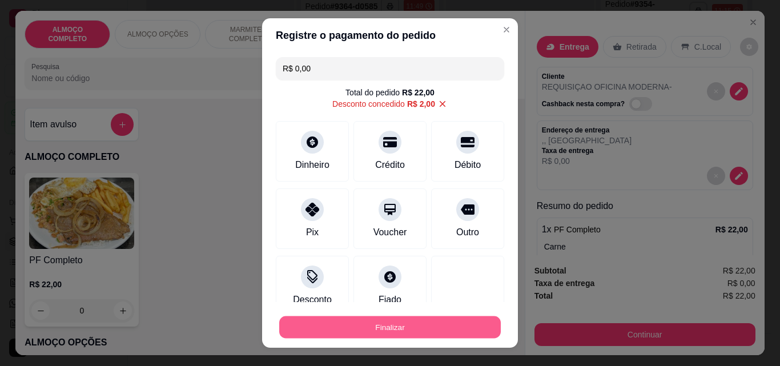
click at [397, 328] on button "Finalizar" at bounding box center [390, 327] width 222 height 22
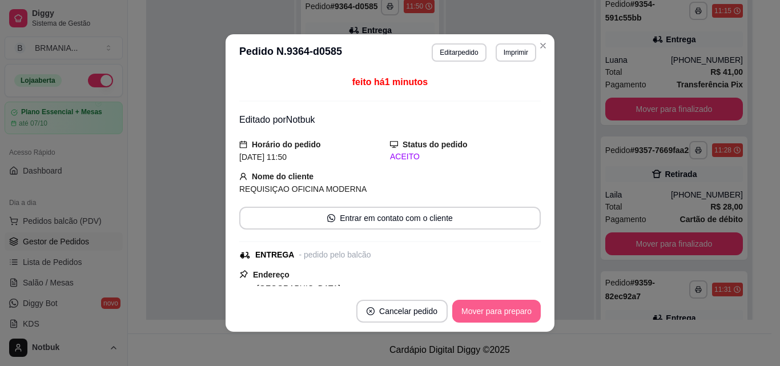
click at [492, 312] on button "Mover para preparo" at bounding box center [496, 311] width 89 height 23
click at [519, 309] on div "Mover para preparo" at bounding box center [488, 311] width 105 height 23
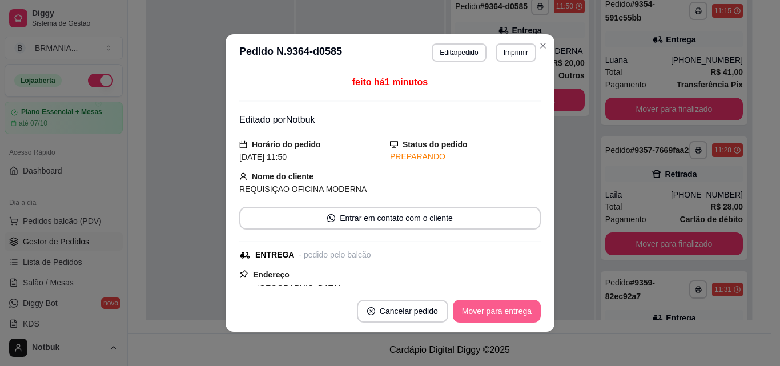
click at [501, 312] on button "Mover para entrega" at bounding box center [497, 311] width 88 height 23
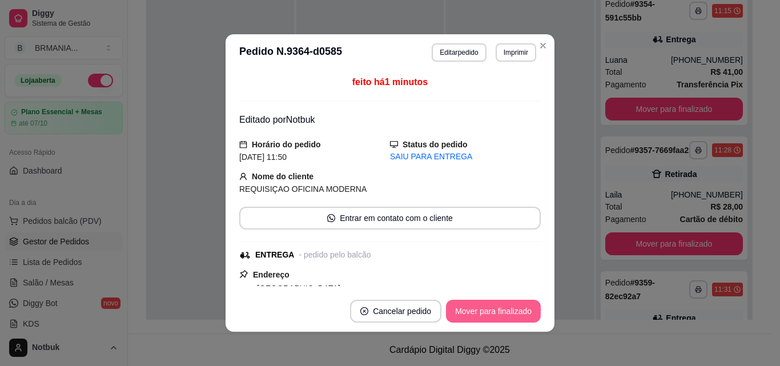
click at [521, 312] on button "Mover para finalizado" at bounding box center [493, 311] width 95 height 23
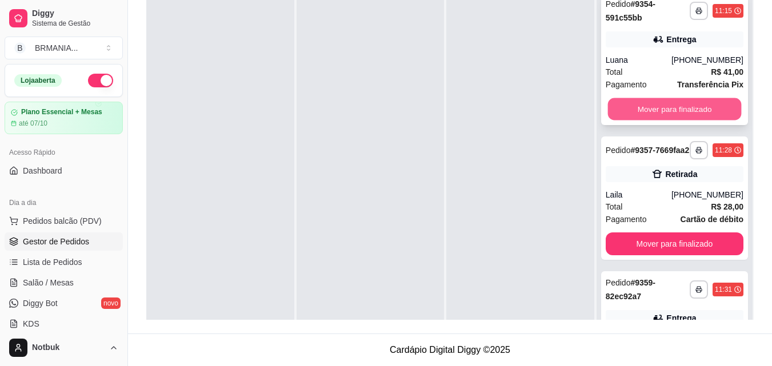
click at [677, 109] on button "Mover para finalizado" at bounding box center [674, 109] width 134 height 22
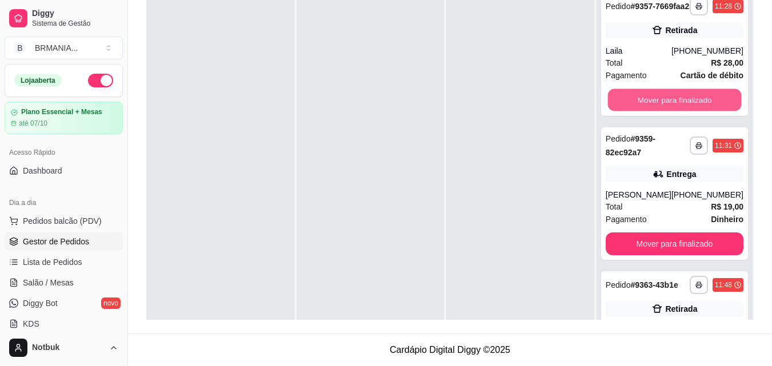
click at [677, 109] on button "Mover para finalizado" at bounding box center [674, 100] width 134 height 22
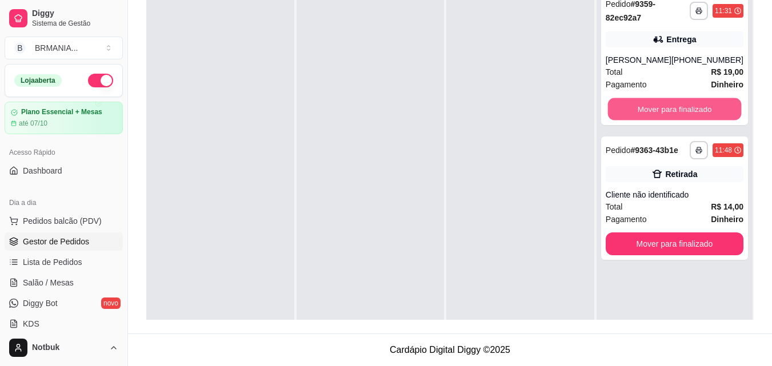
click at [677, 109] on button "Mover para finalizado" at bounding box center [674, 109] width 134 height 22
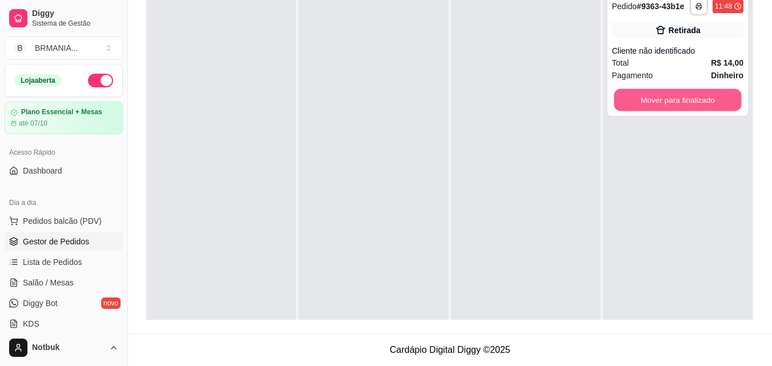
click at [677, 109] on button "Mover para finalizado" at bounding box center [676, 100] width 127 height 22
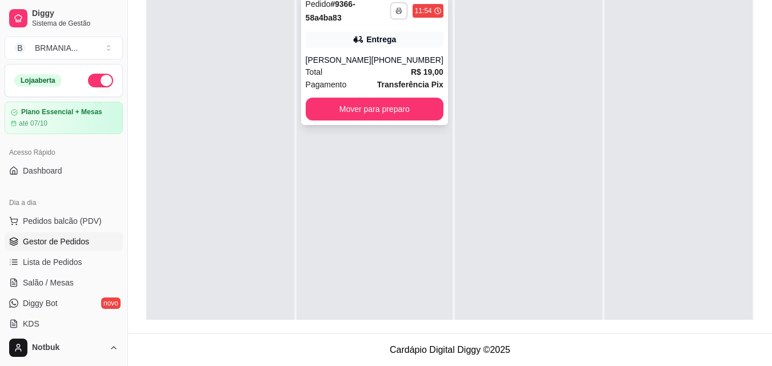
click at [397, 8] on polyline "button" at bounding box center [398, 9] width 3 height 2
click at [378, 49] on button "IMPRESSORA" at bounding box center [360, 51] width 80 height 18
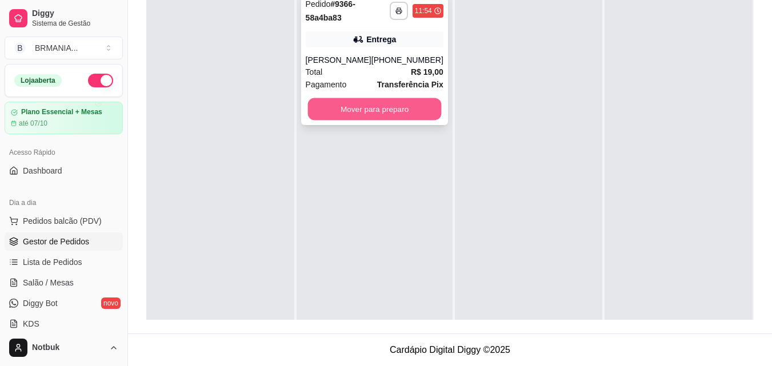
click at [376, 110] on button "Mover para preparo" at bounding box center [374, 109] width 134 height 22
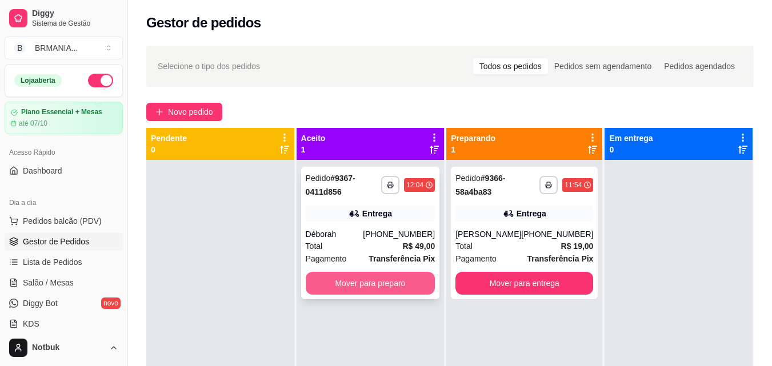
click at [359, 283] on button "Mover para preparo" at bounding box center [371, 283] width 130 height 23
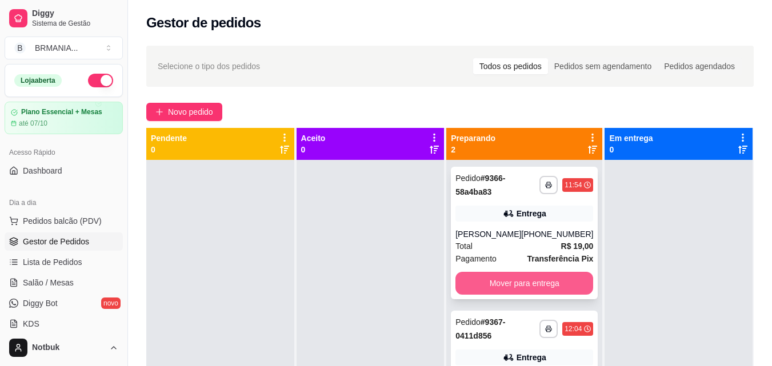
click at [505, 291] on button "Mover para entrega" at bounding box center [524, 283] width 138 height 23
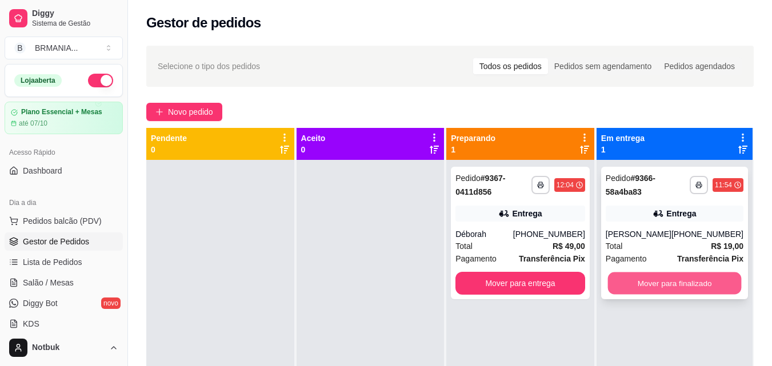
click at [658, 283] on button "Mover para finalizado" at bounding box center [674, 283] width 134 height 22
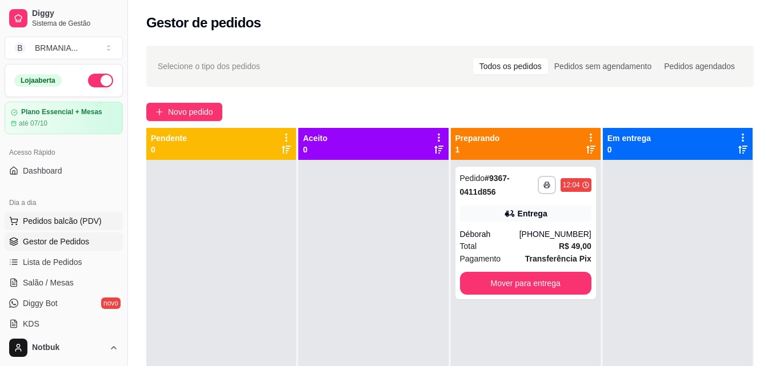
click at [67, 220] on span "Pedidos balcão (PDV)" at bounding box center [62, 220] width 79 height 11
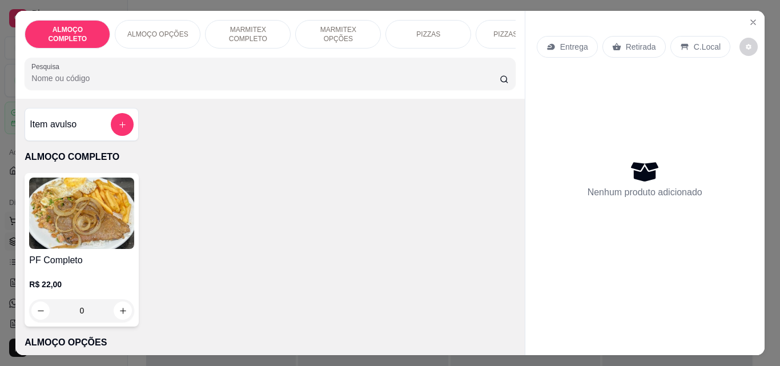
click at [67, 220] on img at bounding box center [81, 213] width 105 height 71
click at [129, 241] on img at bounding box center [81, 213] width 105 height 71
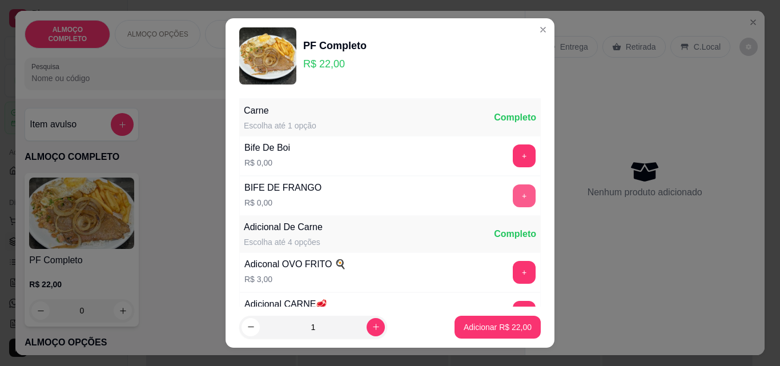
click at [513, 185] on button "+" at bounding box center [524, 195] width 23 height 23
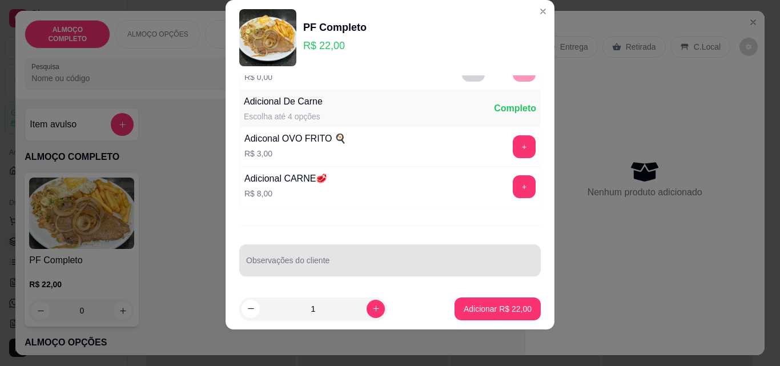
scroll to position [111, 0]
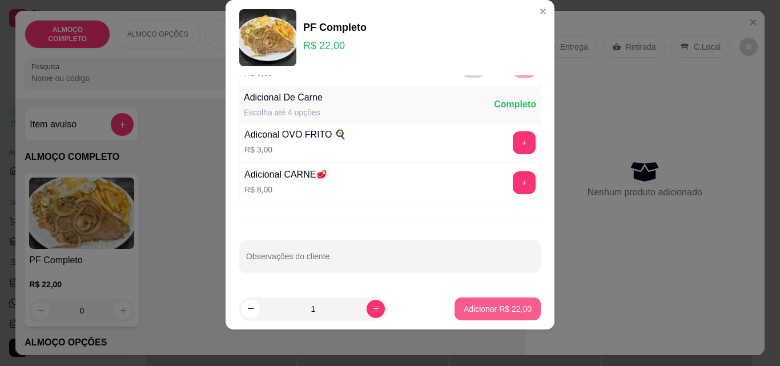
click at [479, 307] on p "Adicionar R$ 22,00" at bounding box center [498, 308] width 68 height 11
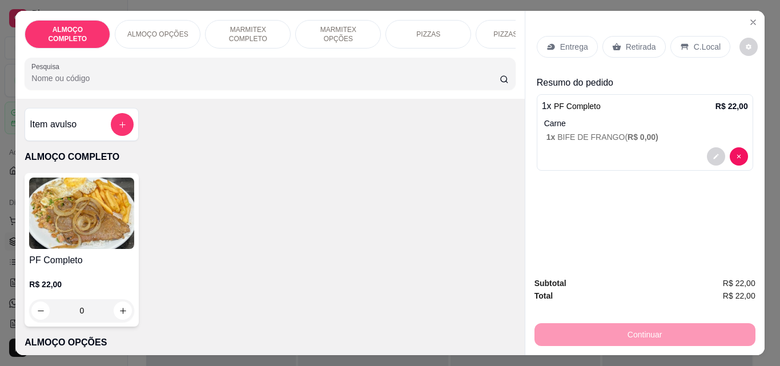
click at [637, 46] on p "Retirada" at bounding box center [641, 46] width 30 height 11
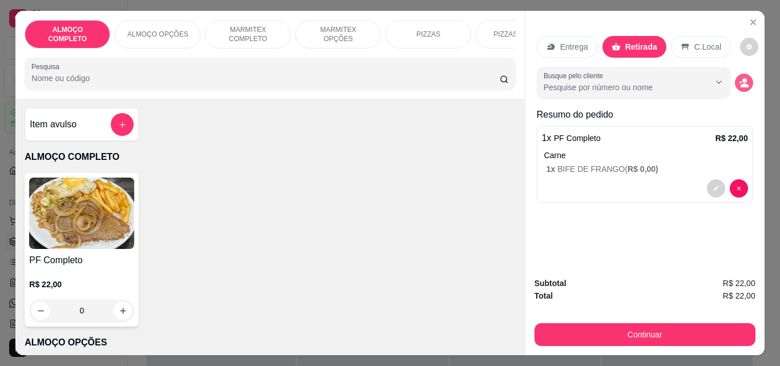
click at [738, 74] on button "decrease-product-quantity" at bounding box center [744, 83] width 18 height 18
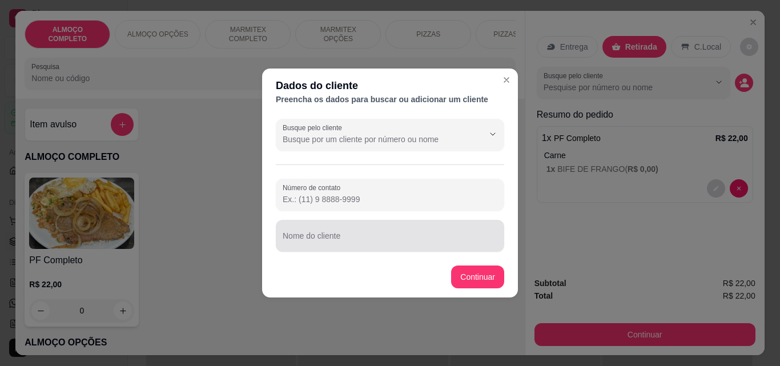
click at [385, 243] on input "Nome do cliente" at bounding box center [390, 240] width 215 height 11
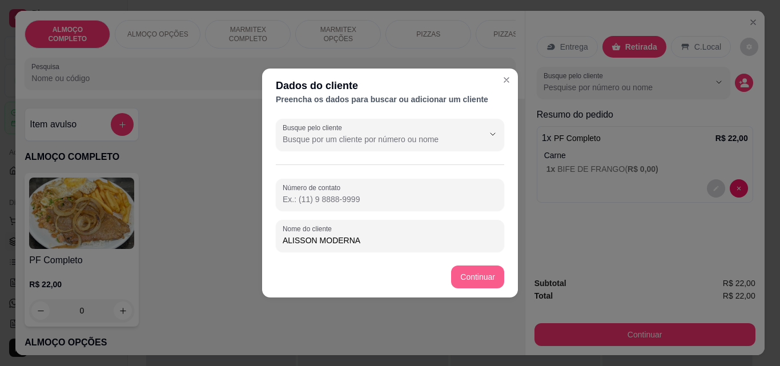
type input "ALISSON MODERNA"
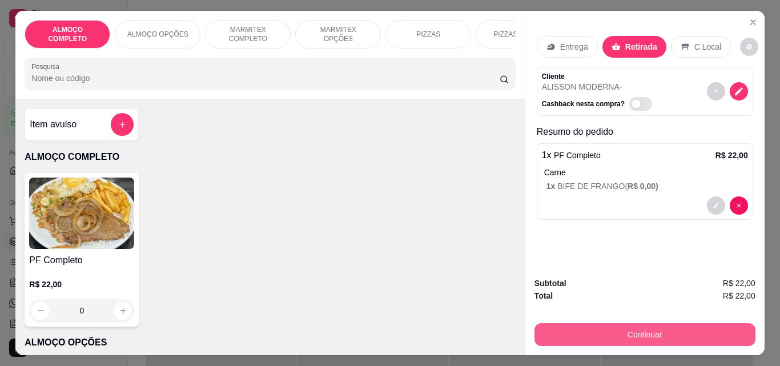
click at [620, 325] on button "Continuar" at bounding box center [645, 334] width 221 height 23
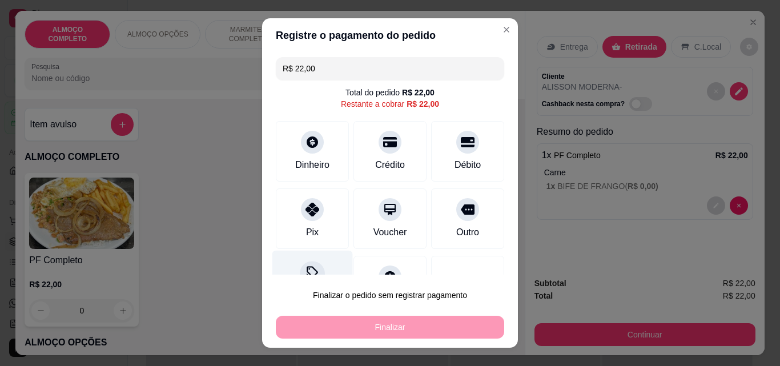
click at [300, 264] on div at bounding box center [312, 273] width 25 height 25
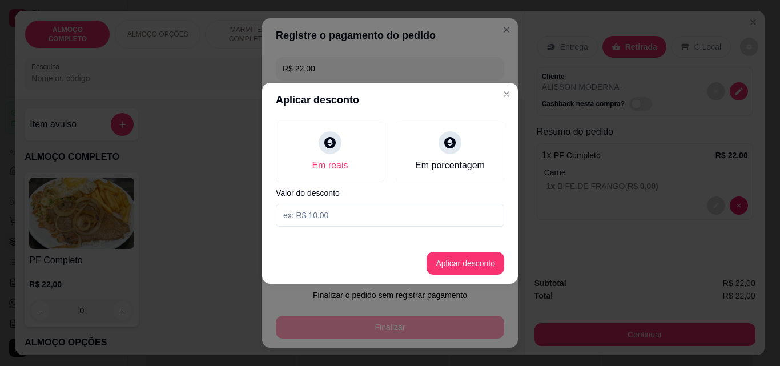
click at [312, 218] on input at bounding box center [390, 215] width 228 height 23
type input "2,00"
click at [449, 256] on button "Aplicar desconto" at bounding box center [466, 263] width 78 height 23
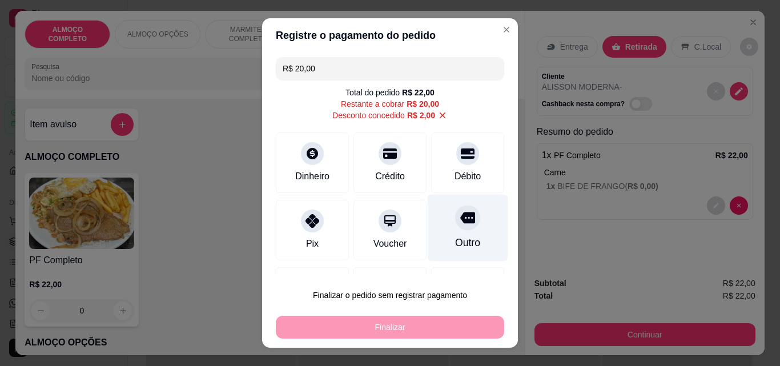
click at [452, 231] on div "Outro" at bounding box center [468, 228] width 81 height 67
type input "R$ 0,00"
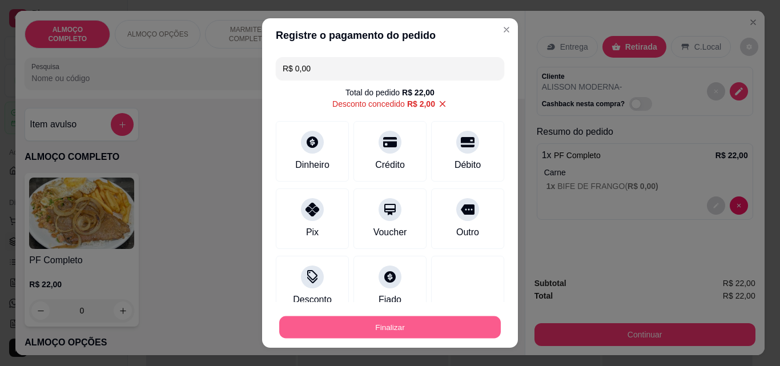
click at [407, 322] on button "Finalizar" at bounding box center [390, 327] width 222 height 22
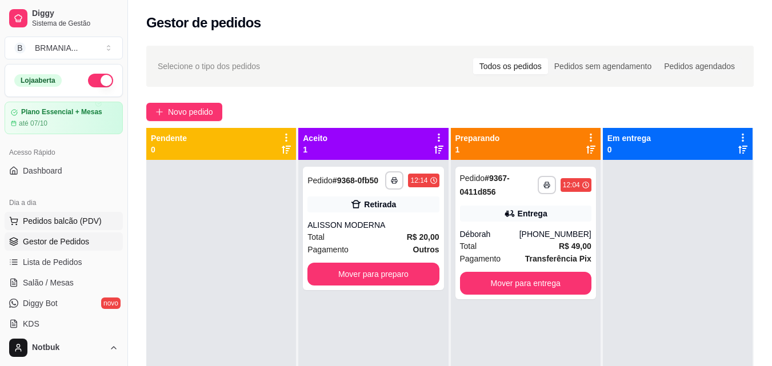
click at [64, 222] on span "Pedidos balcão (PDV)" at bounding box center [62, 220] width 79 height 11
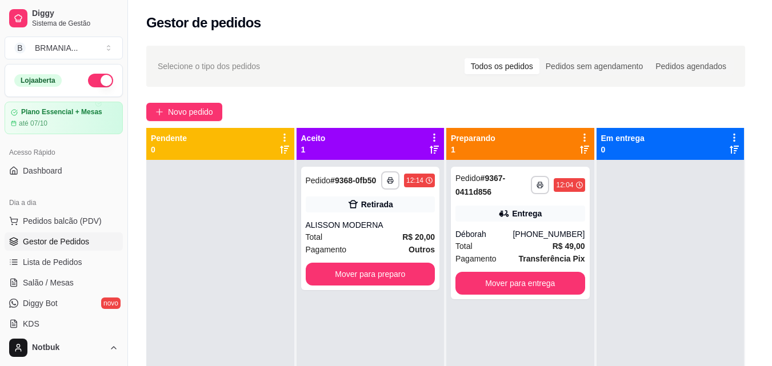
click at [80, 210] on img at bounding box center [81, 213] width 105 height 71
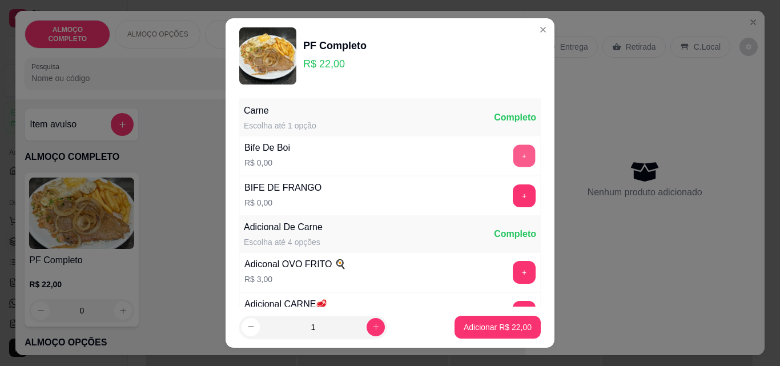
click at [513, 155] on button "+" at bounding box center [524, 156] width 22 height 22
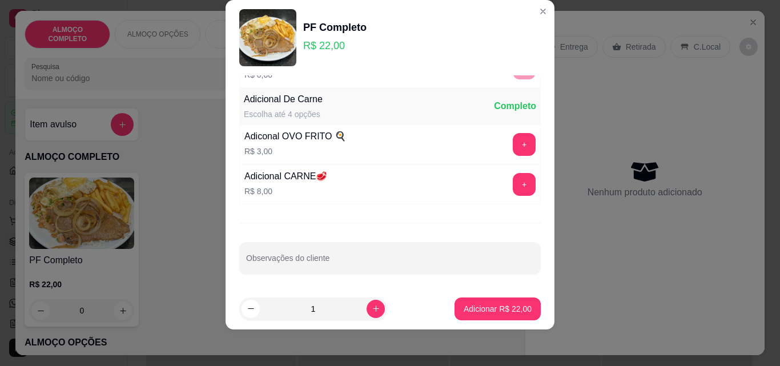
scroll to position [111, 0]
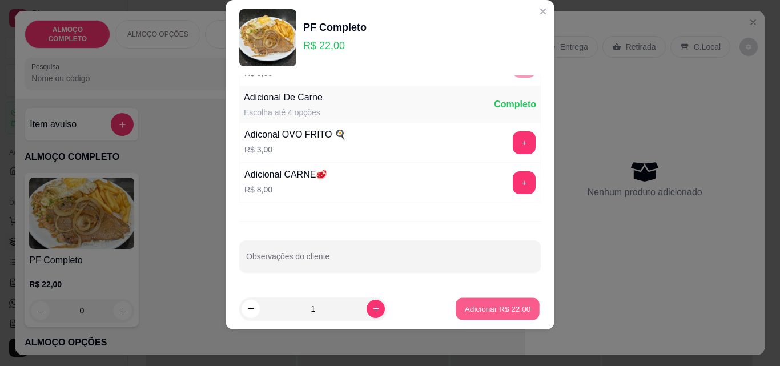
click at [504, 307] on p "Adicionar R$ 22,00" at bounding box center [498, 308] width 66 height 11
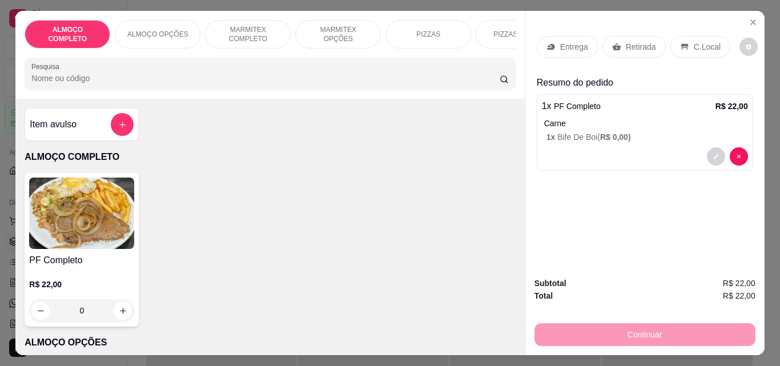
click at [697, 41] on p "C.Local" at bounding box center [707, 46] width 27 height 11
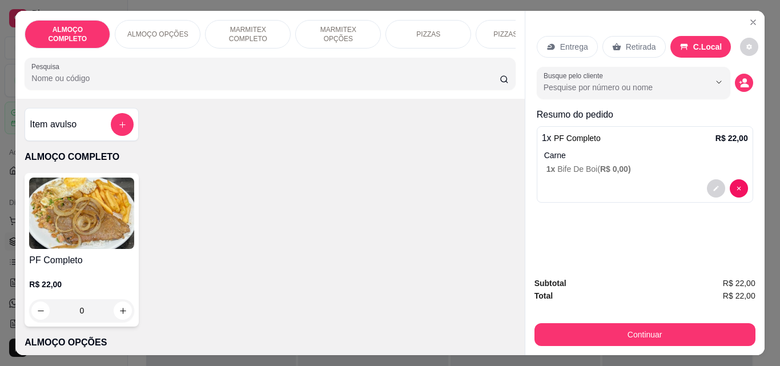
click at [741, 69] on div "Busque pelo cliente" at bounding box center [645, 83] width 216 height 32
click at [742, 78] on circle "decrease-product-quantity" at bounding box center [744, 80] width 5 height 5
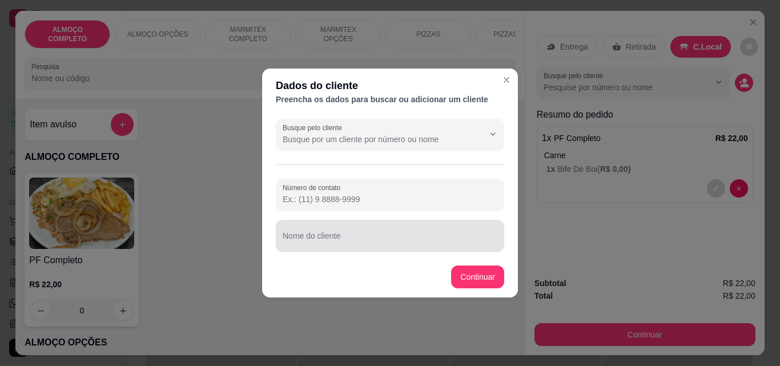
click at [352, 243] on input "Nome do cliente" at bounding box center [390, 240] width 215 height 11
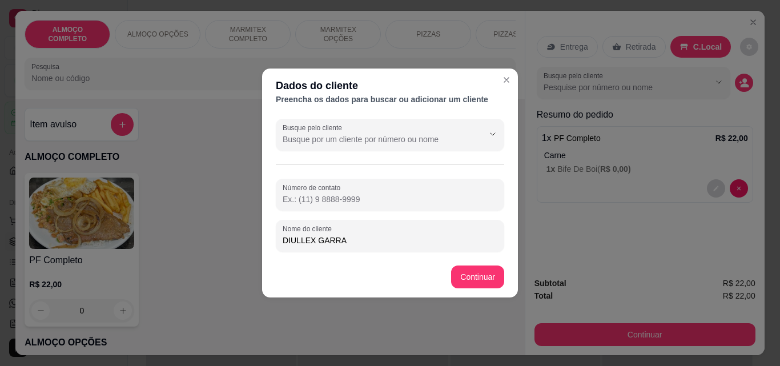
type input "DIULLEX GARRA"
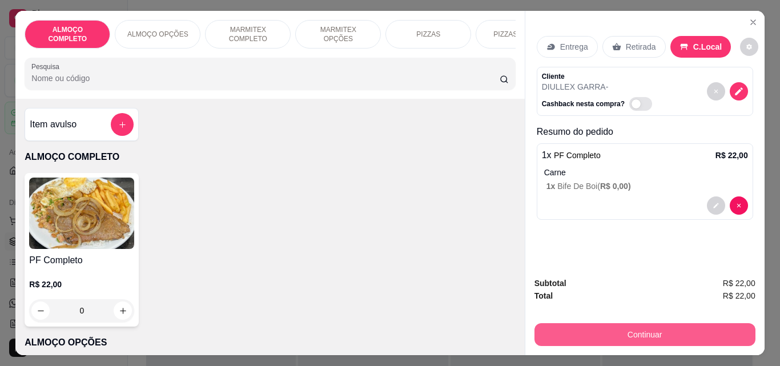
click at [618, 327] on button "Continuar" at bounding box center [645, 334] width 221 height 23
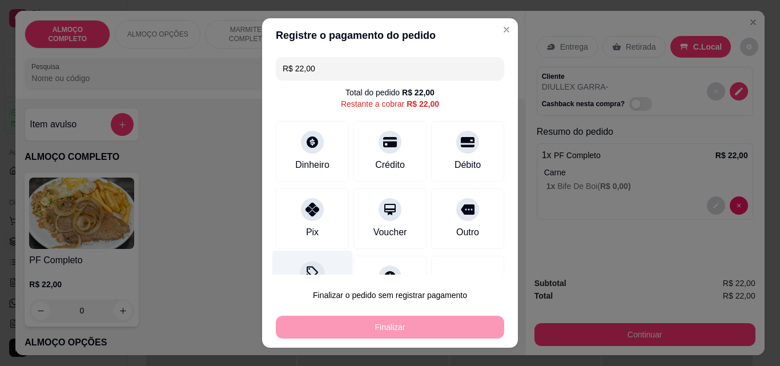
click at [305, 267] on icon at bounding box center [312, 273] width 15 height 15
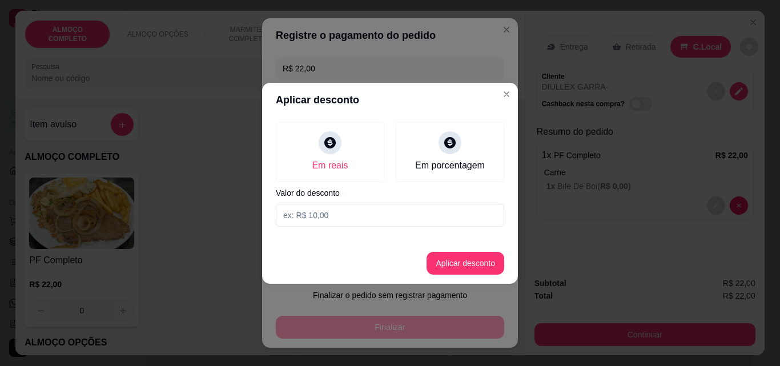
click at [373, 215] on input at bounding box center [390, 215] width 228 height 23
type input "2,00"
click at [482, 268] on button "Aplicar desconto" at bounding box center [465, 263] width 75 height 22
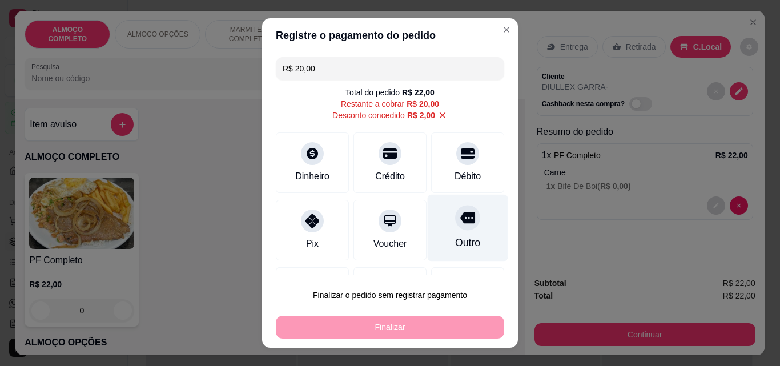
click at [459, 234] on div "Outro" at bounding box center [468, 228] width 81 height 67
type input "R$ 0,00"
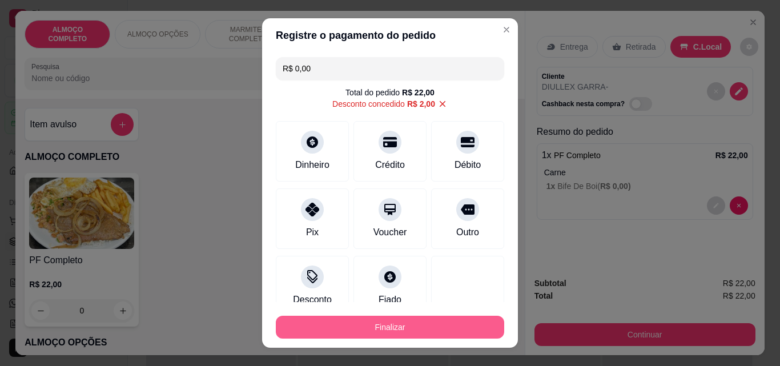
click at [429, 325] on button "Finalizar" at bounding box center [390, 327] width 228 height 23
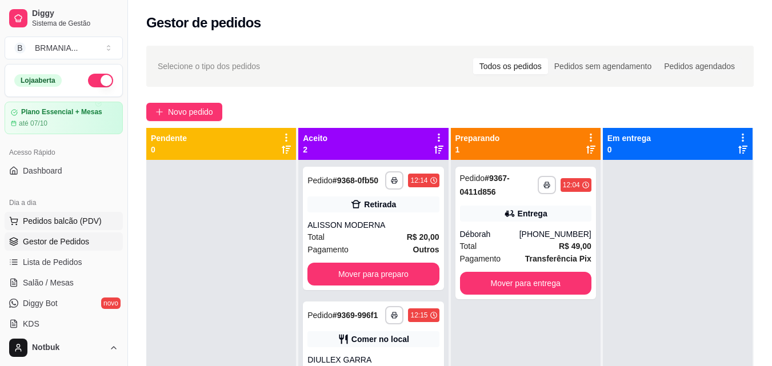
click at [95, 220] on span "Pedidos balcão (PDV)" at bounding box center [62, 220] width 79 height 11
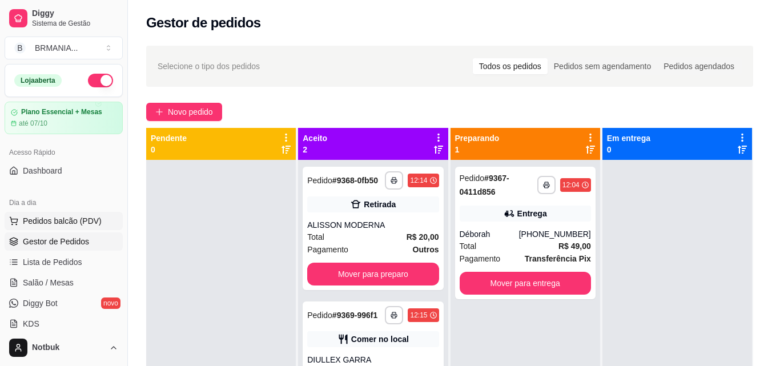
click at [95, 220] on img at bounding box center [81, 213] width 105 height 71
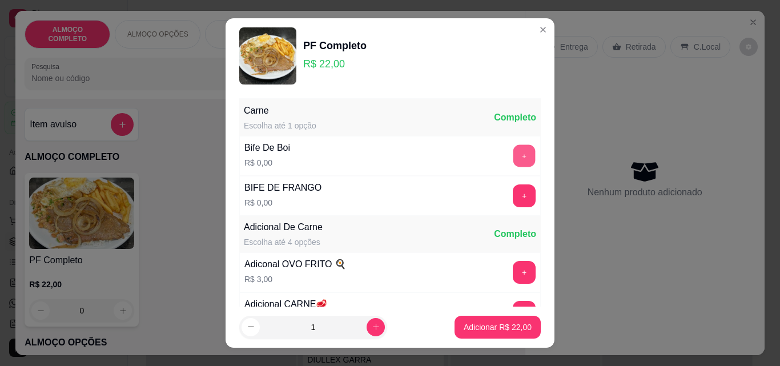
click at [513, 155] on button "+" at bounding box center [524, 156] width 22 height 22
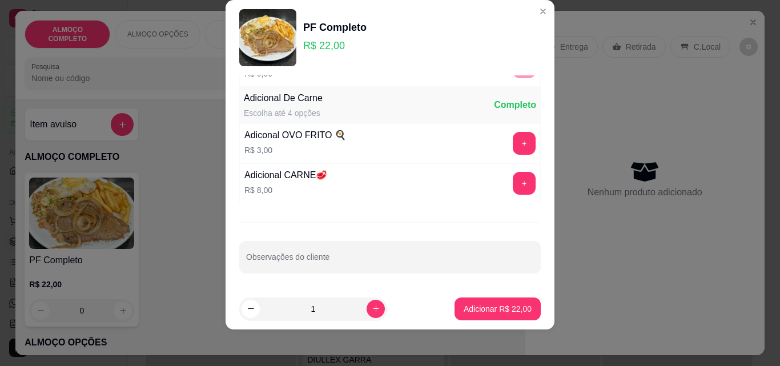
scroll to position [111, 0]
click at [508, 305] on p "Adicionar R$ 22,00" at bounding box center [498, 308] width 68 height 11
click at [654, 66] on div "ALMOÇO COMPLETO ALMOÇO OPÇÕES MARMITEX COMPLETO MARMITEX OPÇÕES PIZZAS PIZZAS D…" at bounding box center [389, 183] width 749 height 344
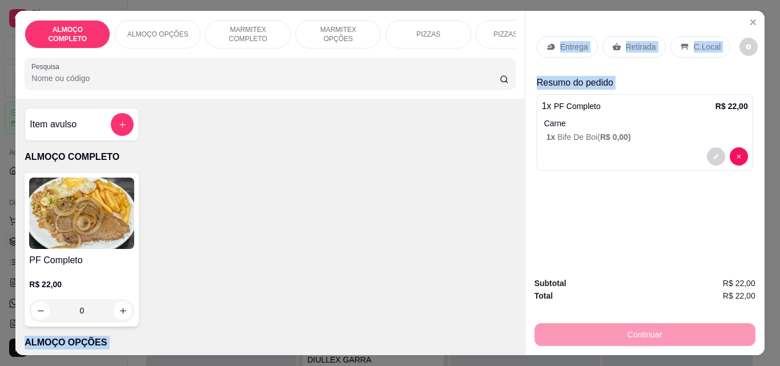
click at [697, 41] on p "C.Local" at bounding box center [707, 46] width 27 height 11
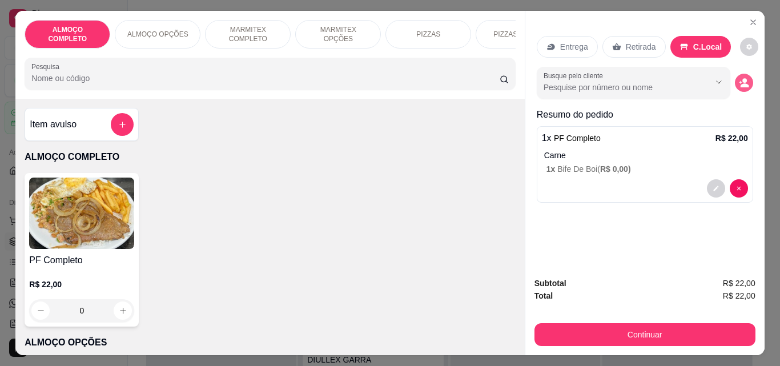
click at [742, 78] on circle "decrease-product-quantity" at bounding box center [744, 80] width 5 height 5
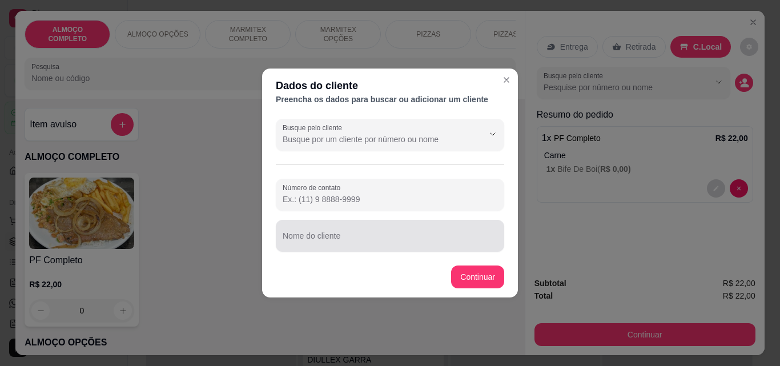
click at [427, 239] on input "Nome do cliente" at bounding box center [390, 240] width 215 height 11
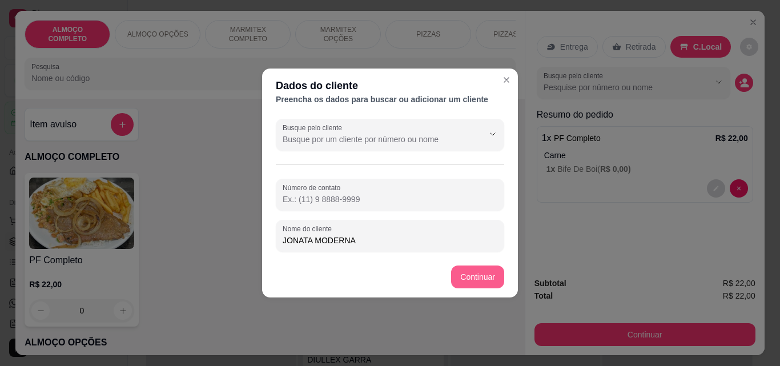
type input "JONATA MODERNA"
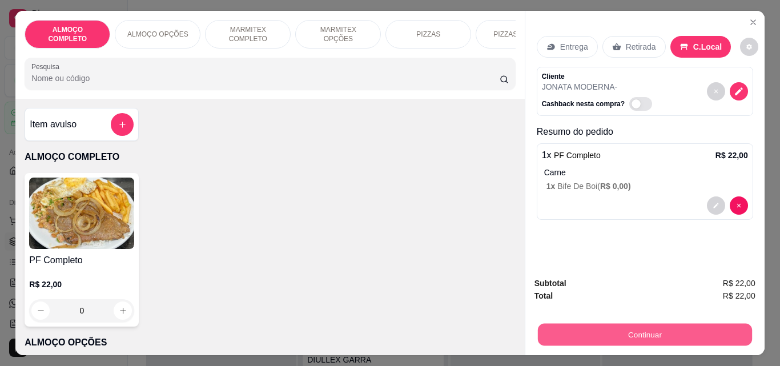
click at [580, 330] on button "Continuar" at bounding box center [644, 334] width 214 height 22
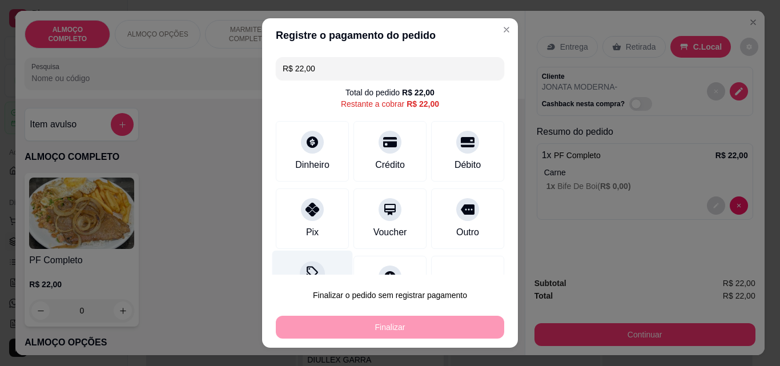
click at [303, 264] on div at bounding box center [312, 273] width 25 height 25
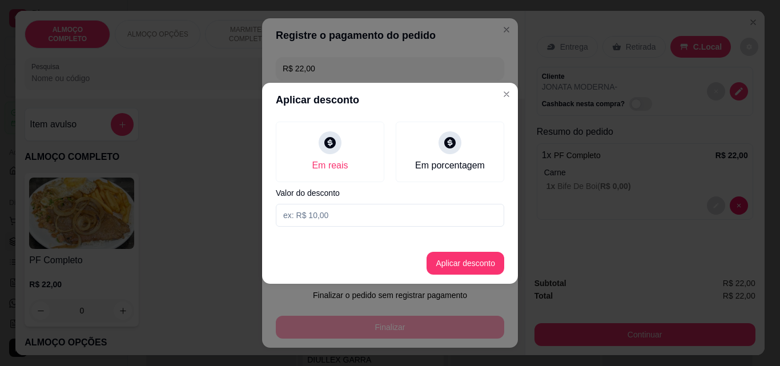
click at [324, 216] on input at bounding box center [390, 215] width 228 height 23
type input "2,00"
click at [445, 268] on button "Aplicar desconto" at bounding box center [466, 263] width 78 height 23
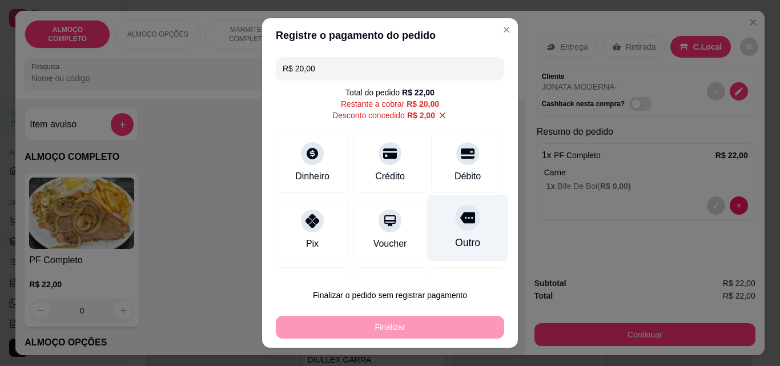
click at [435, 229] on div "Outro" at bounding box center [468, 228] width 81 height 67
type input "R$ 0,00"
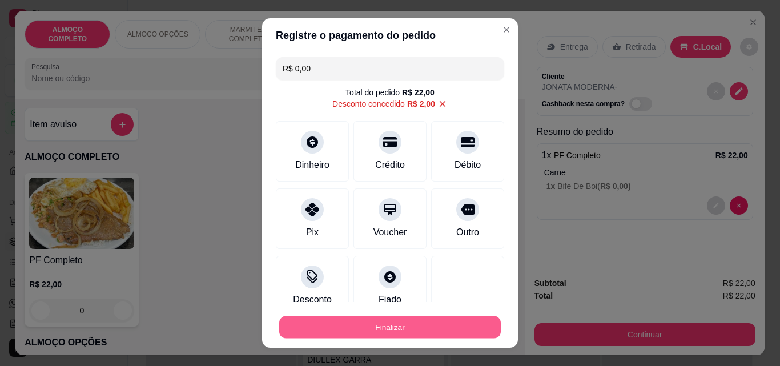
click at [390, 320] on button "Finalizar" at bounding box center [390, 327] width 222 height 22
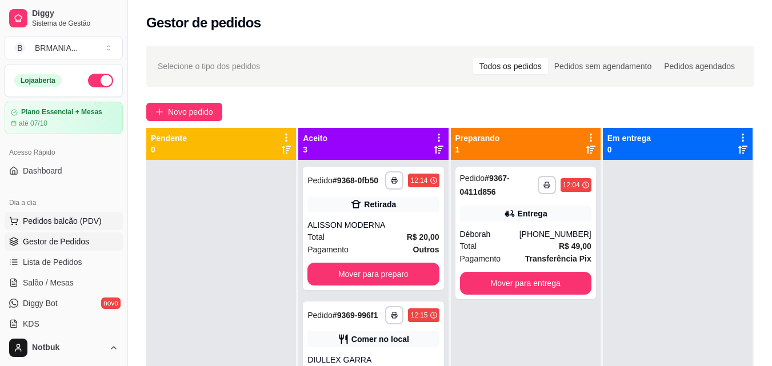
click at [72, 222] on span "Pedidos balcão (PDV)" at bounding box center [62, 220] width 79 height 11
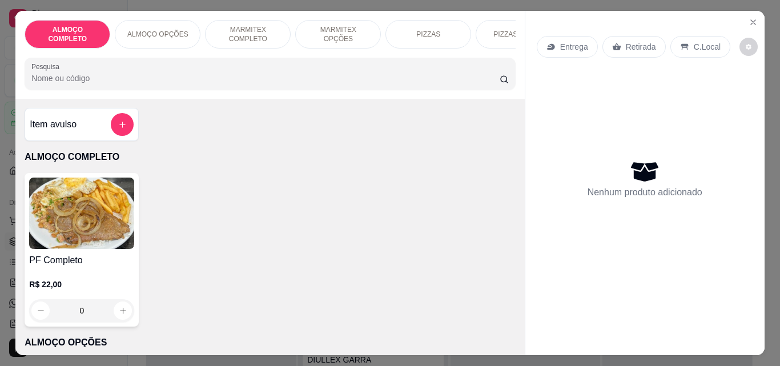
click at [79, 214] on img at bounding box center [81, 213] width 105 height 71
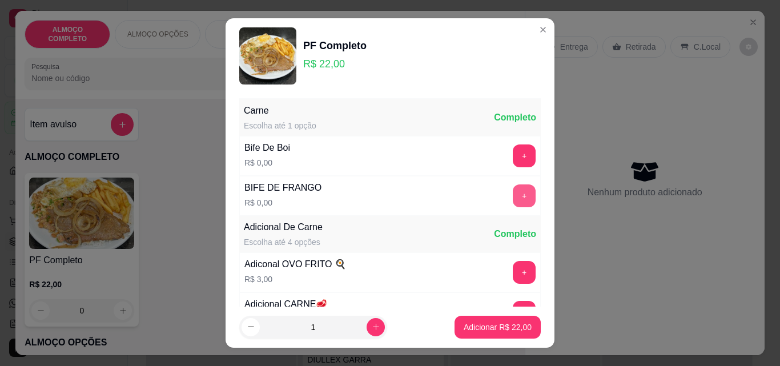
click at [513, 194] on button "+" at bounding box center [524, 195] width 23 height 23
click at [504, 328] on footer "1 Adicionar R$ 22,00" at bounding box center [390, 327] width 329 height 41
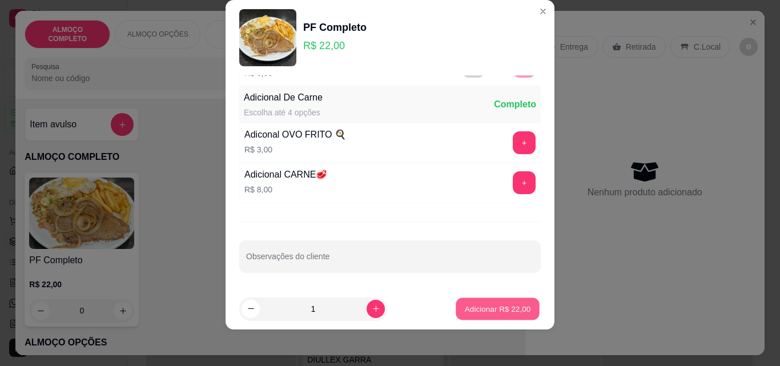
click at [503, 305] on p "Adicionar R$ 22,00" at bounding box center [498, 308] width 66 height 11
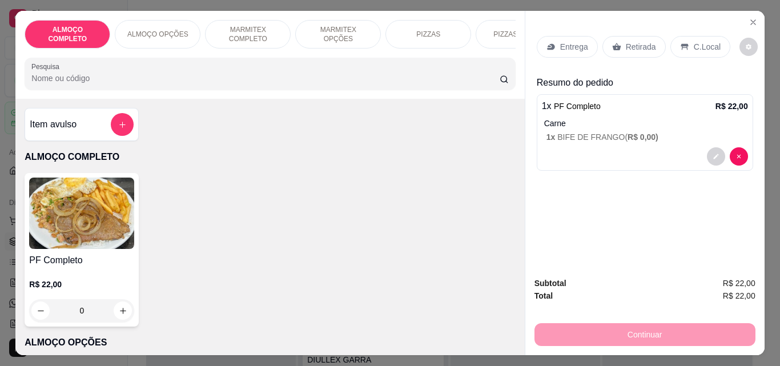
click at [694, 41] on p "C.Local" at bounding box center [707, 46] width 27 height 11
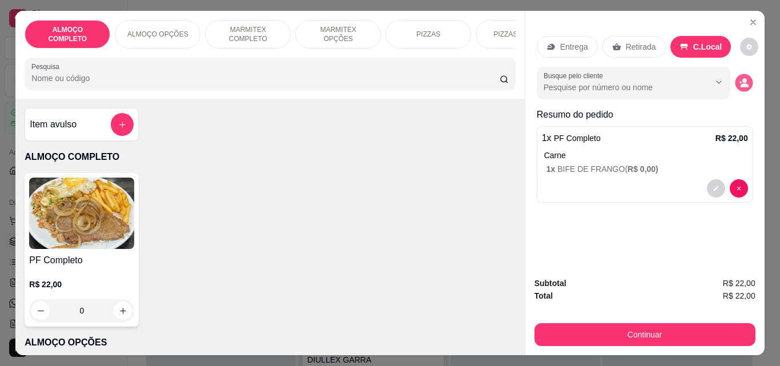
click at [742, 79] on circle "decrease-product-quantity" at bounding box center [744, 81] width 5 height 5
click at [741, 83] on icon "decrease-product-quantity" at bounding box center [744, 85] width 9 height 4
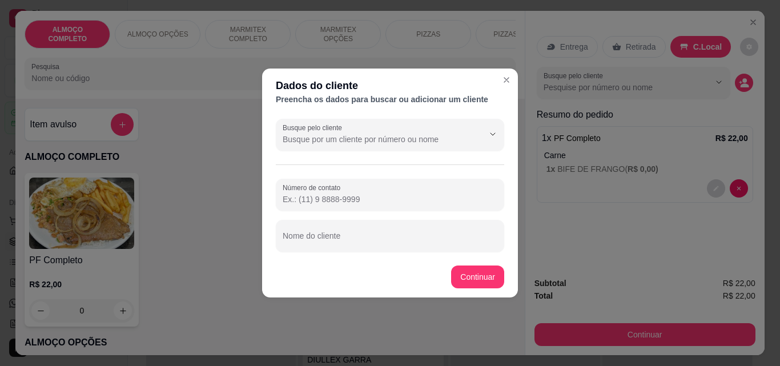
click at [334, 246] on div at bounding box center [390, 235] width 215 height 23
type input "MARIO AUT. WILLIAM MODERNA"
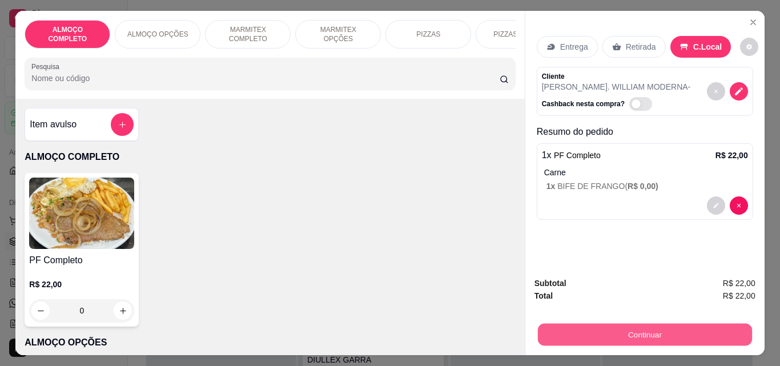
click at [604, 324] on button "Continuar" at bounding box center [644, 334] width 214 height 22
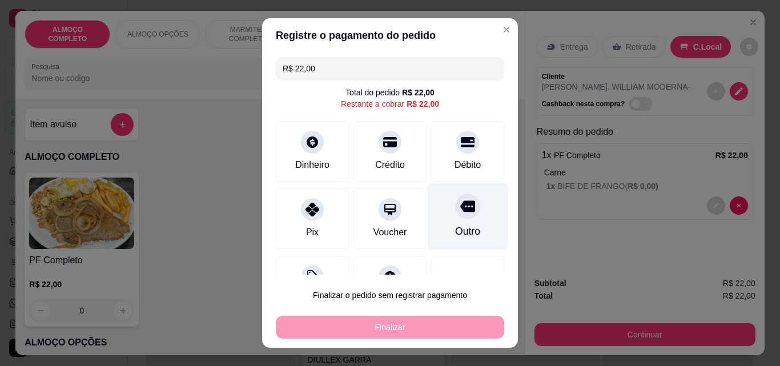
click at [456, 224] on div "Outro" at bounding box center [467, 231] width 25 height 15
type input "R$ 0,00"
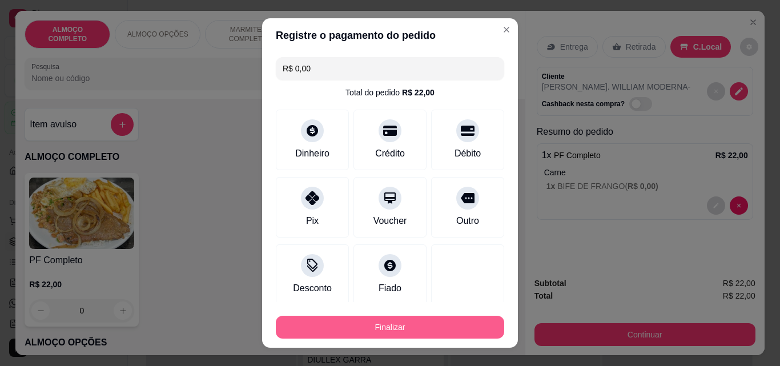
click at [417, 330] on button "Finalizar" at bounding box center [390, 327] width 228 height 23
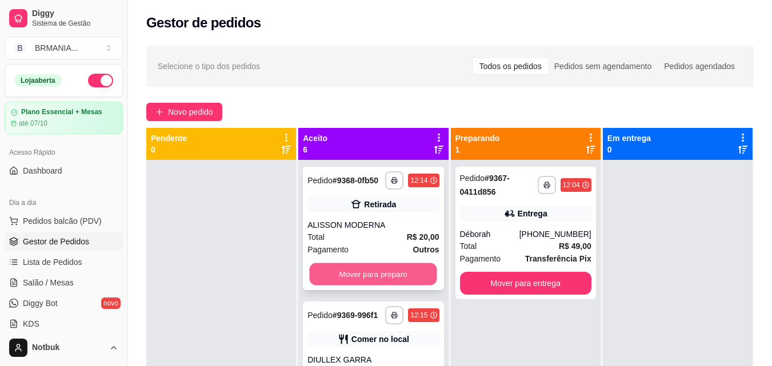
click at [397, 278] on button "Mover para preparo" at bounding box center [373, 274] width 127 height 22
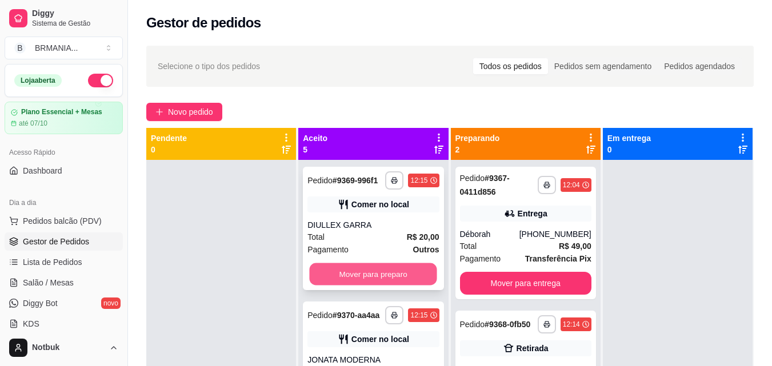
click at [392, 278] on button "Mover para preparo" at bounding box center [373, 274] width 127 height 22
click at [392, 279] on button "Mover para preparo" at bounding box center [373, 274] width 127 height 22
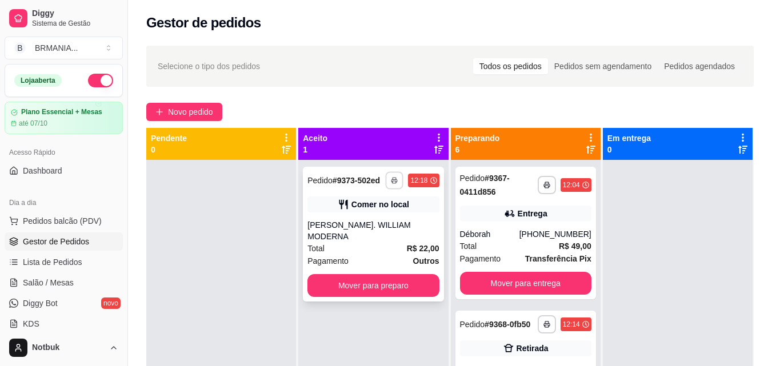
click at [391, 180] on icon "button" at bounding box center [394, 180] width 7 height 7
click at [377, 211] on button "IMPRESSORA" at bounding box center [356, 220] width 80 height 18
click at [372, 274] on button "Mover para preparo" at bounding box center [372, 285] width 131 height 23
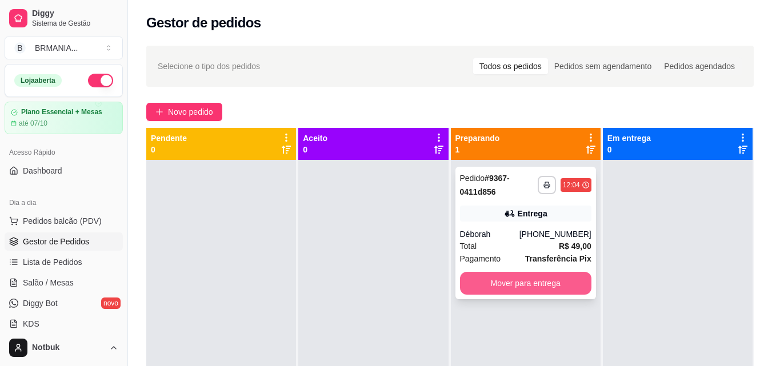
click at [508, 281] on button "Mover para entrega" at bounding box center [525, 283] width 131 height 23
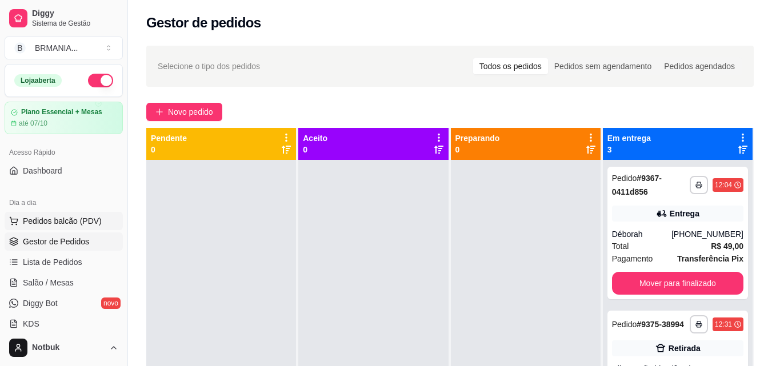
click at [90, 223] on span "Pedidos balcão (PDV)" at bounding box center [62, 220] width 79 height 11
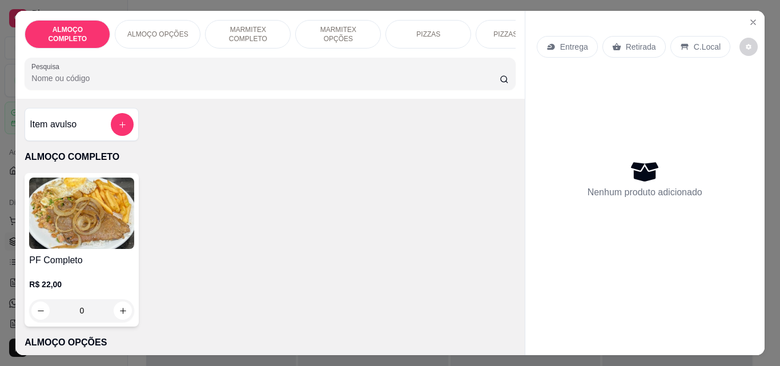
click at [98, 204] on img at bounding box center [81, 213] width 105 height 71
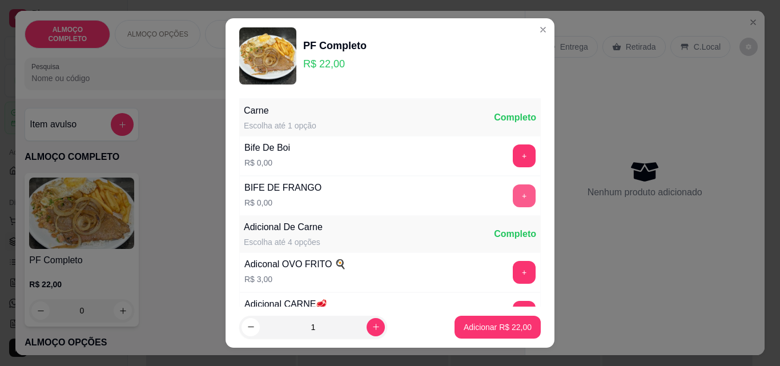
click at [513, 192] on button "+" at bounding box center [524, 195] width 23 height 23
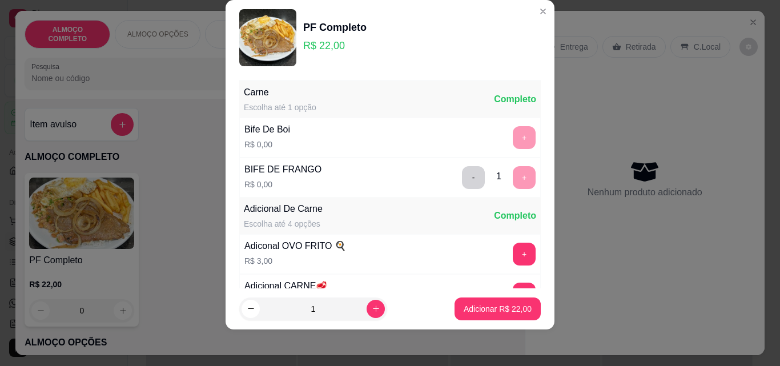
scroll to position [111, 0]
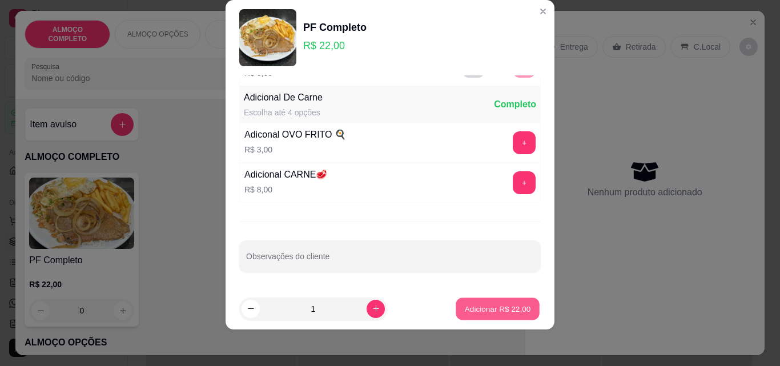
click at [493, 312] on p "Adicionar R$ 22,00" at bounding box center [498, 308] width 66 height 11
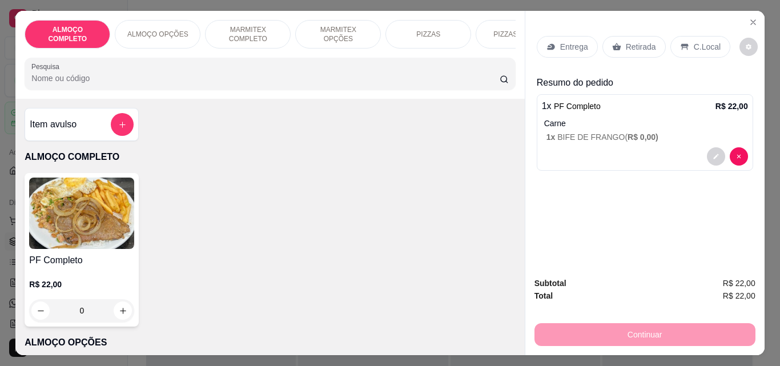
click at [701, 46] on p "C.Local" at bounding box center [707, 46] width 27 height 11
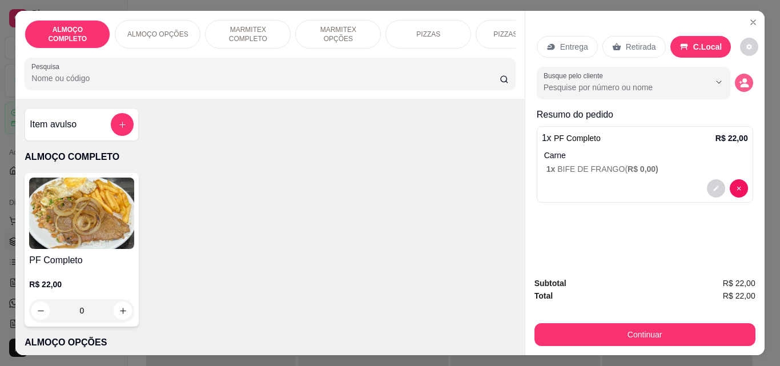
click at [738, 74] on button "decrease-product-quantity" at bounding box center [744, 83] width 18 height 18
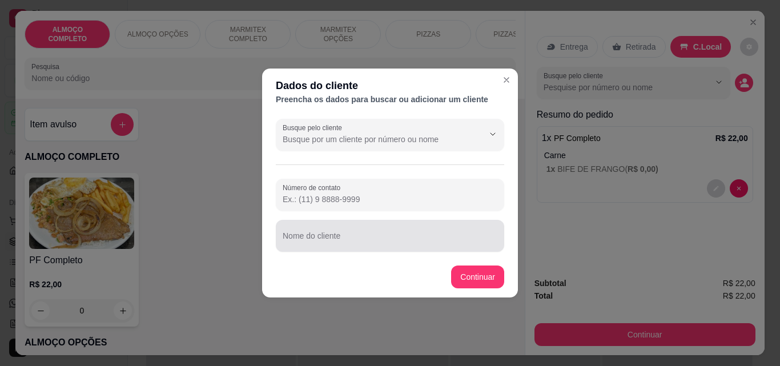
click at [347, 242] on input "Nome do cliente" at bounding box center [390, 240] width 215 height 11
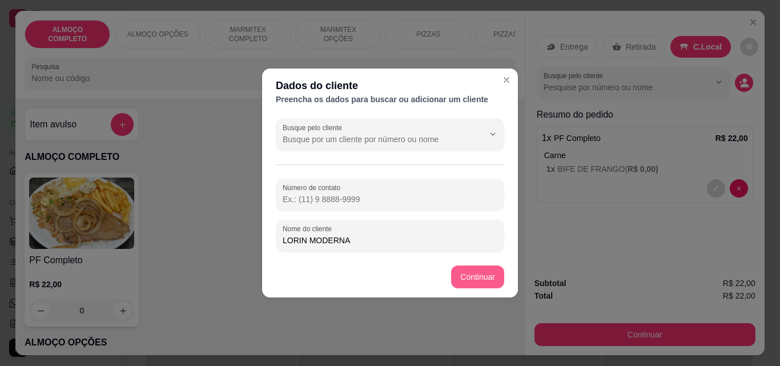
type input "LORIN MODERNA"
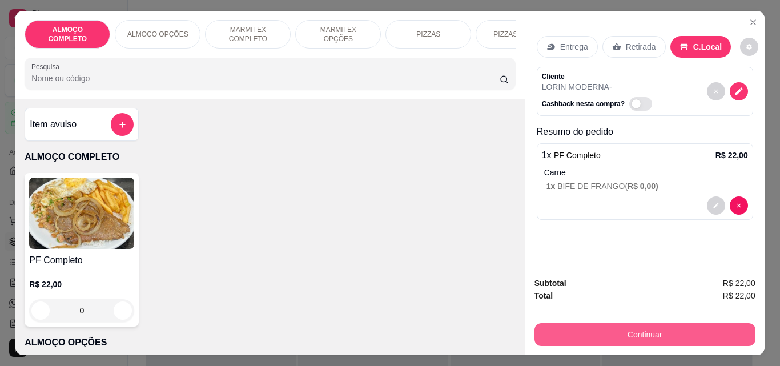
click at [634, 327] on button "Continuar" at bounding box center [645, 334] width 221 height 23
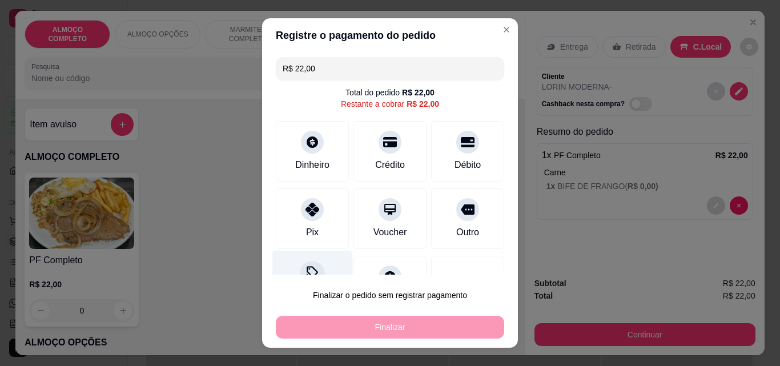
click at [293, 269] on div "Desconto" at bounding box center [312, 284] width 81 height 67
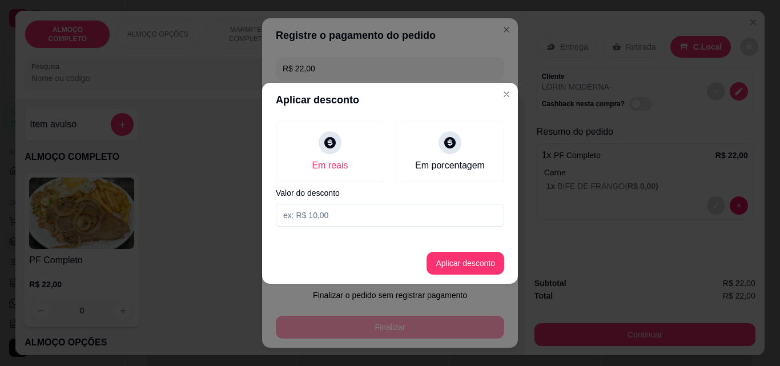
click at [320, 217] on input at bounding box center [390, 215] width 228 height 23
type input "2,00"
click at [441, 265] on button "Aplicar desconto" at bounding box center [465, 263] width 75 height 22
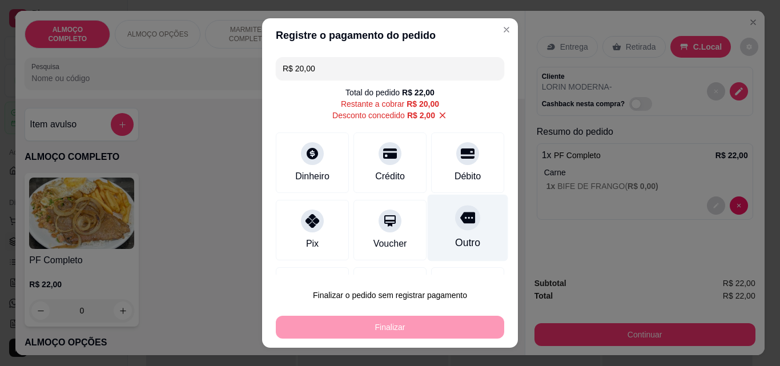
click at [455, 239] on div "Outro" at bounding box center [467, 242] width 25 height 15
type input "R$ 0,00"
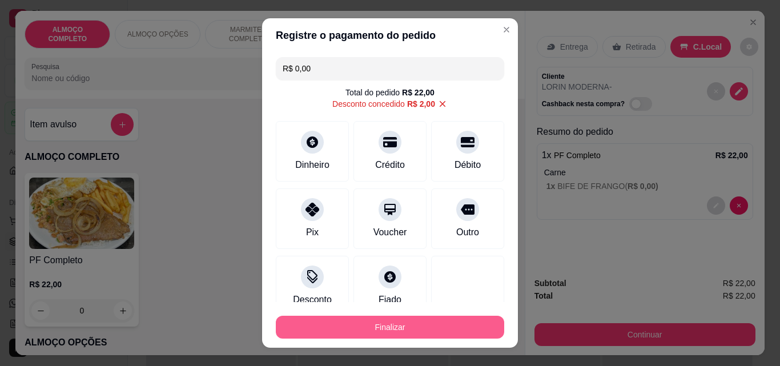
click at [409, 326] on button "Finalizar" at bounding box center [390, 327] width 228 height 23
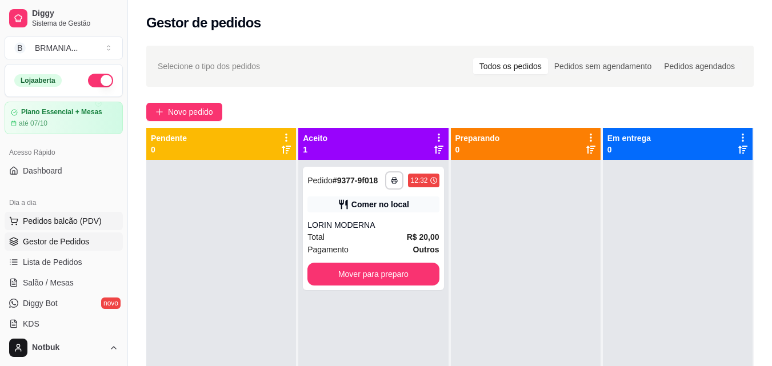
click at [87, 222] on span "Pedidos balcão (PDV)" at bounding box center [62, 220] width 79 height 11
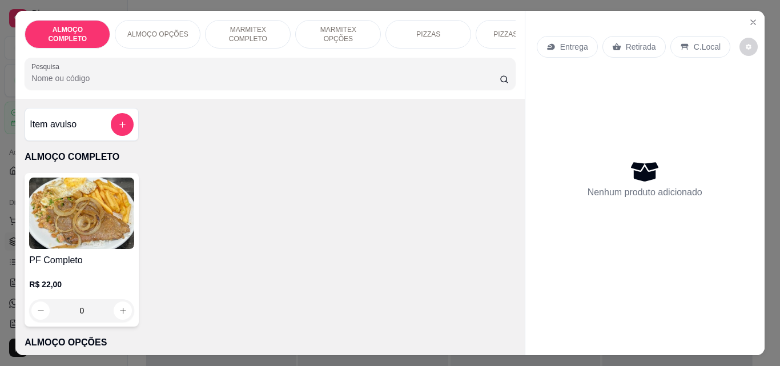
click at [91, 238] on img at bounding box center [81, 213] width 105 height 71
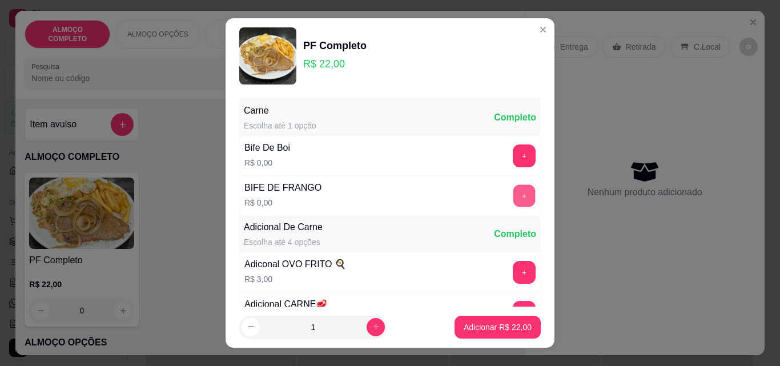
click at [513, 191] on button "+" at bounding box center [524, 196] width 22 height 22
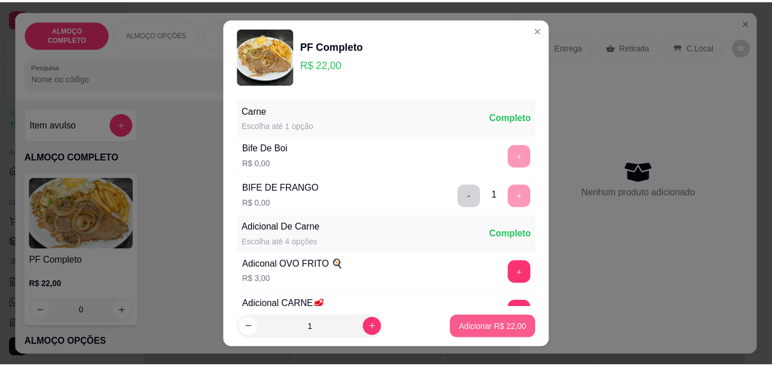
scroll to position [111, 0]
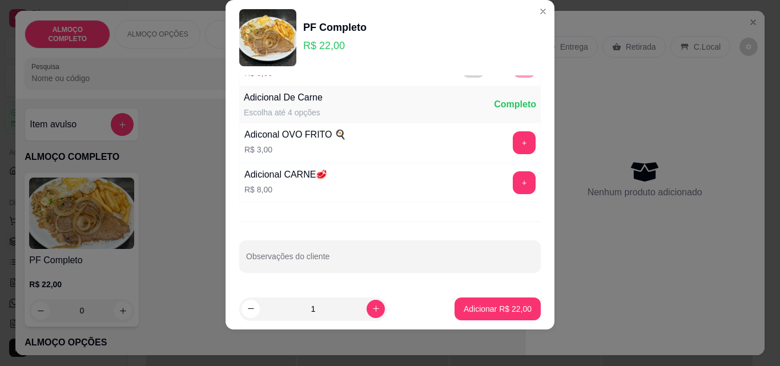
click at [485, 324] on footer "1 Adicionar R$ 22,00" at bounding box center [390, 308] width 329 height 41
click at [485, 311] on p "Adicionar R$ 22,00" at bounding box center [498, 308] width 68 height 11
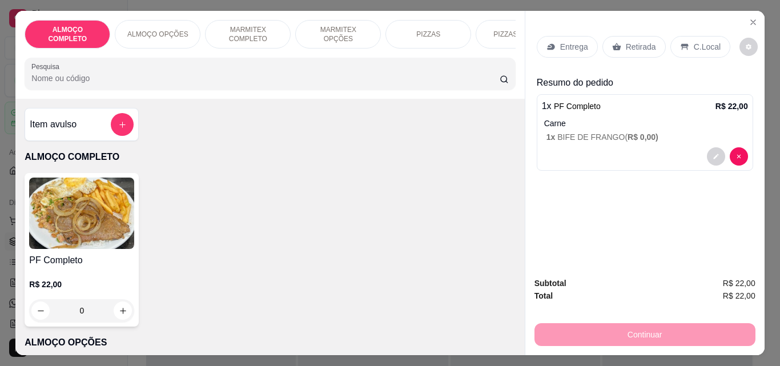
click at [700, 41] on p "C.Local" at bounding box center [707, 46] width 27 height 11
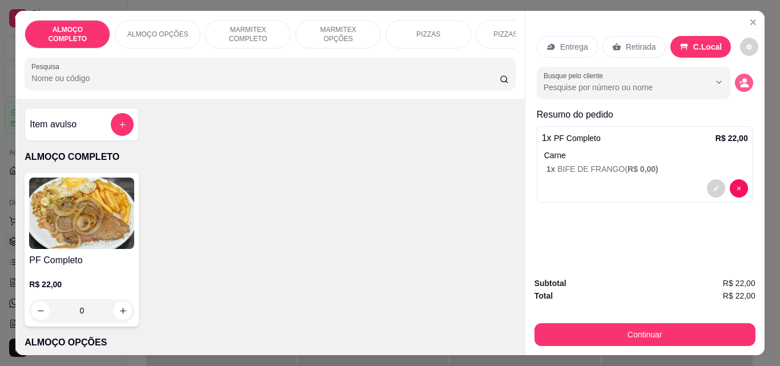
click at [741, 74] on button "decrease-product-quantity" at bounding box center [744, 83] width 18 height 18
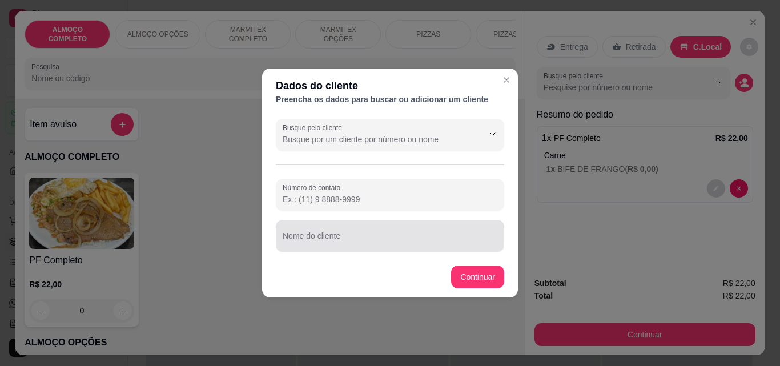
click at [366, 232] on div at bounding box center [390, 235] width 215 height 23
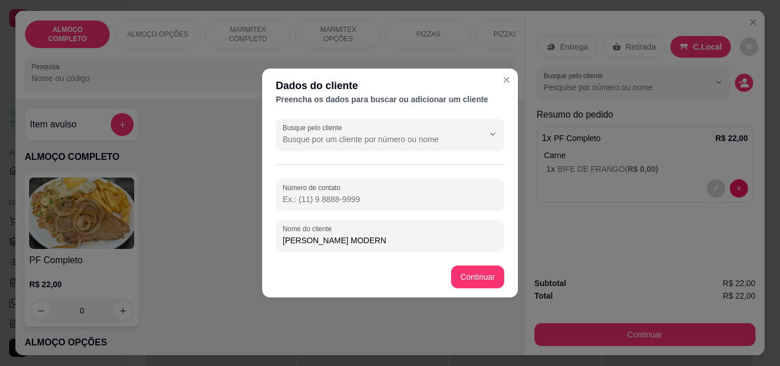
type input "JOAO LUIZ RVZ MODERNA"
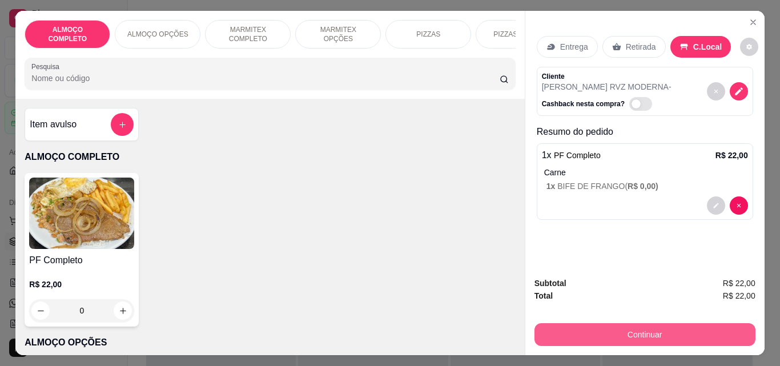
click at [629, 323] on button "Continuar" at bounding box center [645, 334] width 221 height 23
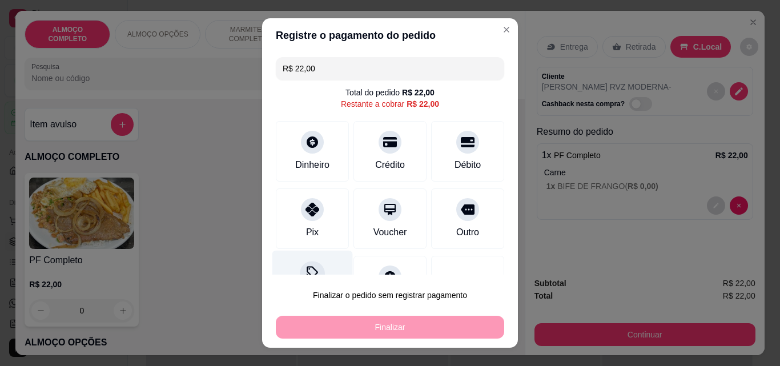
click at [312, 266] on div "Desconto" at bounding box center [312, 284] width 81 height 67
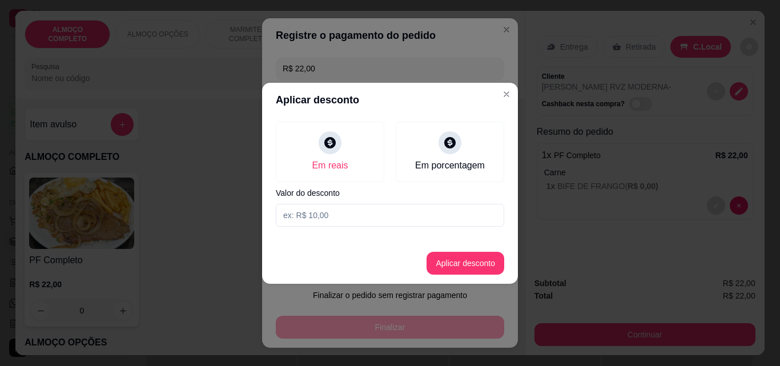
click at [338, 216] on input at bounding box center [390, 215] width 228 height 23
type input "2,00"
click at [445, 260] on button "Aplicar desconto" at bounding box center [465, 263] width 75 height 22
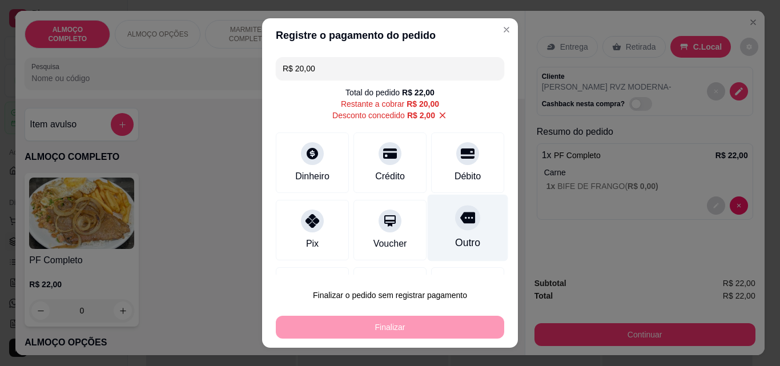
click at [455, 242] on div "Outro" at bounding box center [467, 242] width 25 height 15
type input "R$ 0,00"
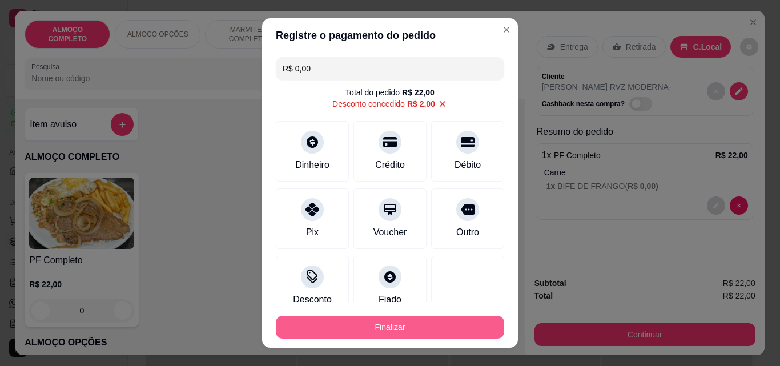
click at [409, 324] on button "Finalizar" at bounding box center [390, 327] width 228 height 23
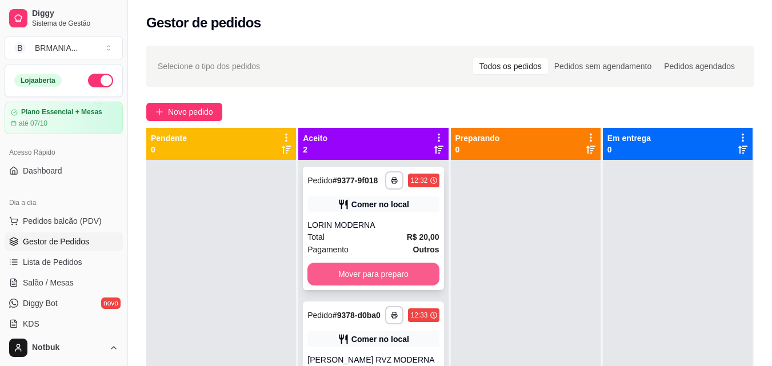
click at [385, 274] on button "Mover para preparo" at bounding box center [372, 274] width 131 height 23
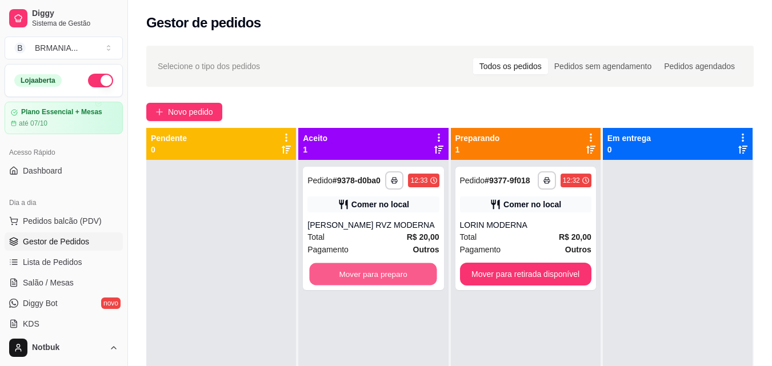
click at [385, 274] on button "Mover para preparo" at bounding box center [373, 274] width 127 height 22
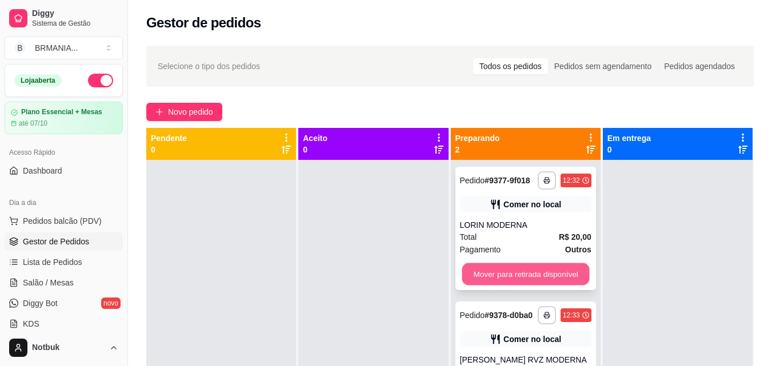
click at [489, 272] on button "Mover para retirada disponível" at bounding box center [524, 274] width 127 height 22
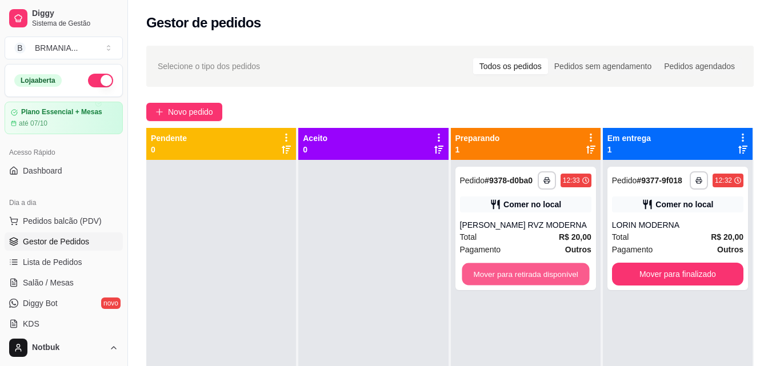
click at [489, 272] on button "Mover para retirada disponível" at bounding box center [524, 274] width 127 height 22
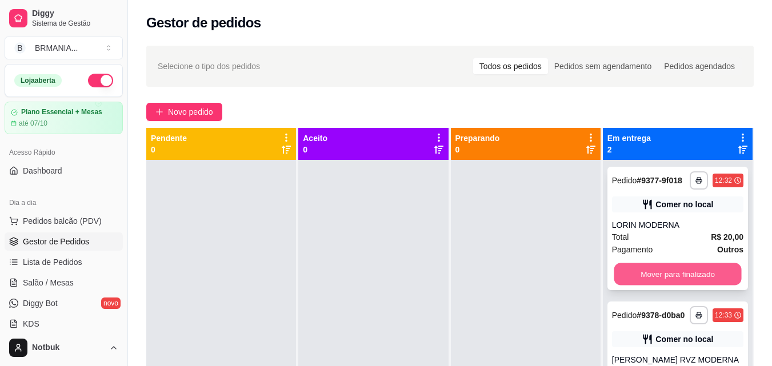
click at [693, 266] on button "Mover para finalizado" at bounding box center [676, 274] width 127 height 22
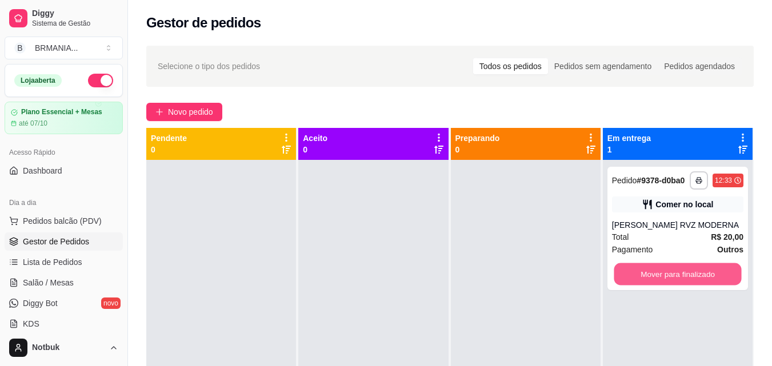
click at [693, 266] on button "Mover para finalizado" at bounding box center [676, 274] width 127 height 22
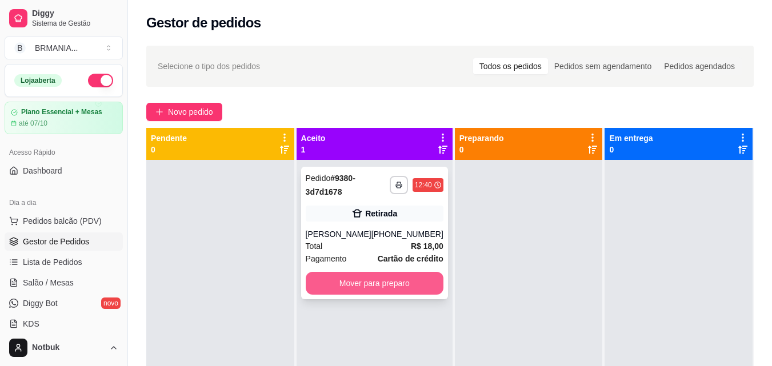
click at [417, 276] on button "Mover para preparo" at bounding box center [375, 283] width 138 height 23
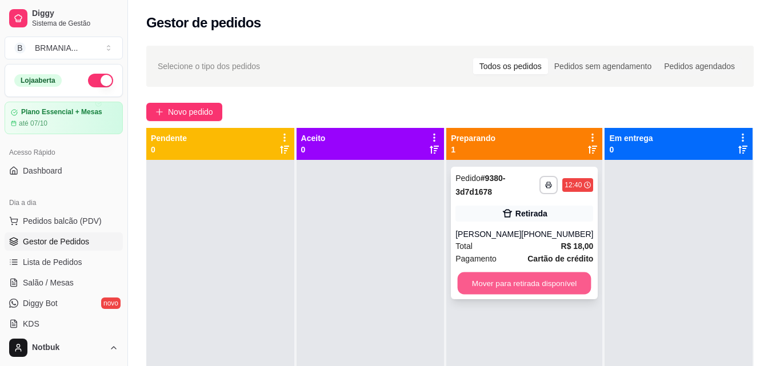
click at [533, 283] on button "Mover para retirada disponível" at bounding box center [524, 283] width 134 height 22
